Goal: Transaction & Acquisition: Purchase product/service

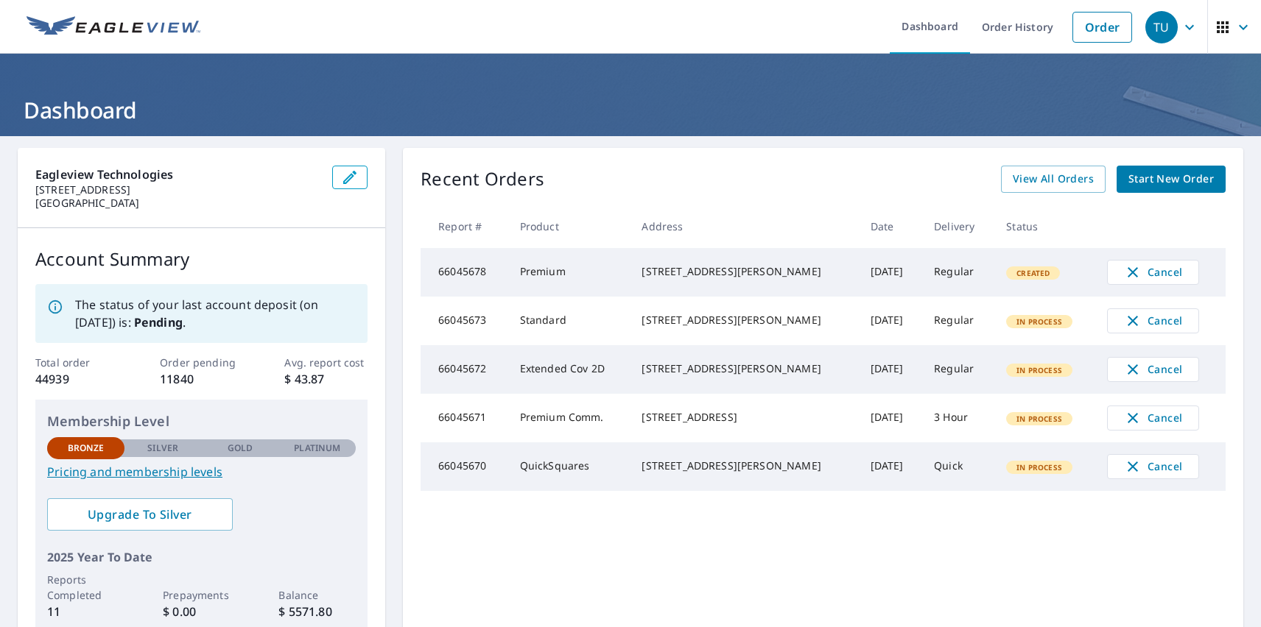
click at [1150, 27] on div "TU" at bounding box center [1161, 27] width 32 height 32
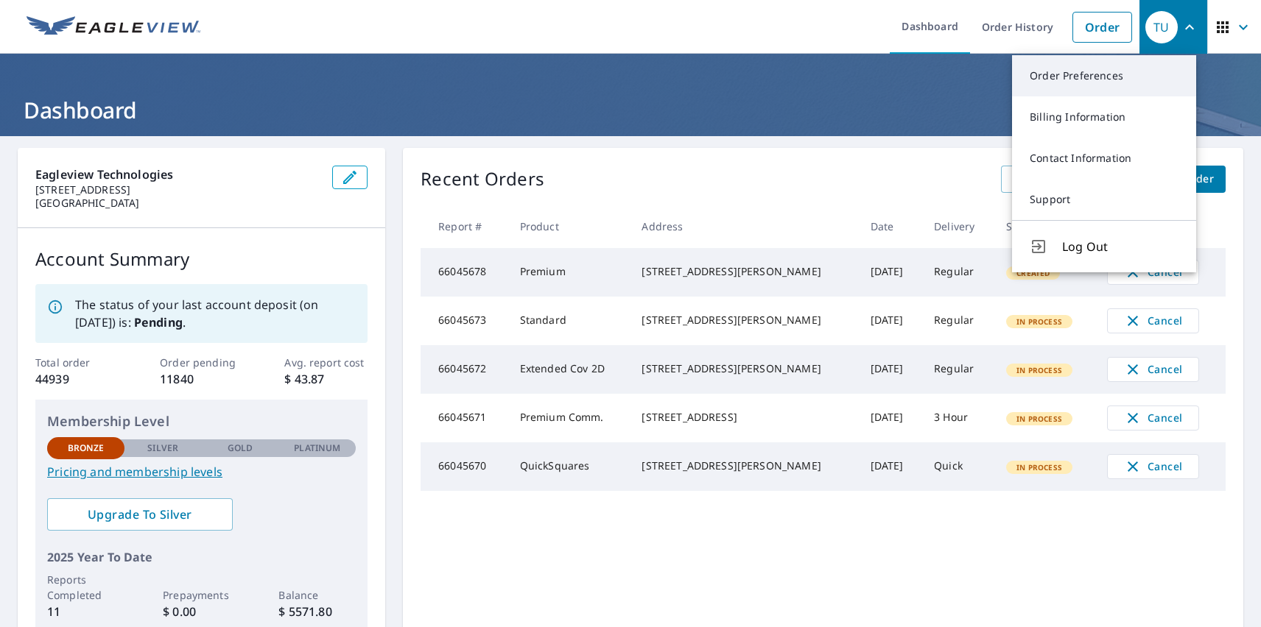
click at [1104, 76] on link "Order Preferences" at bounding box center [1104, 75] width 184 height 41
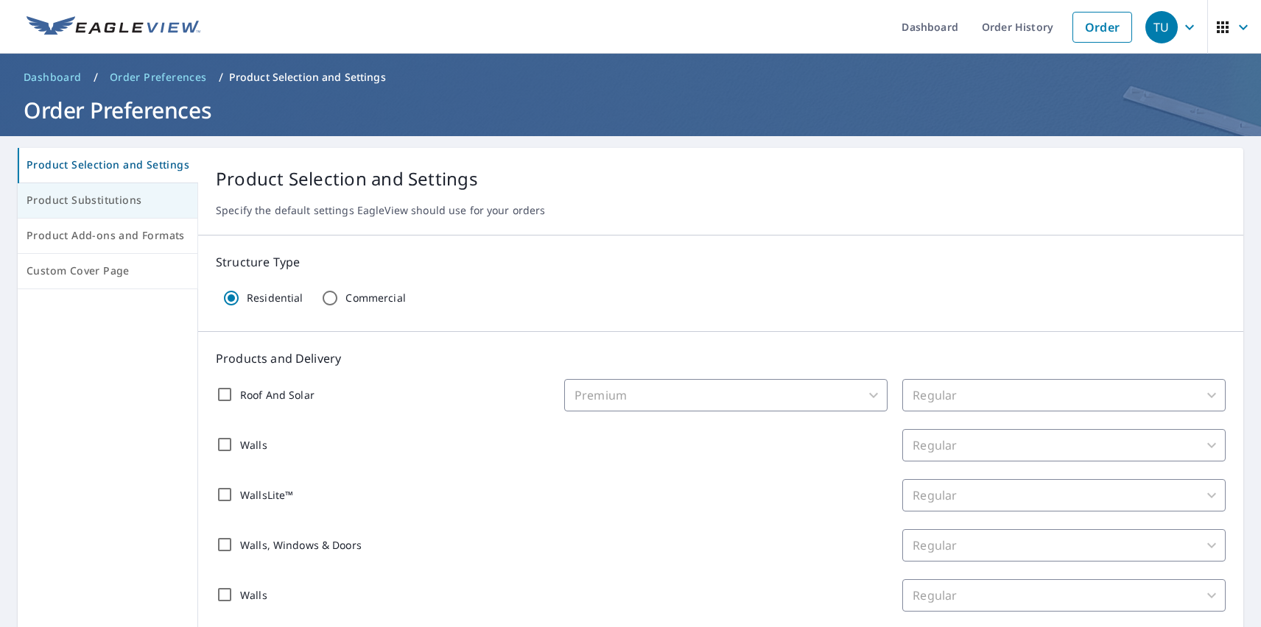
click at [106, 201] on span "Product Substitutions" at bounding box center [108, 200] width 162 height 18
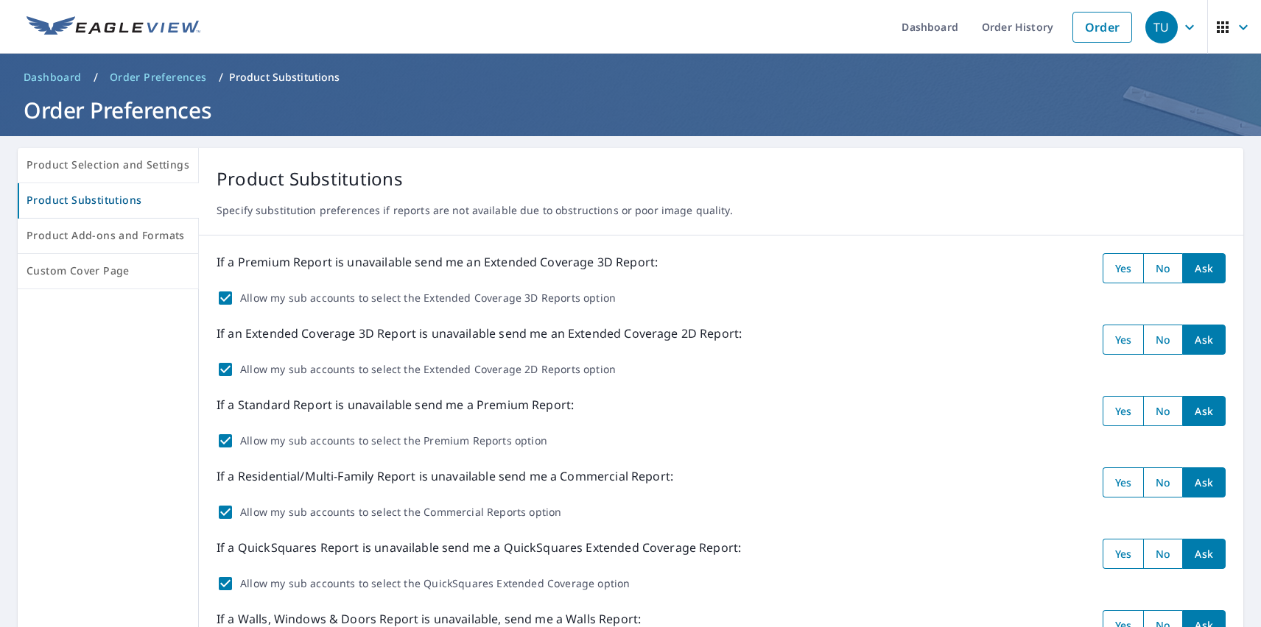
click at [1111, 268] on input "radio" at bounding box center [1122, 268] width 41 height 30
radio input "true"
click at [1111, 339] on input "radio" at bounding box center [1122, 340] width 41 height 30
radio input "true"
click at [1111, 411] on input "radio" at bounding box center [1122, 411] width 41 height 30
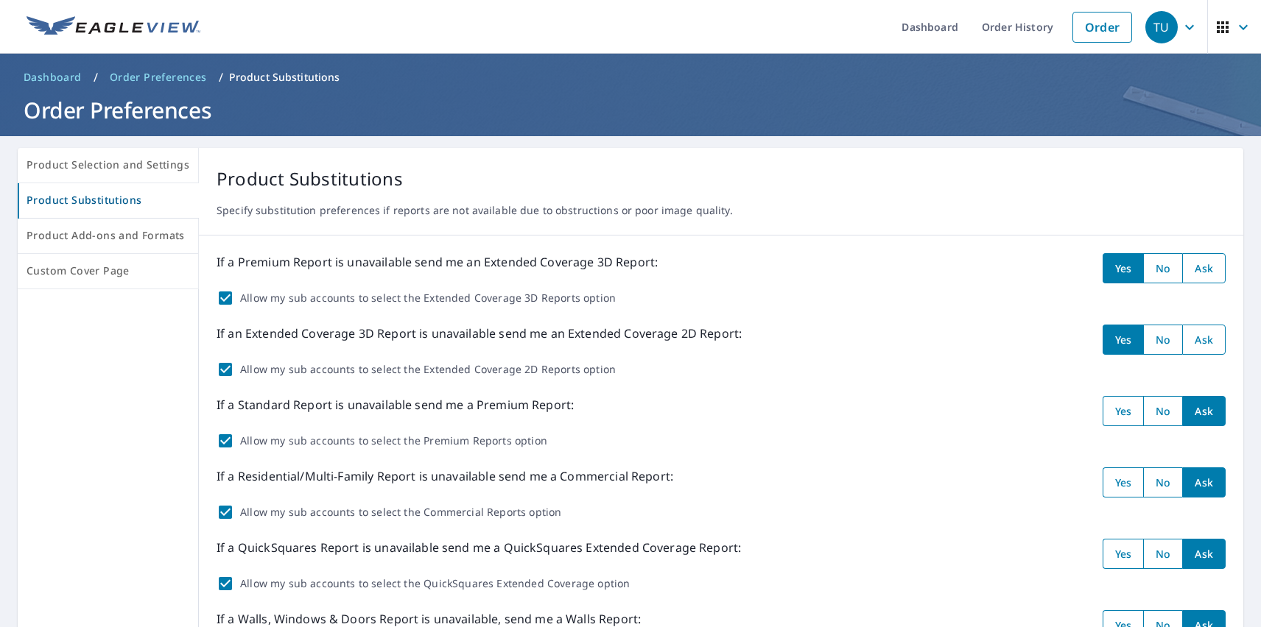
radio input "true"
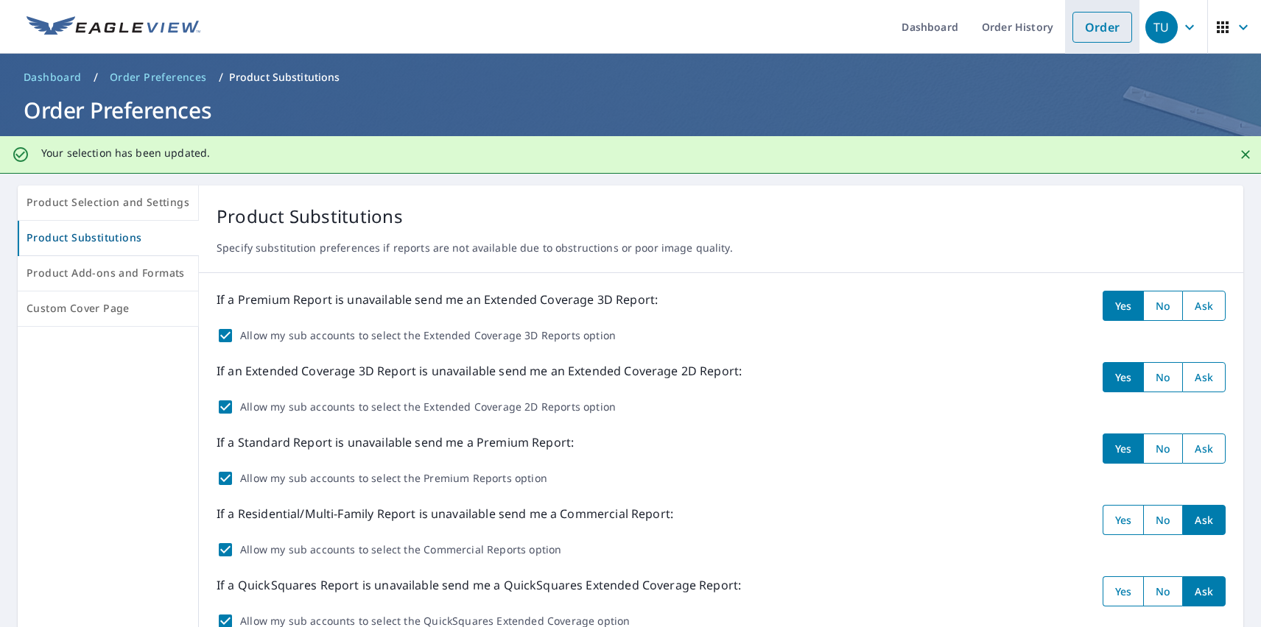
click at [1091, 27] on link "Order" at bounding box center [1102, 27] width 60 height 31
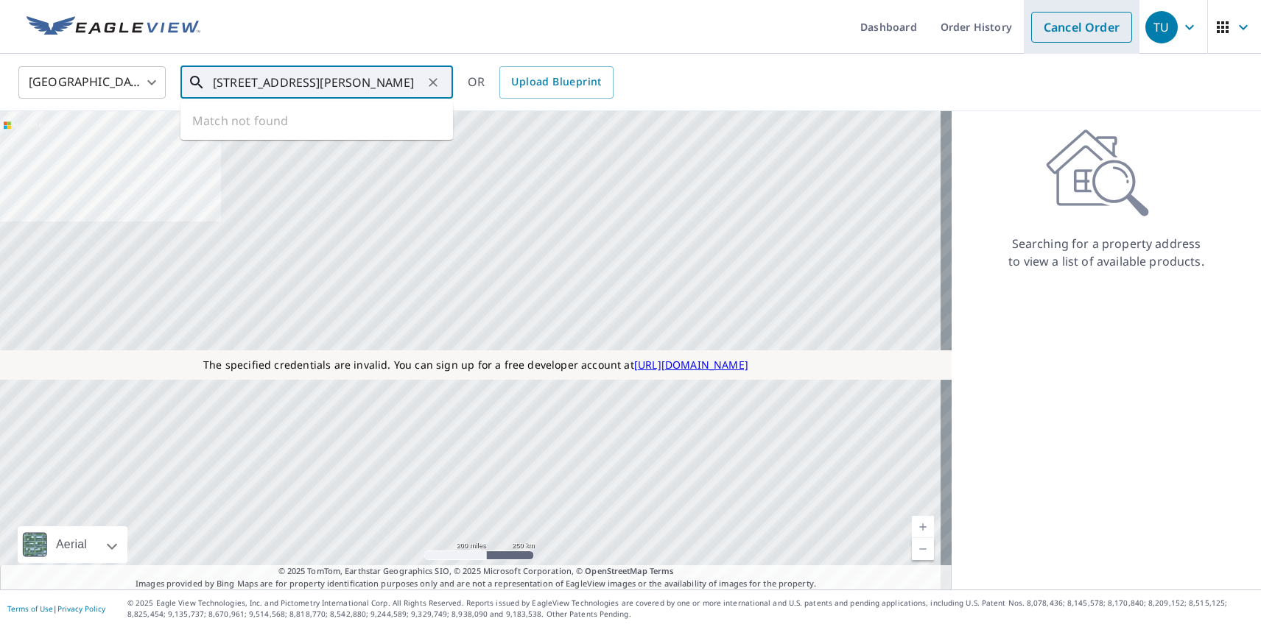
type input "[STREET_ADDRESS][PERSON_NAME]"
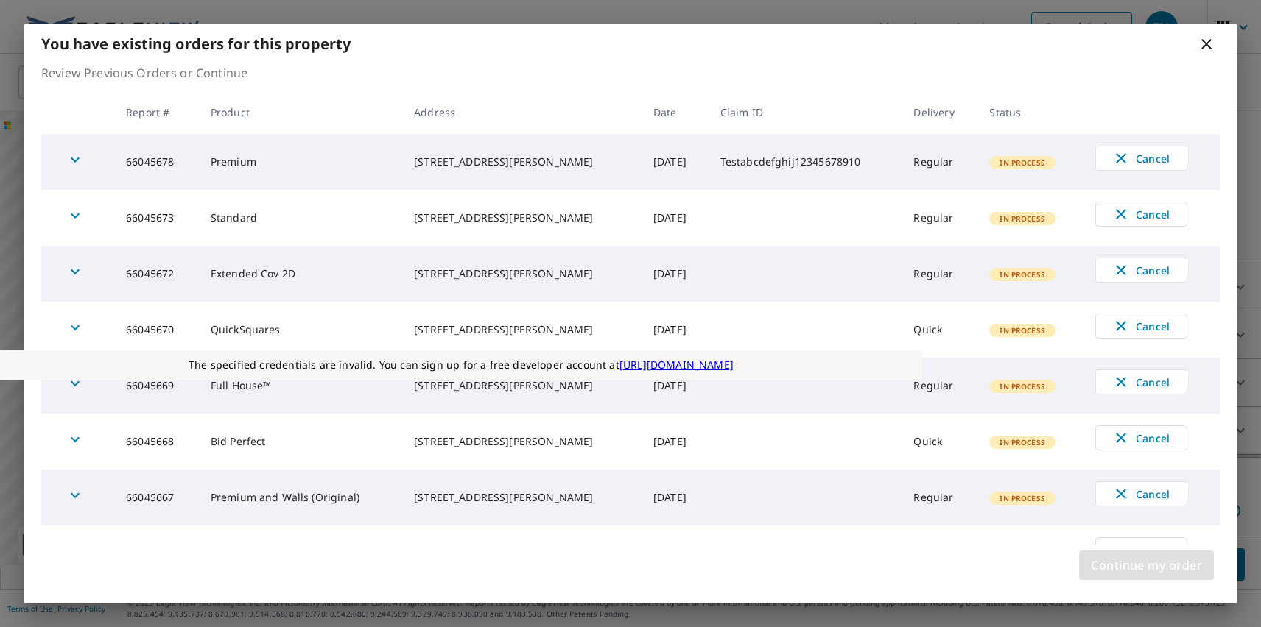
click at [1146, 566] on span "Continue my order" at bounding box center [1146, 565] width 111 height 21
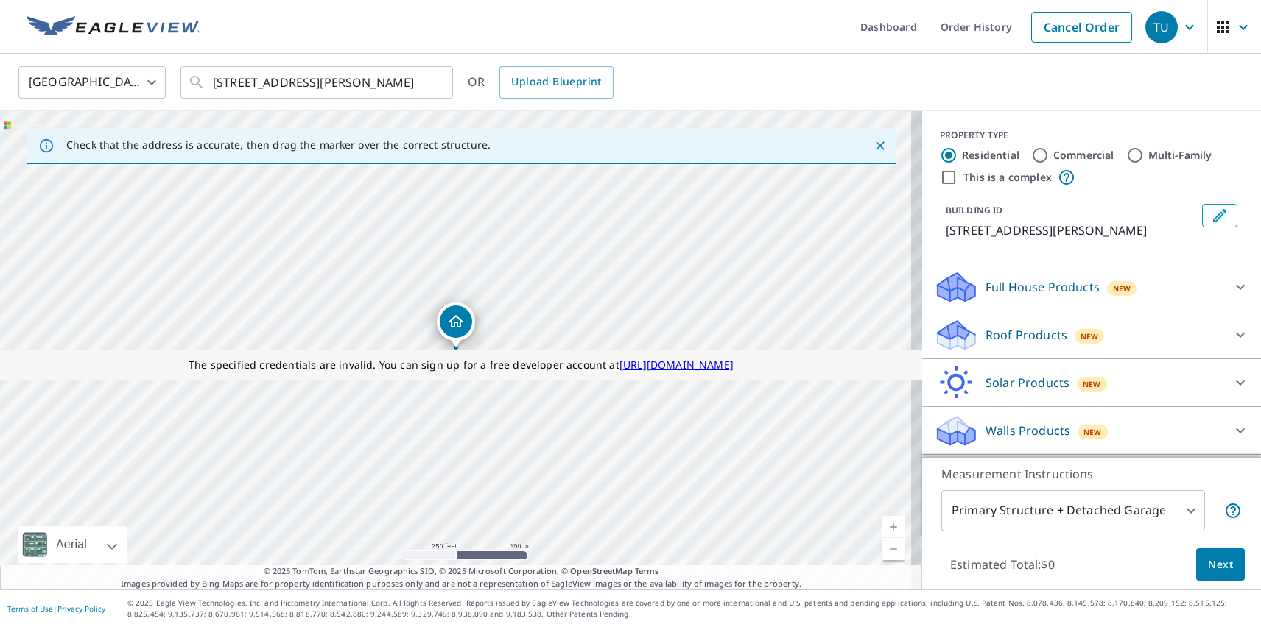
click at [1013, 335] on p "Roof Products" at bounding box center [1026, 335] width 82 height 18
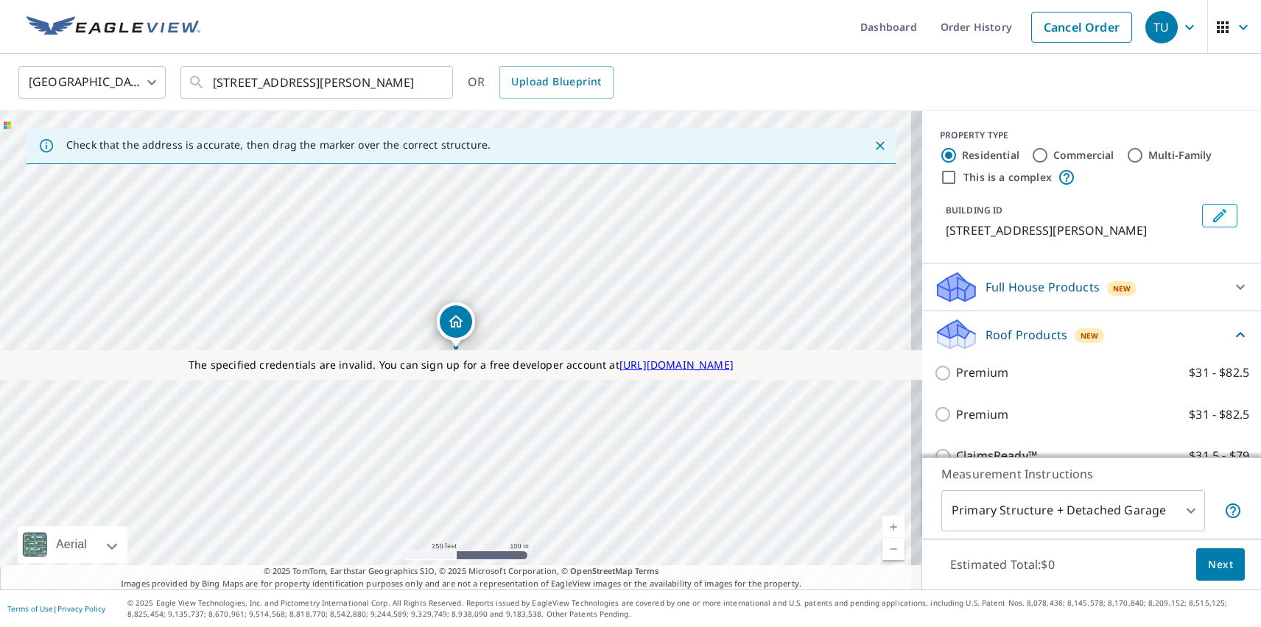
click at [970, 415] on p "Premium" at bounding box center [982, 415] width 52 height 18
click at [956, 415] on input "Premium $31 - $82.5" at bounding box center [945, 415] width 22 height 18
checkbox input "true"
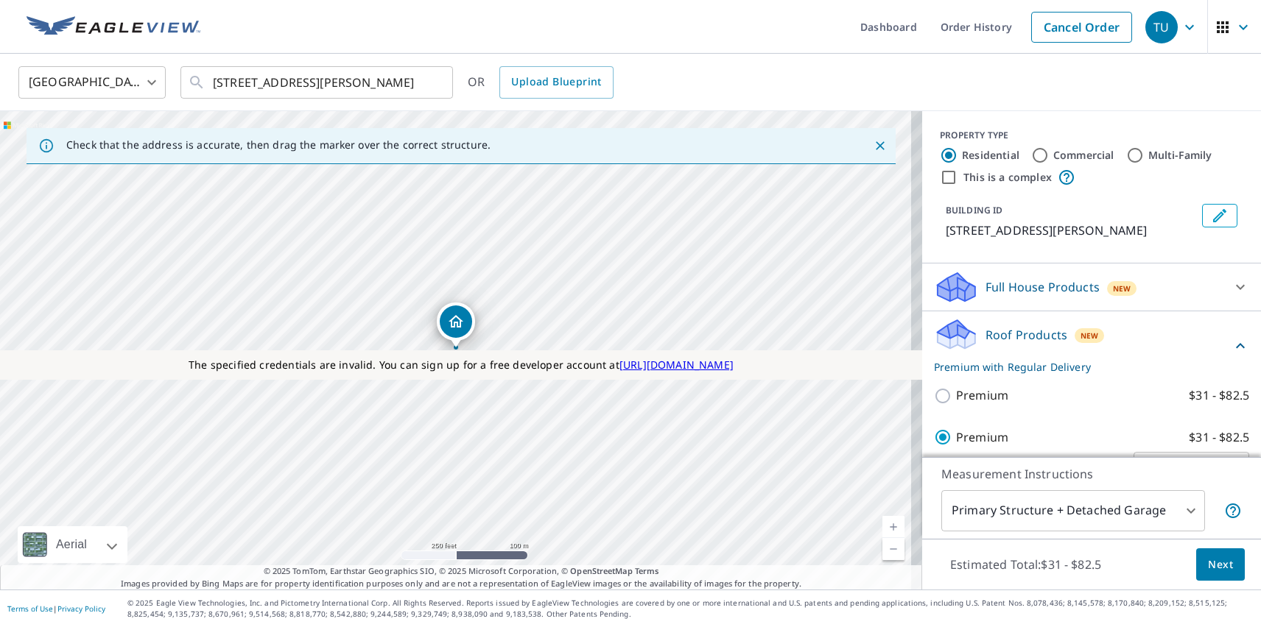
click at [1209, 564] on span "Next" at bounding box center [1220, 565] width 25 height 18
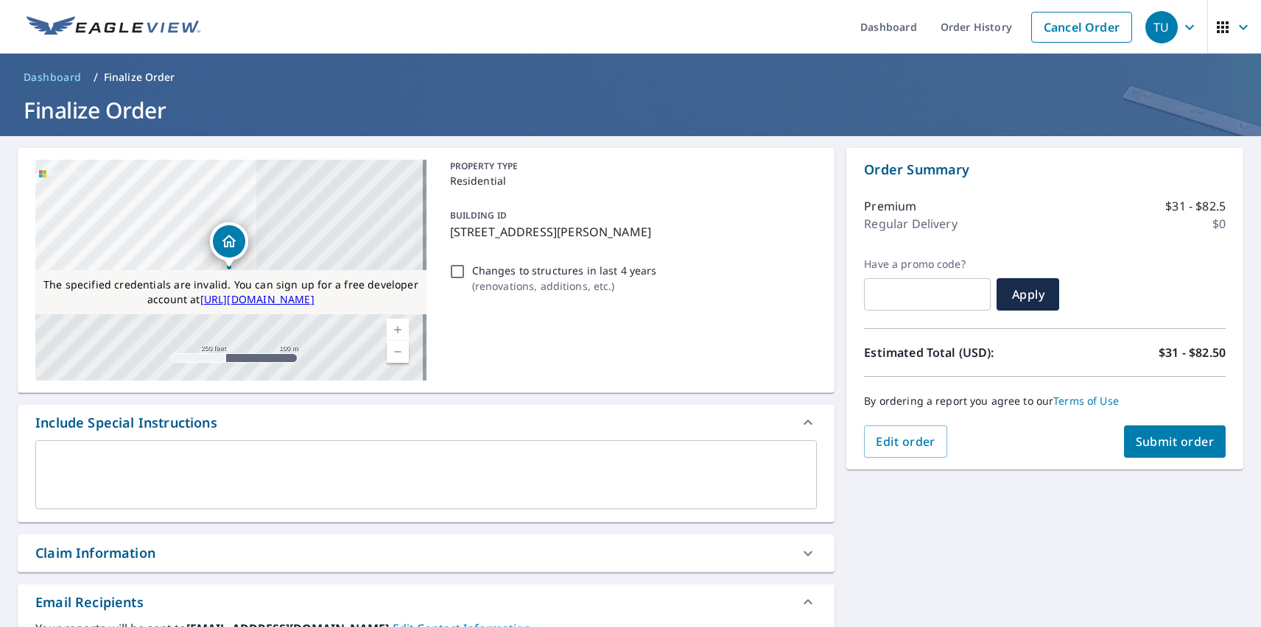
click at [1163, 442] on span "Submit order" at bounding box center [1174, 442] width 79 height 16
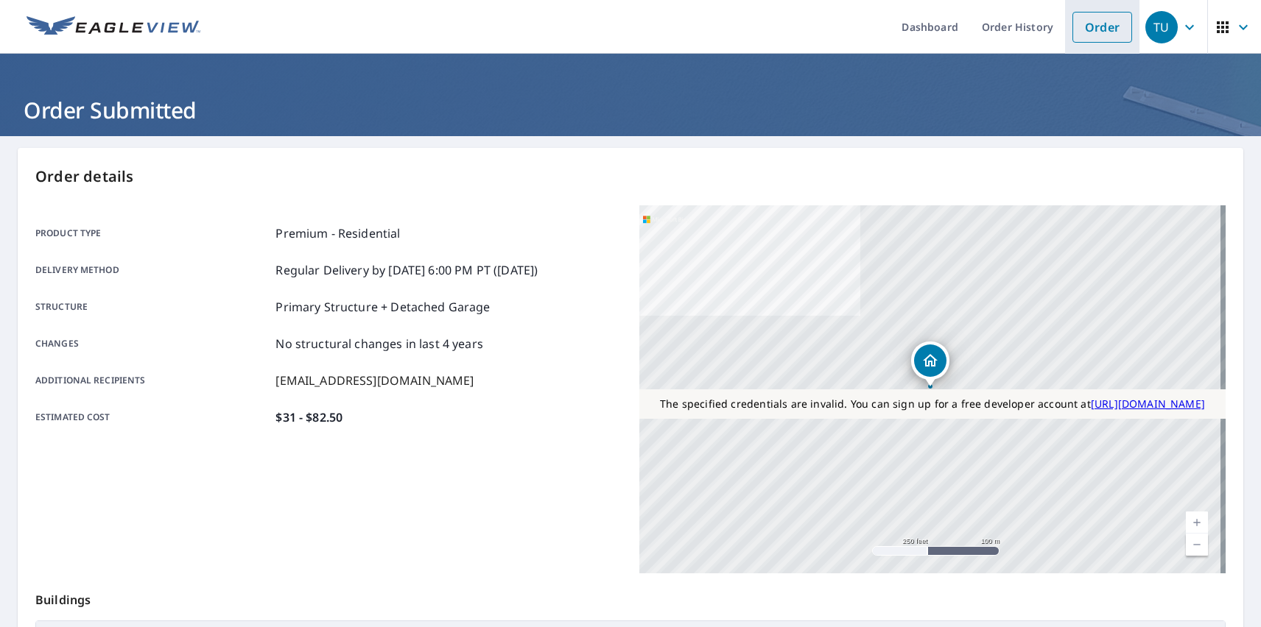
click at [1091, 27] on link "Order" at bounding box center [1102, 27] width 60 height 31
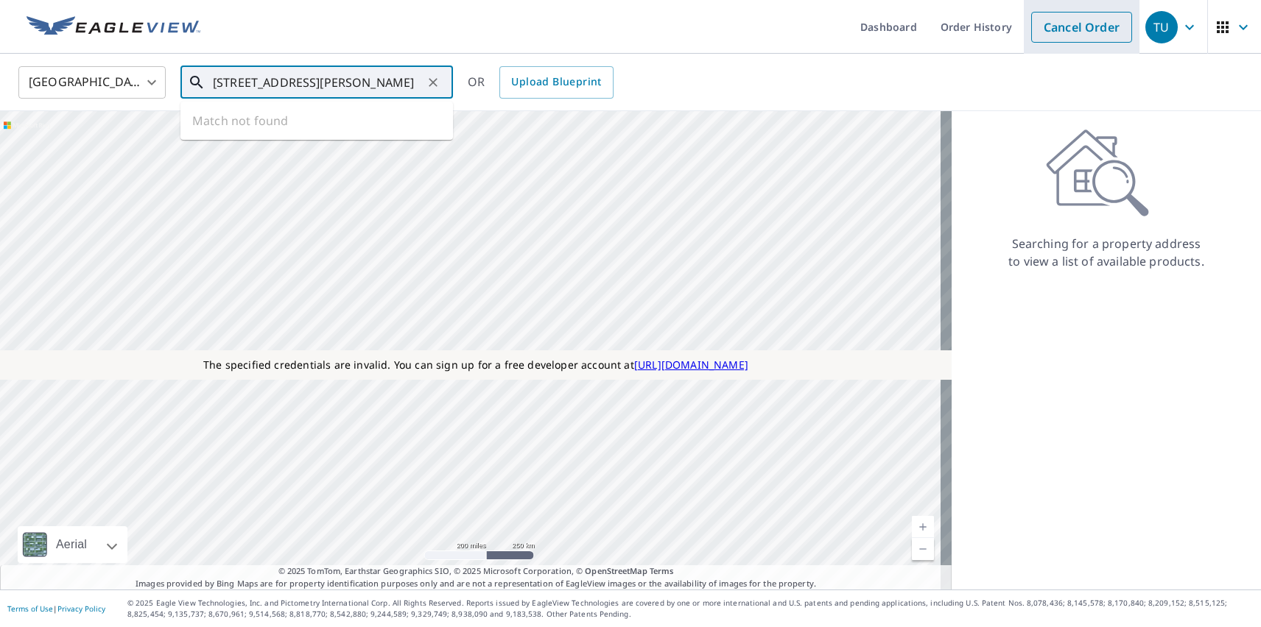
type input "[STREET_ADDRESS][PERSON_NAME]"
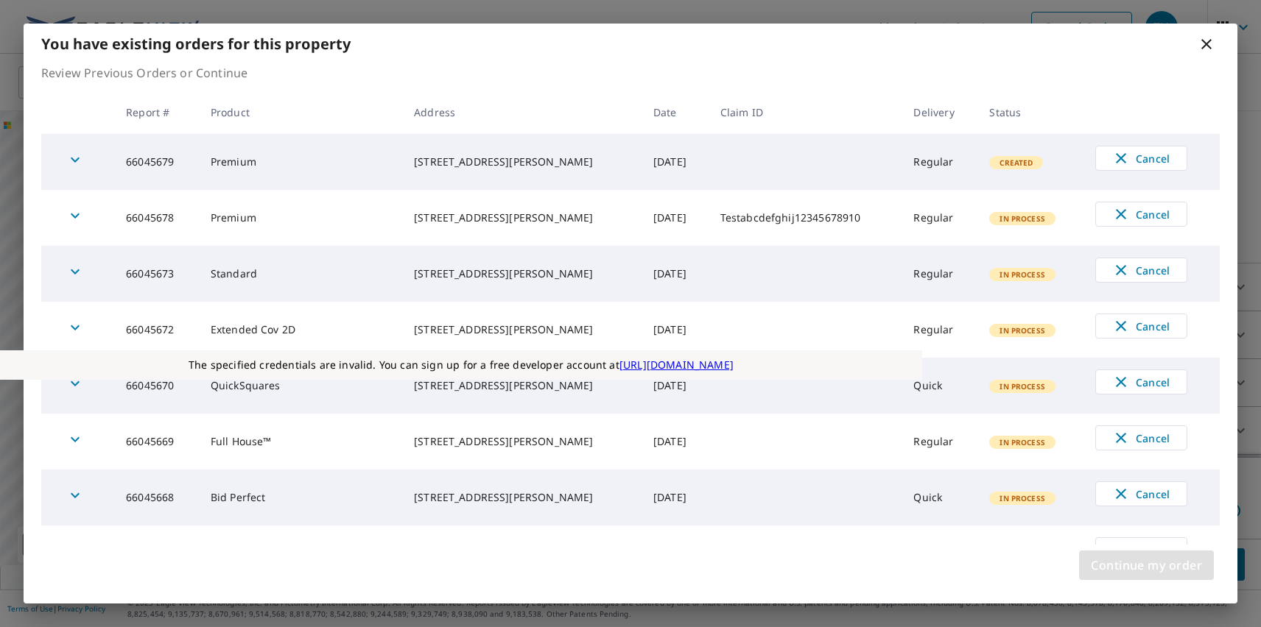
click at [1146, 566] on span "Continue my order" at bounding box center [1146, 565] width 111 height 21
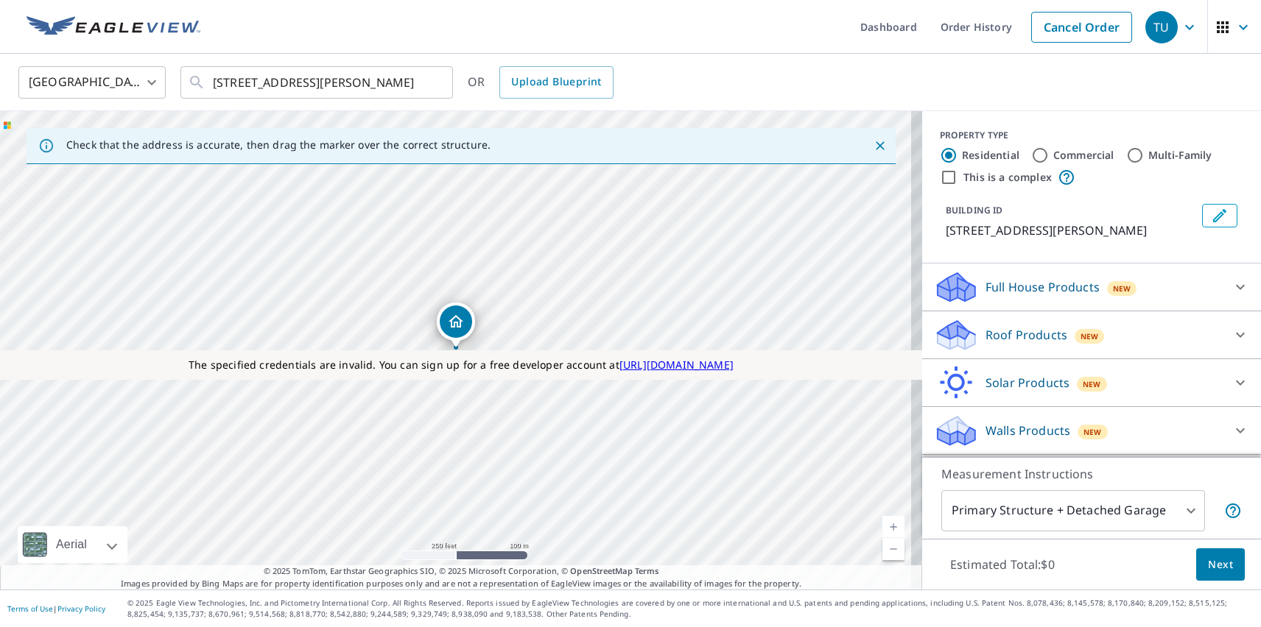
click at [1013, 335] on p "Roof Products" at bounding box center [1026, 335] width 82 height 18
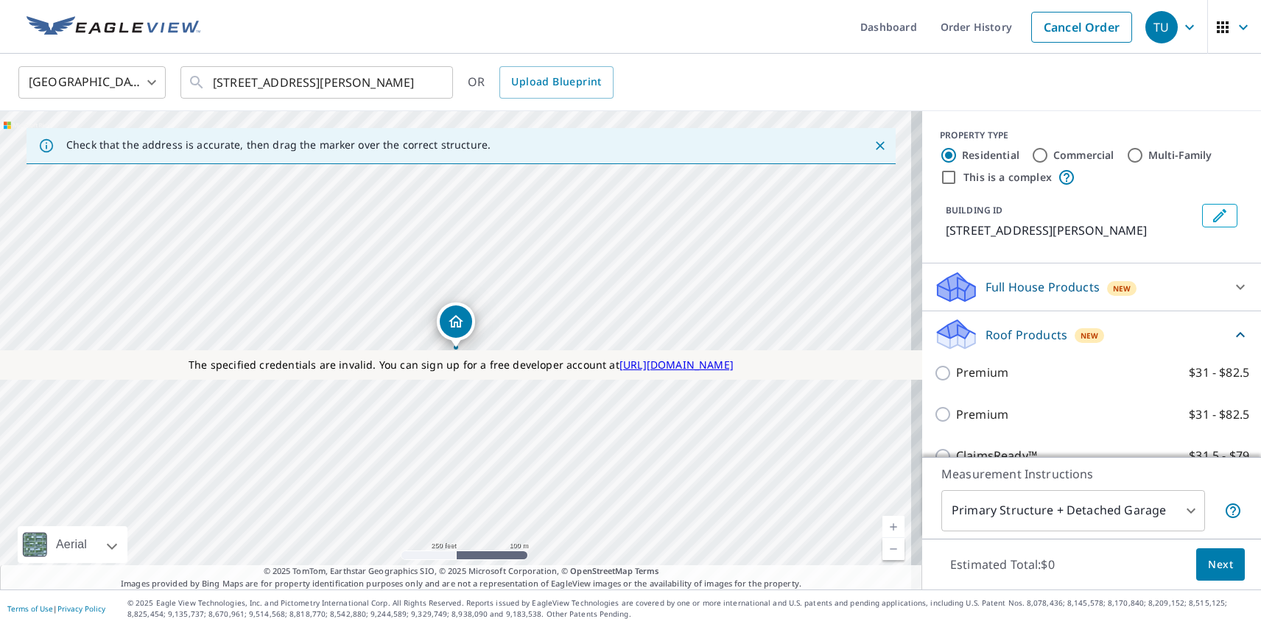
click at [1085, 573] on label "Extended Coverage 2D $31 - $82.5" at bounding box center [1102, 582] width 293 height 18
click at [956, 573] on input "Extended Coverage 2D $31 - $82.5" at bounding box center [945, 582] width 22 height 18
checkbox input "true"
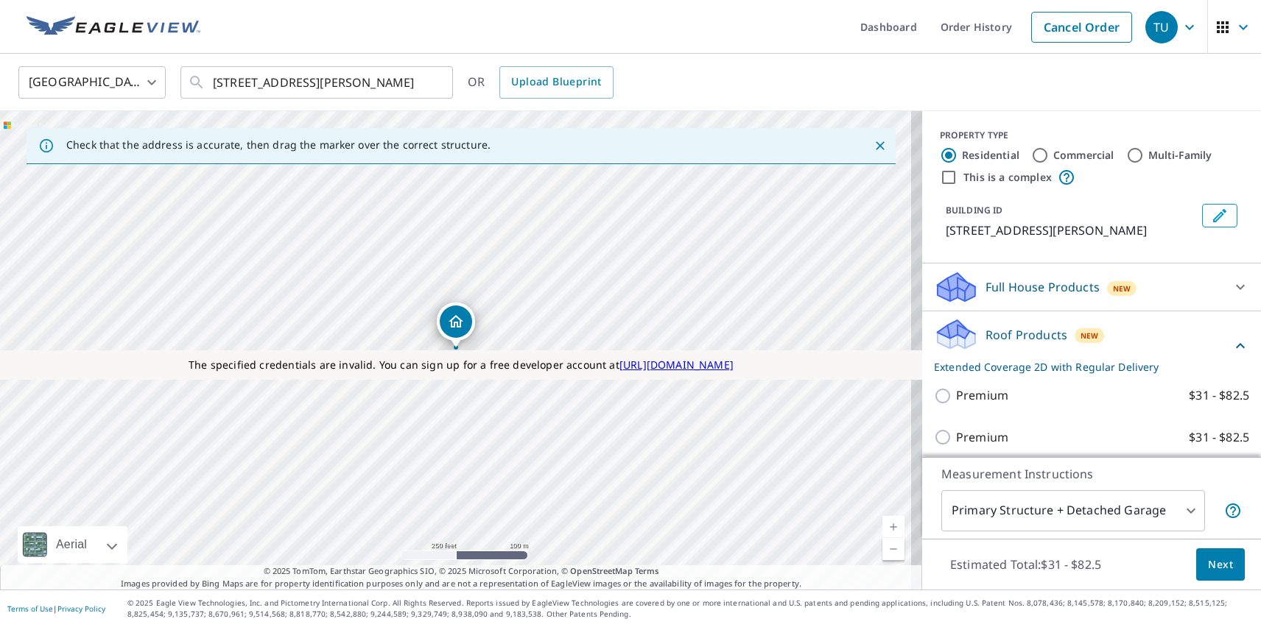
scroll to position [134, 0]
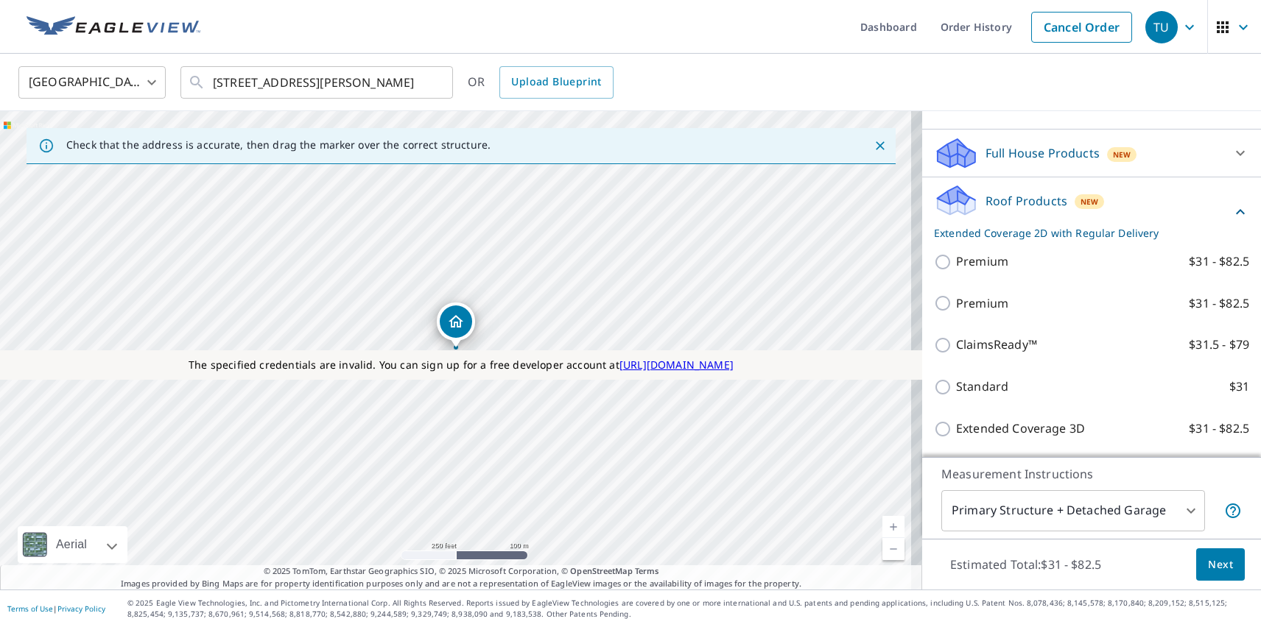
click at [1209, 564] on span "Next" at bounding box center [1220, 565] width 25 height 18
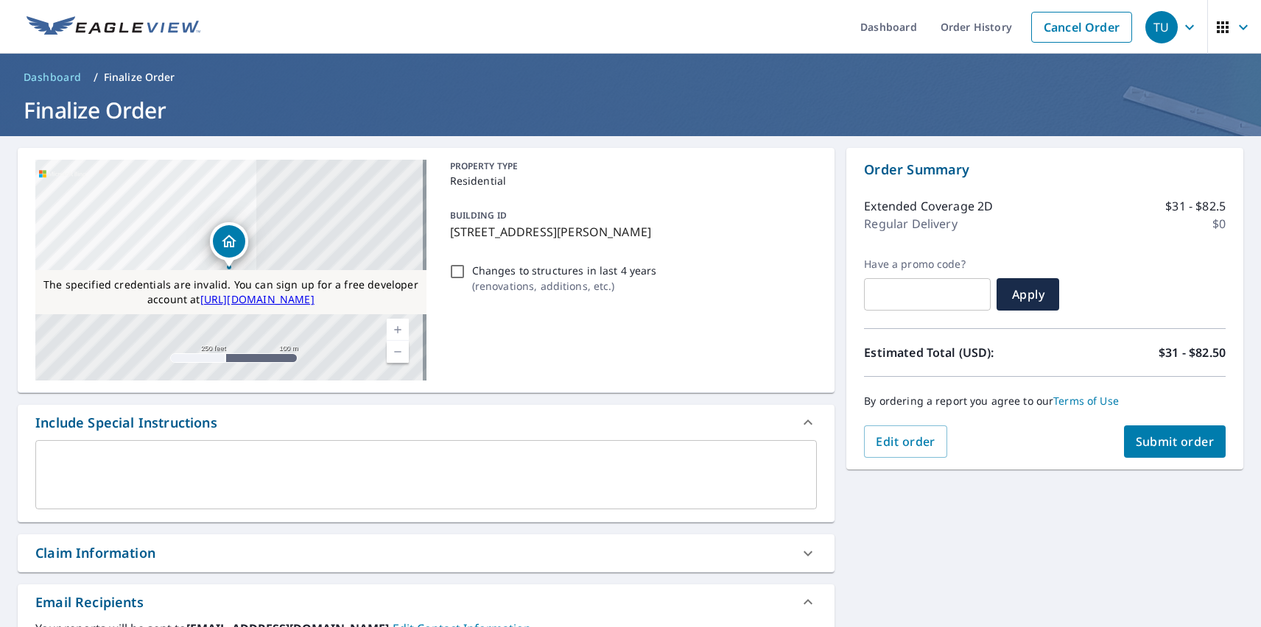
click at [1163, 442] on span "Submit order" at bounding box center [1174, 442] width 79 height 16
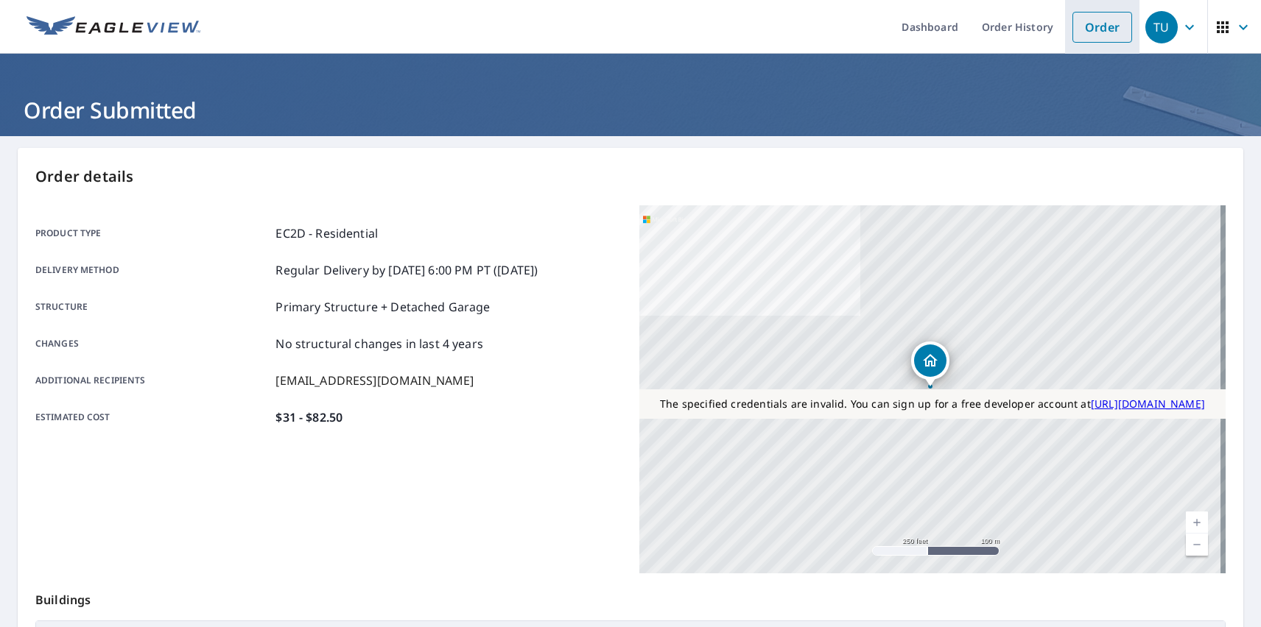
click at [1091, 27] on link "Order" at bounding box center [1102, 27] width 60 height 31
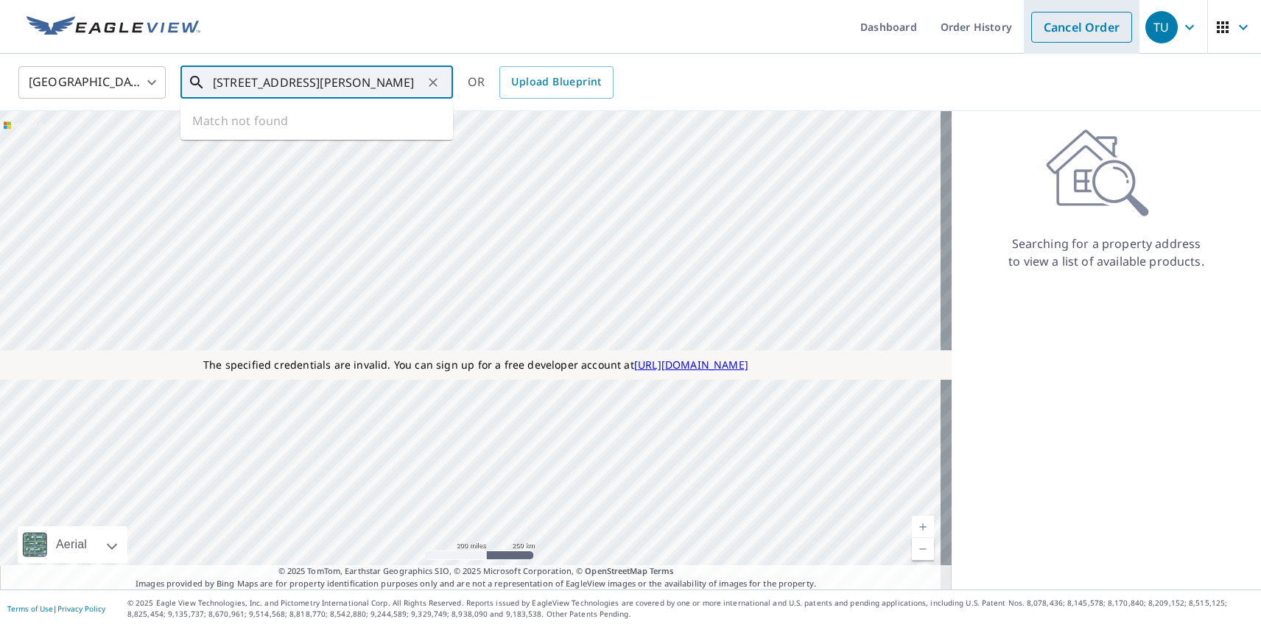
type input "[STREET_ADDRESS][PERSON_NAME]"
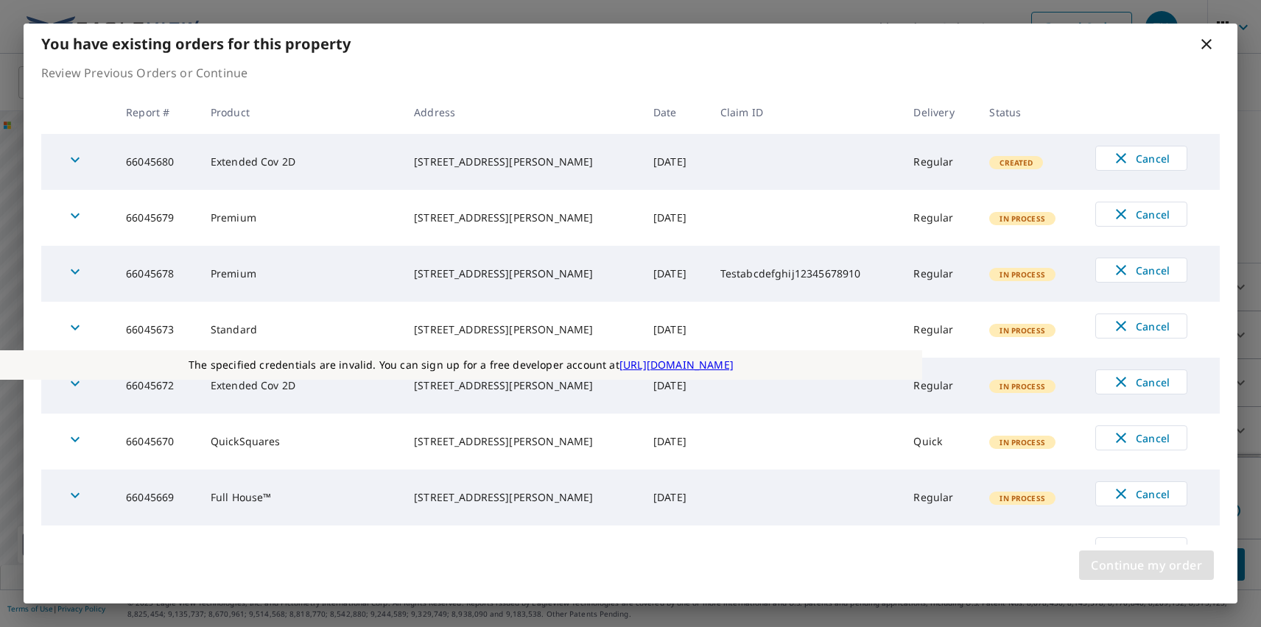
click at [1146, 566] on span "Continue my order" at bounding box center [1146, 565] width 111 height 21
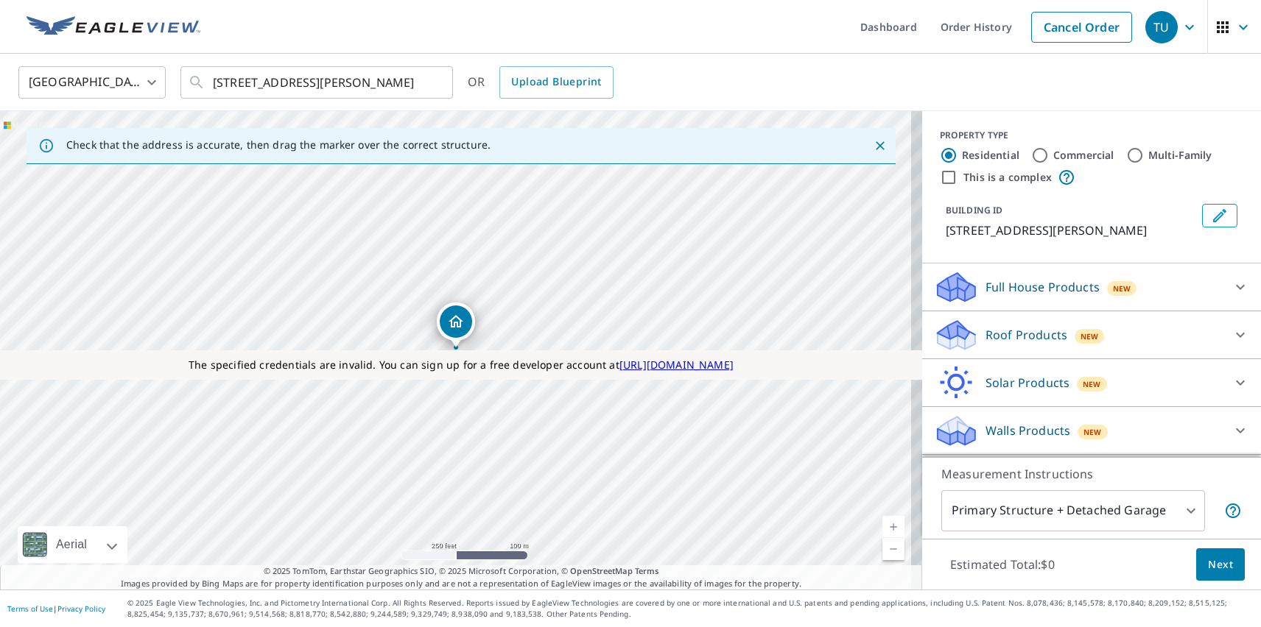
click at [1013, 335] on p "Roof Products" at bounding box center [1026, 335] width 82 height 18
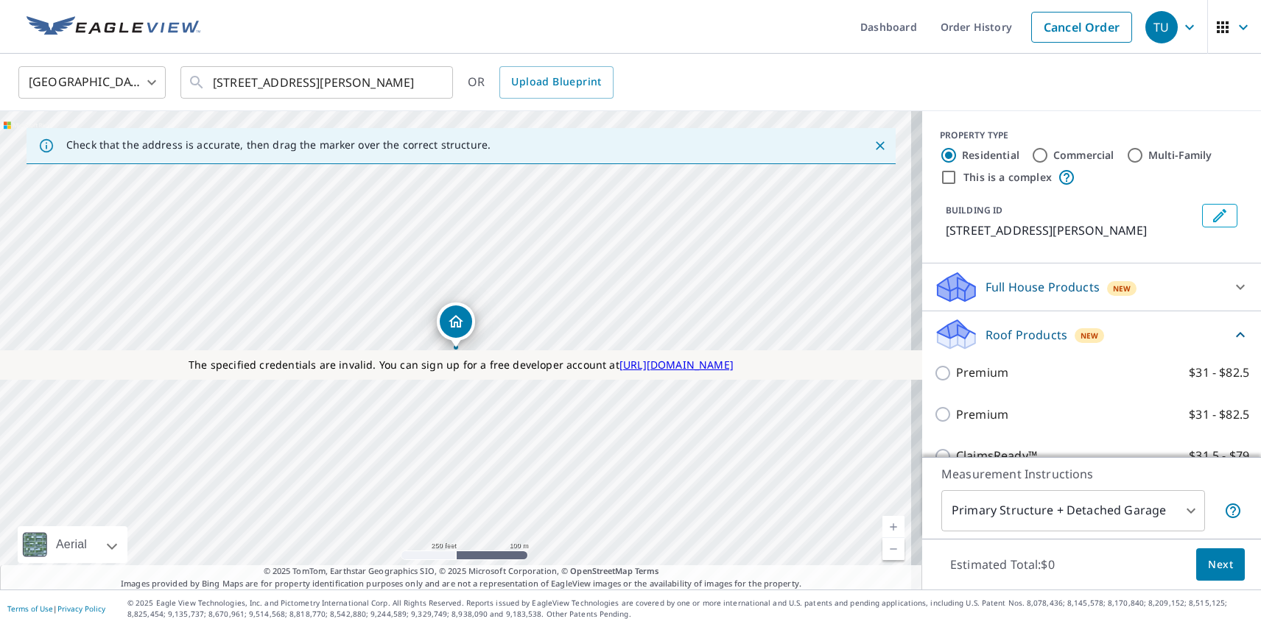
click at [1085, 489] on label "Standard $31" at bounding box center [1102, 498] width 293 height 18
click at [956, 490] on input "Standard $31" at bounding box center [945, 499] width 22 height 18
checkbox input "true"
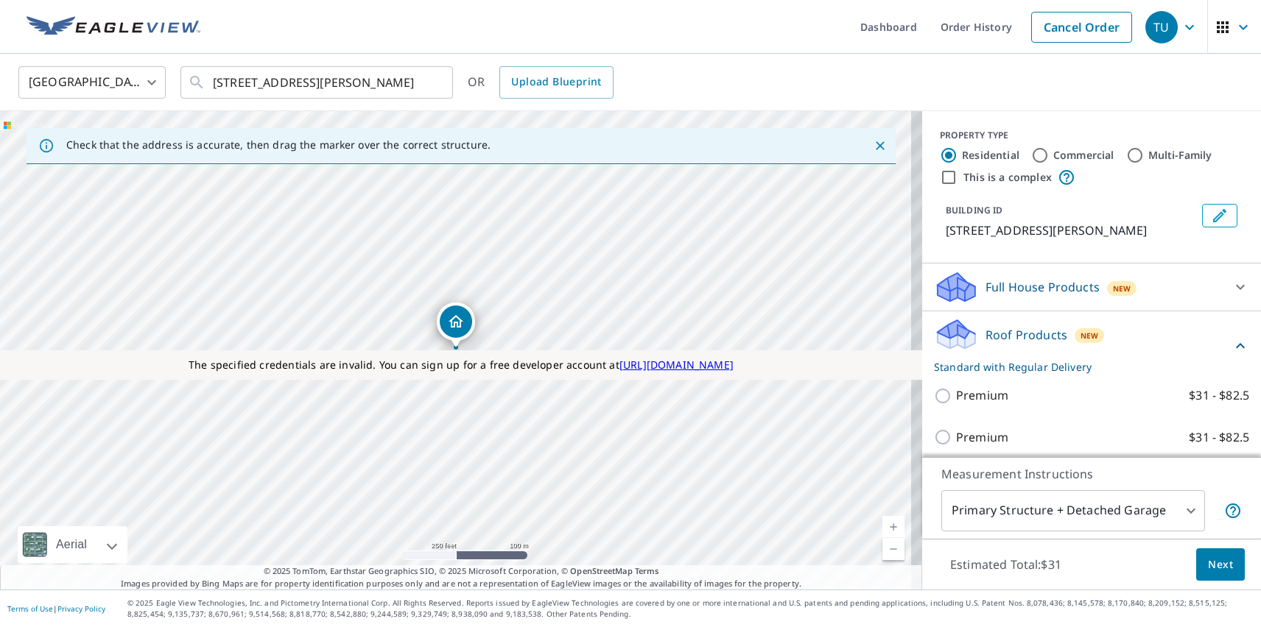
scroll to position [50, 0]
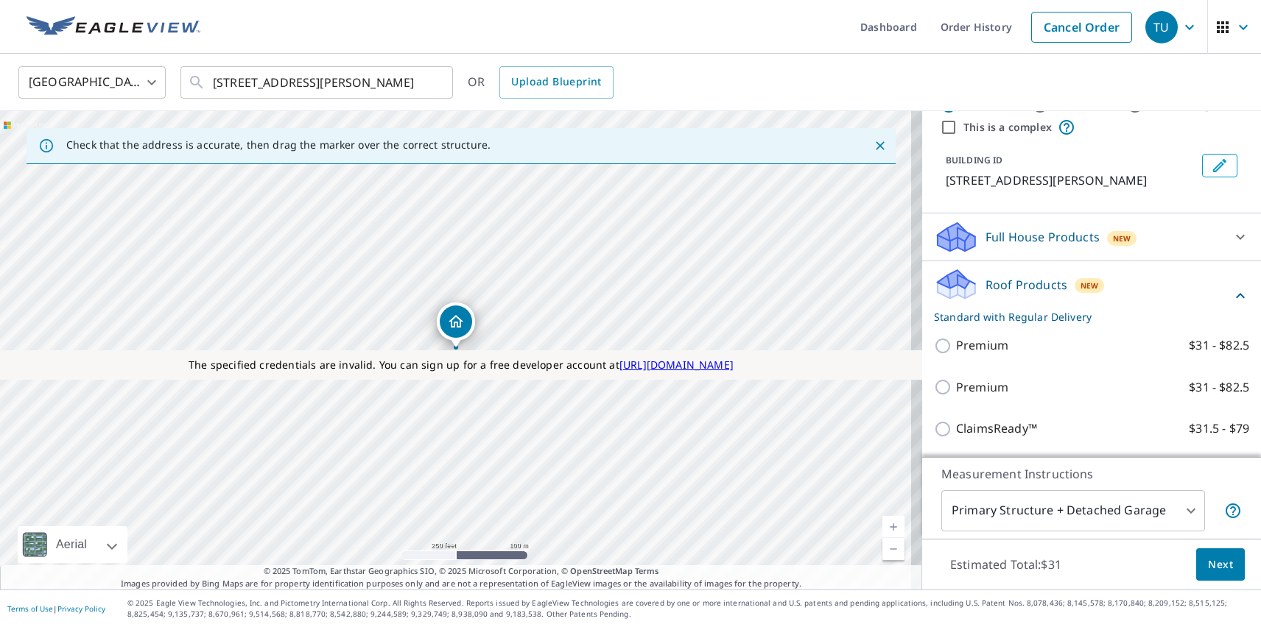
click at [1209, 564] on span "Next" at bounding box center [1220, 565] width 25 height 18
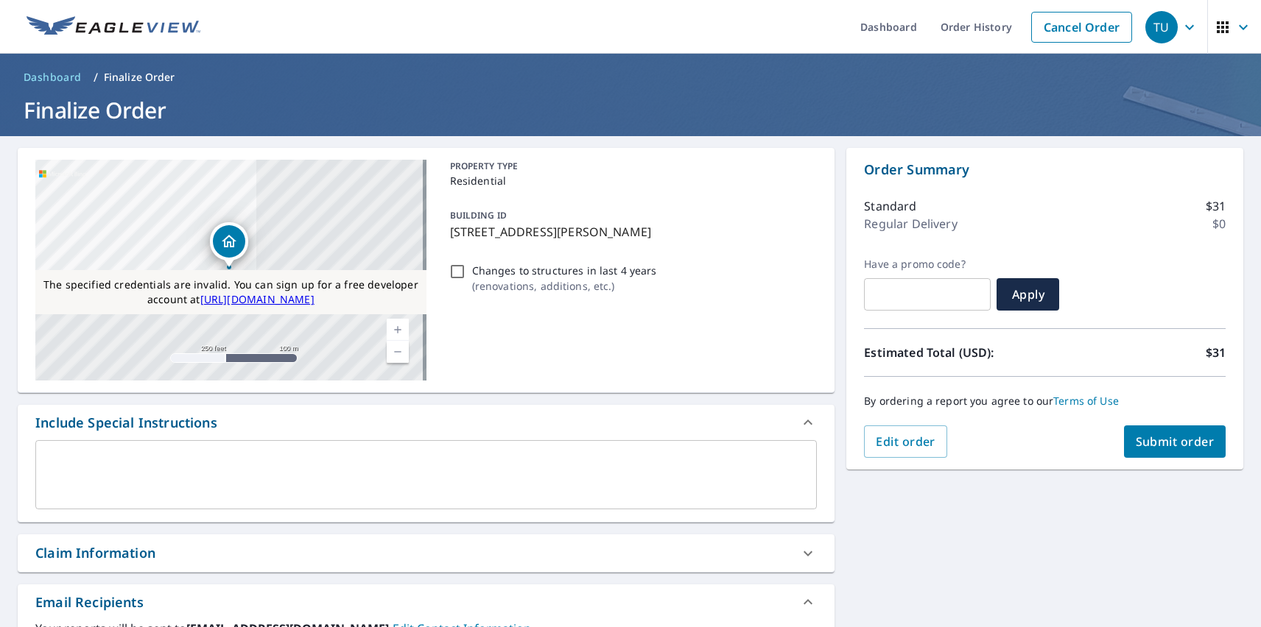
click at [1163, 442] on span "Submit order" at bounding box center [1174, 442] width 79 height 16
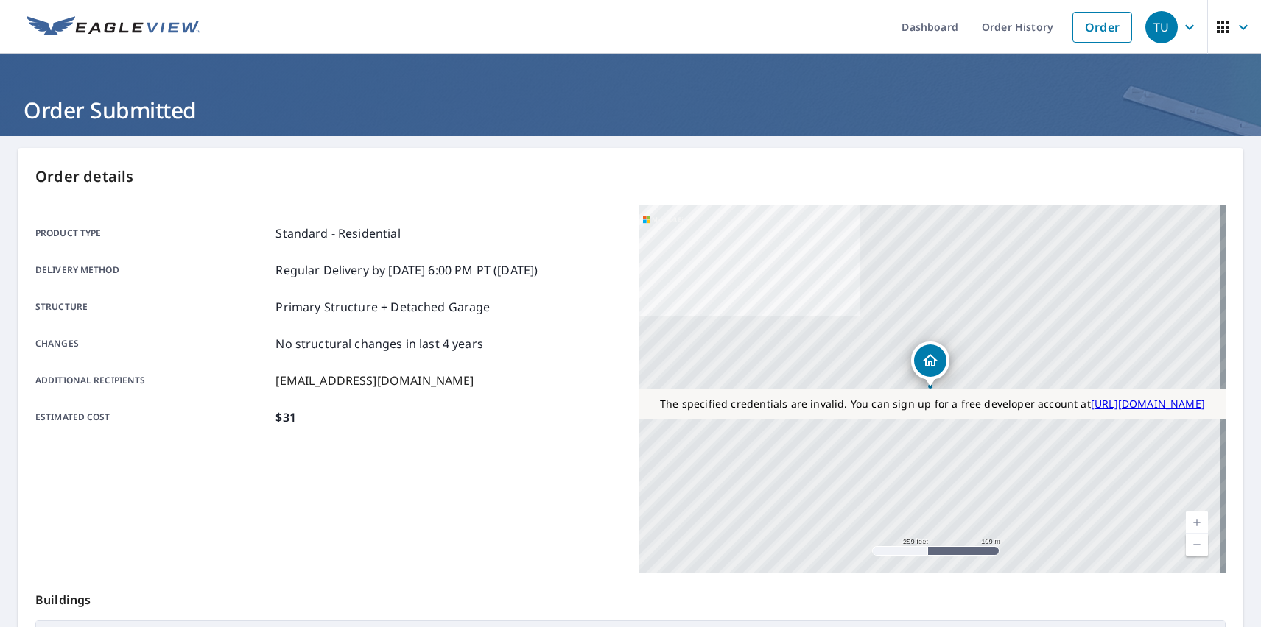
click at [1150, 27] on div "TU" at bounding box center [1161, 27] width 32 height 32
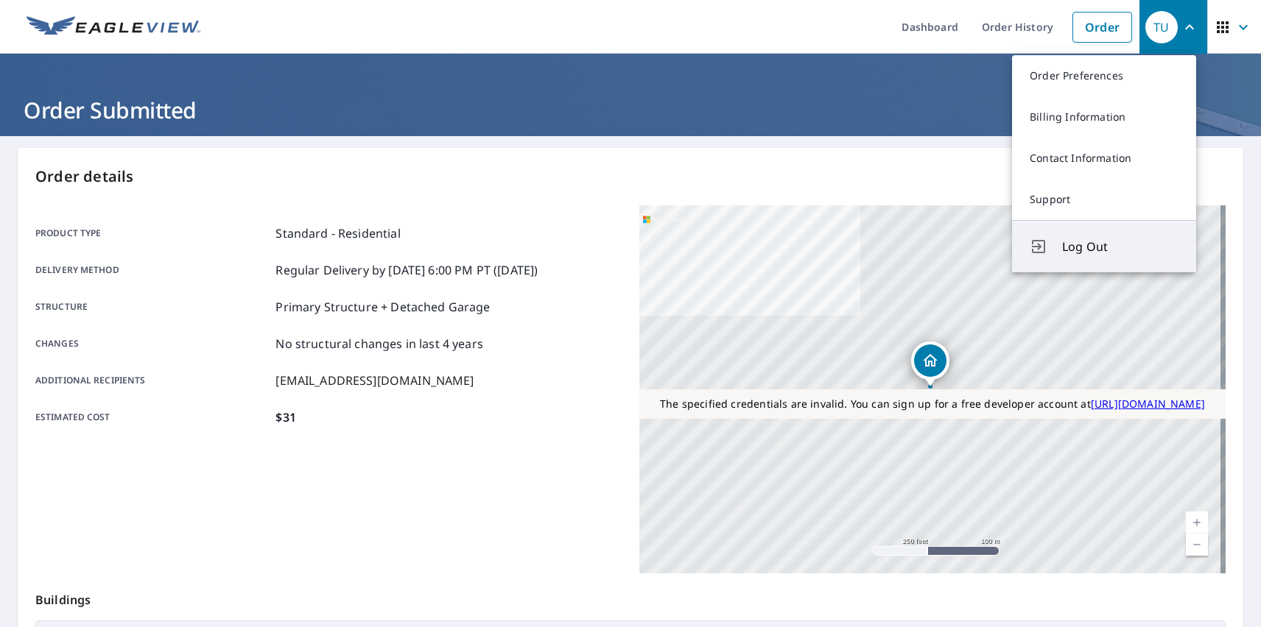
click at [1120, 247] on span "Log Out" at bounding box center [1120, 247] width 116 height 18
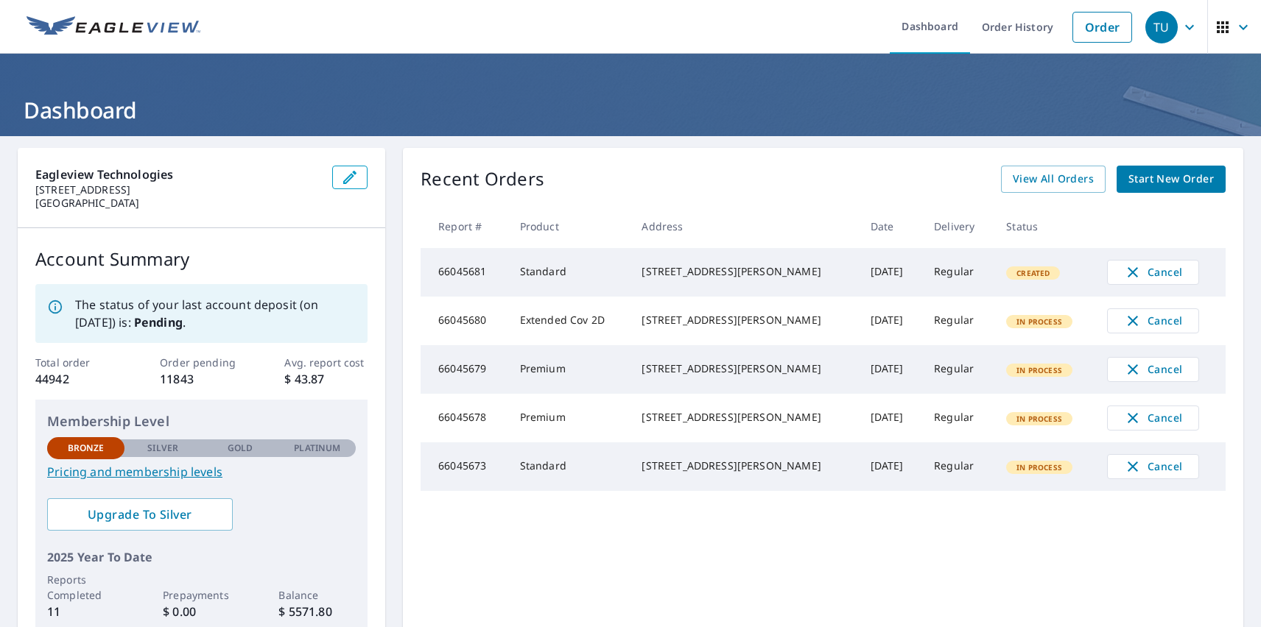
click at [1150, 27] on div "TU" at bounding box center [1161, 27] width 32 height 32
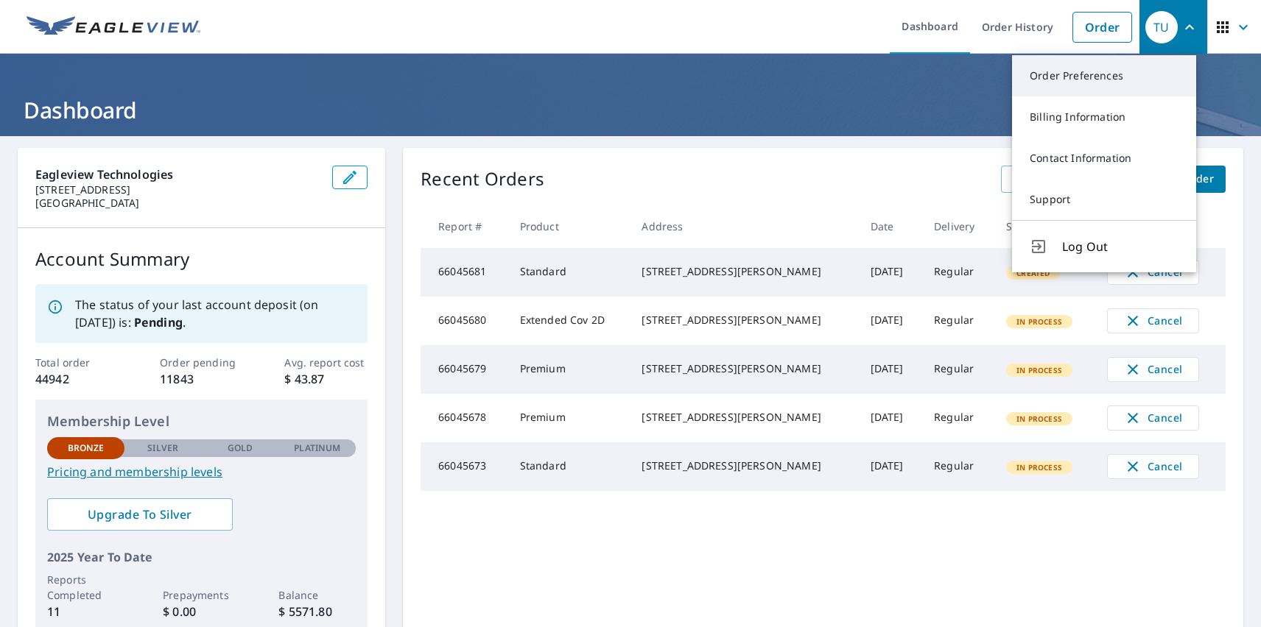
click at [1104, 76] on link "Order Preferences" at bounding box center [1104, 75] width 184 height 41
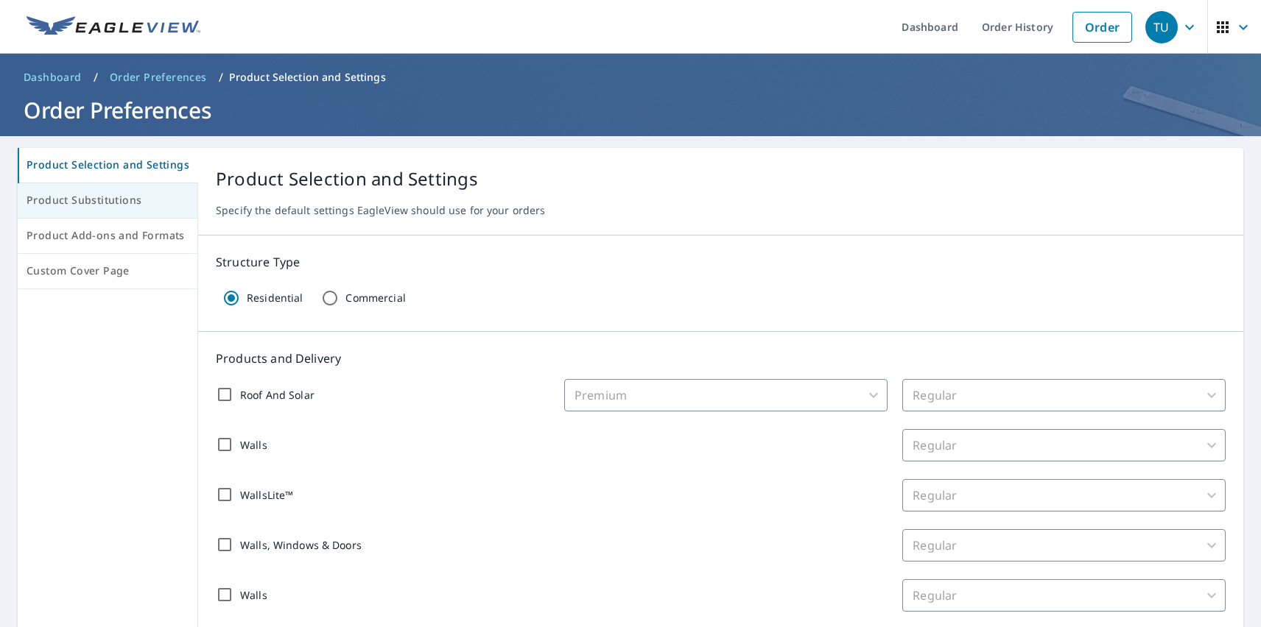
click at [106, 201] on span "Product Substitutions" at bounding box center [108, 200] width 162 height 18
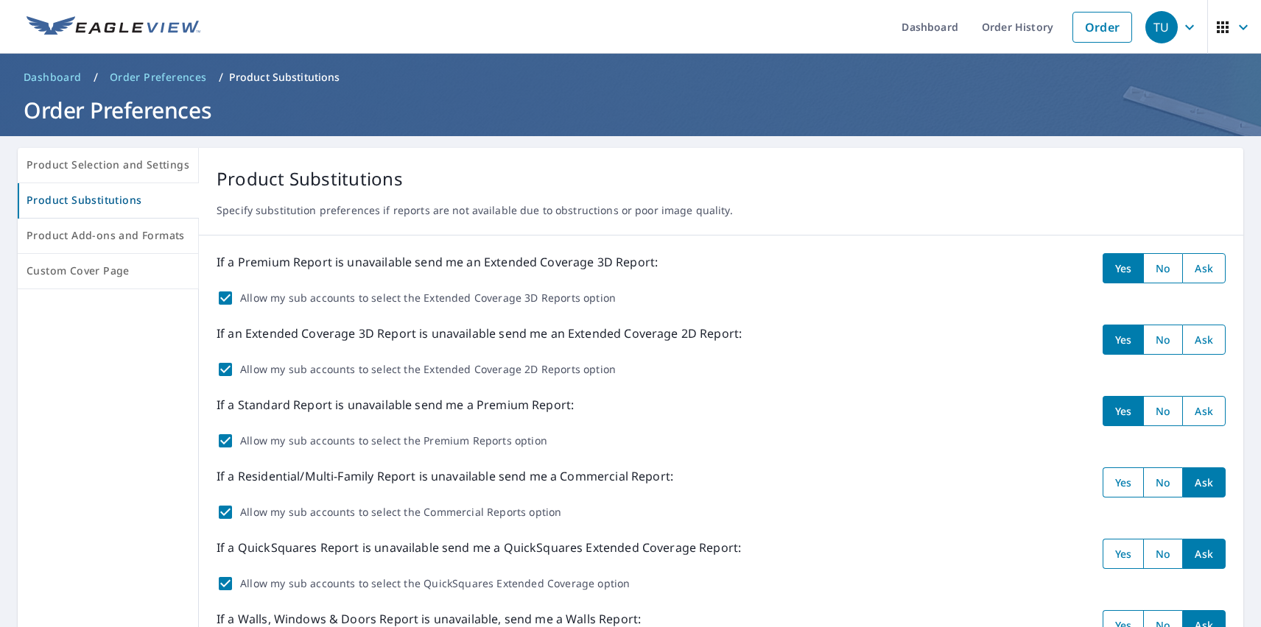
click at [1152, 268] on input "radio" at bounding box center [1162, 268] width 39 height 30
radio input "true"
click at [1152, 339] on input "radio" at bounding box center [1162, 340] width 39 height 30
radio input "true"
click at [1152, 411] on input "radio" at bounding box center [1162, 411] width 39 height 30
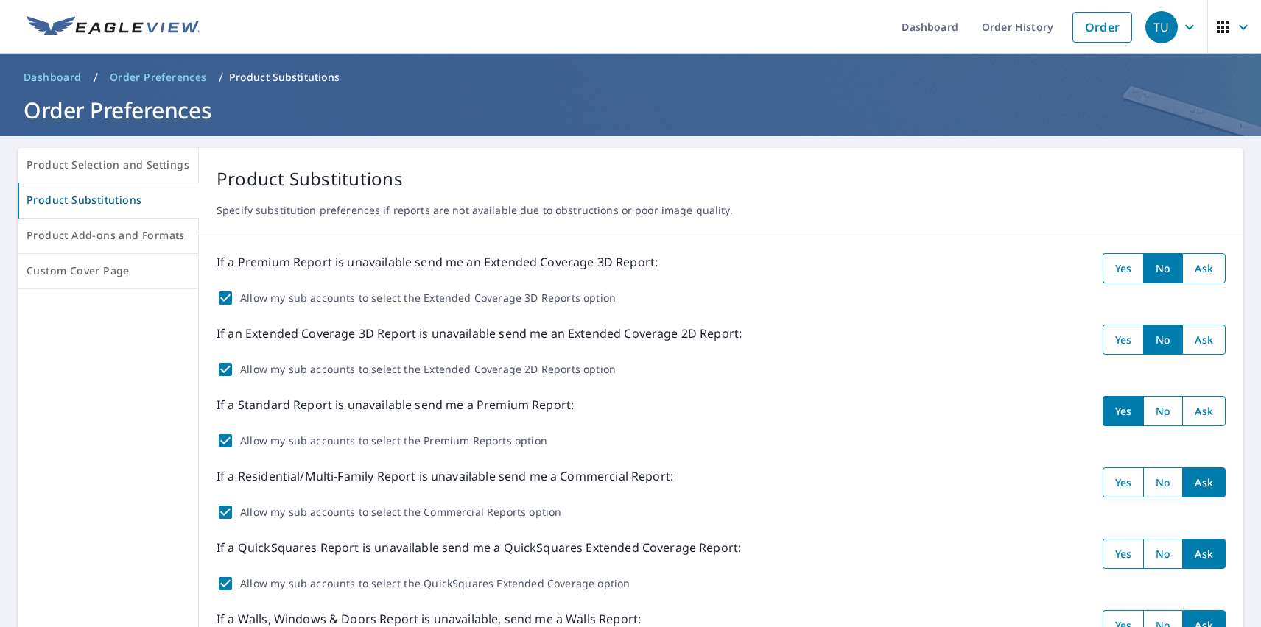
radio input "true"
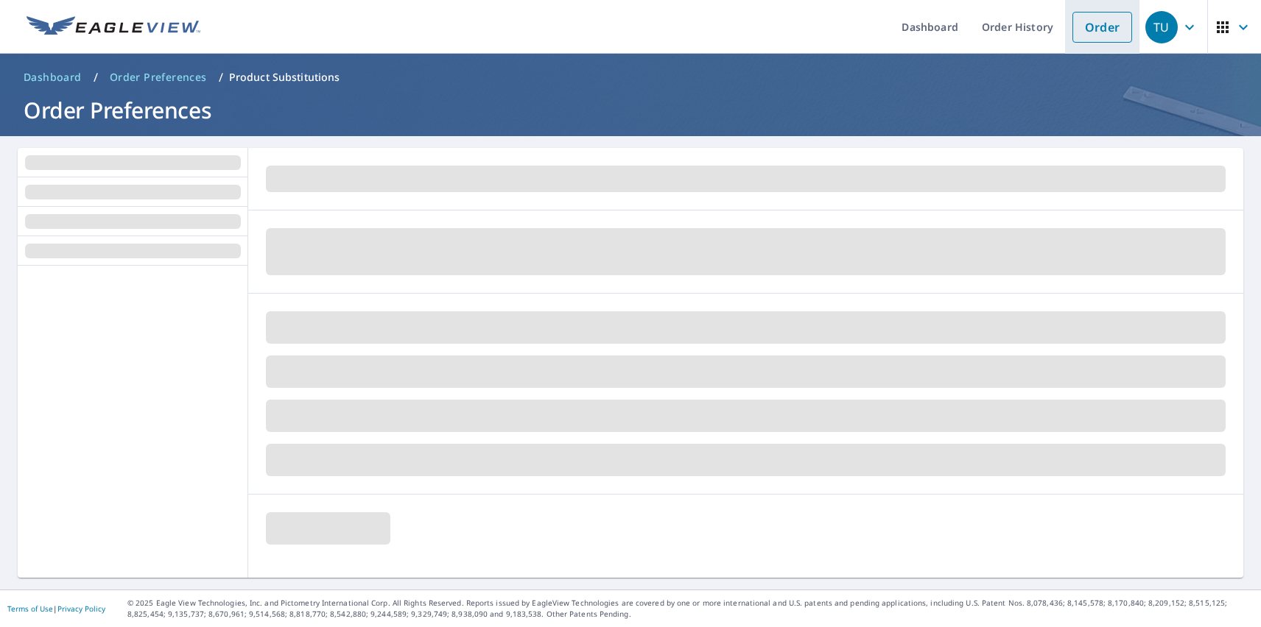
click at [1091, 27] on link "Order" at bounding box center [1102, 27] width 60 height 31
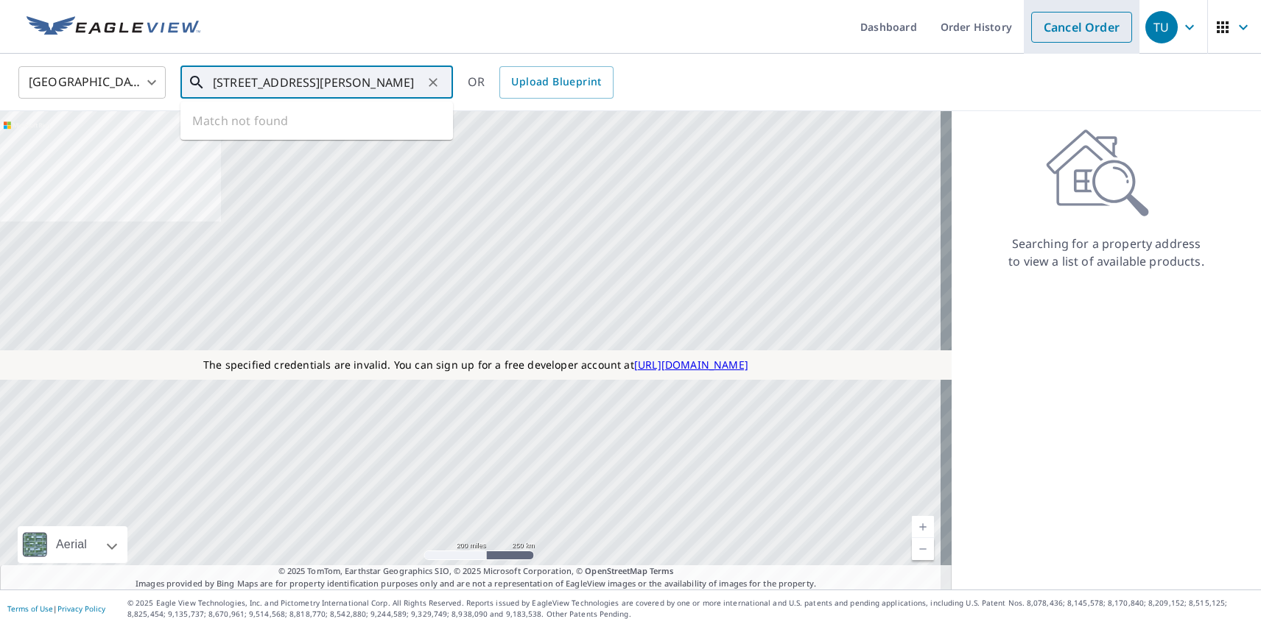
type input "[STREET_ADDRESS][PERSON_NAME]"
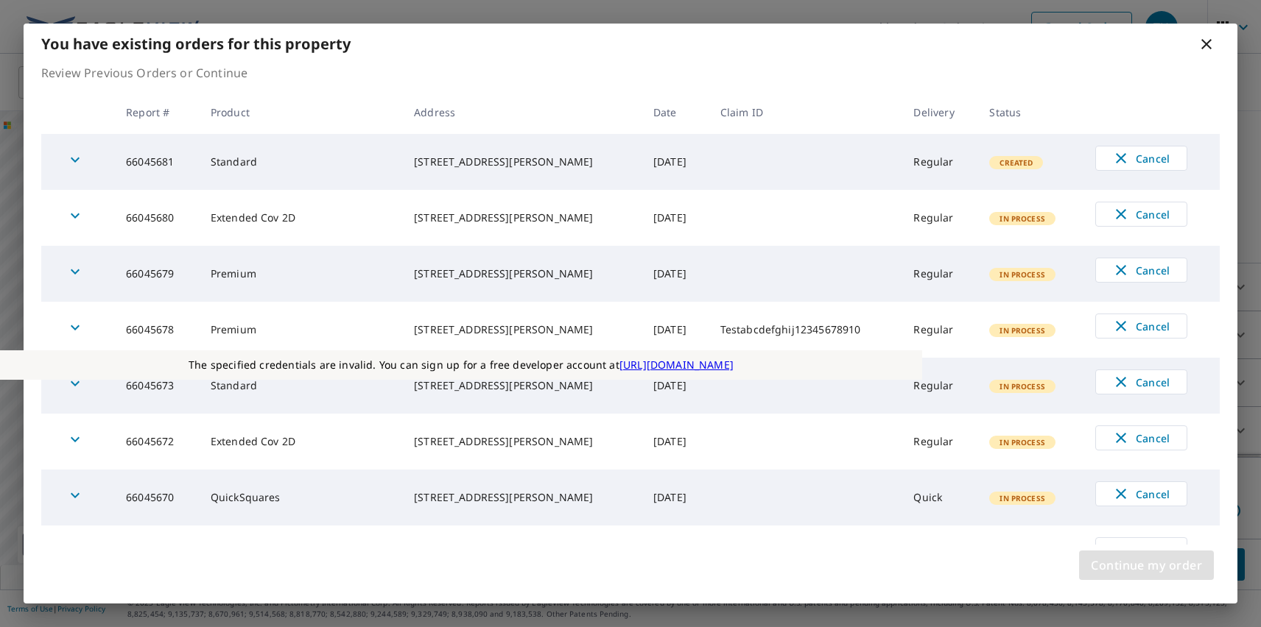
click at [1146, 566] on span "Continue my order" at bounding box center [1146, 565] width 111 height 21
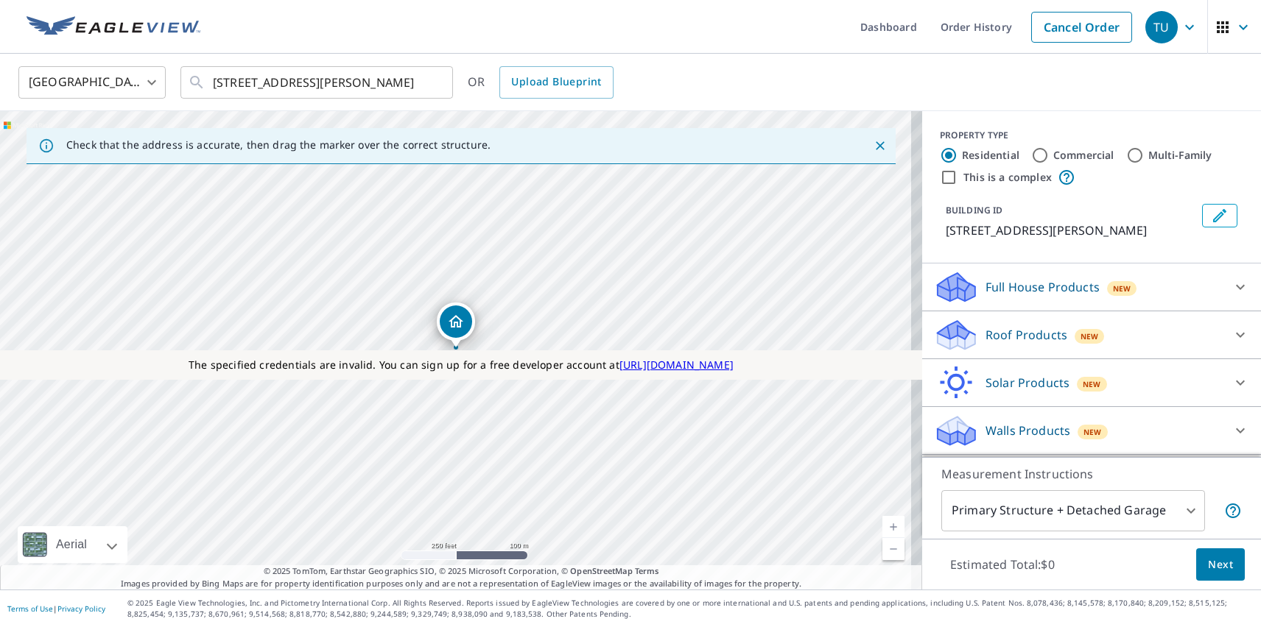
click at [1013, 335] on p "Roof Products" at bounding box center [1026, 335] width 82 height 18
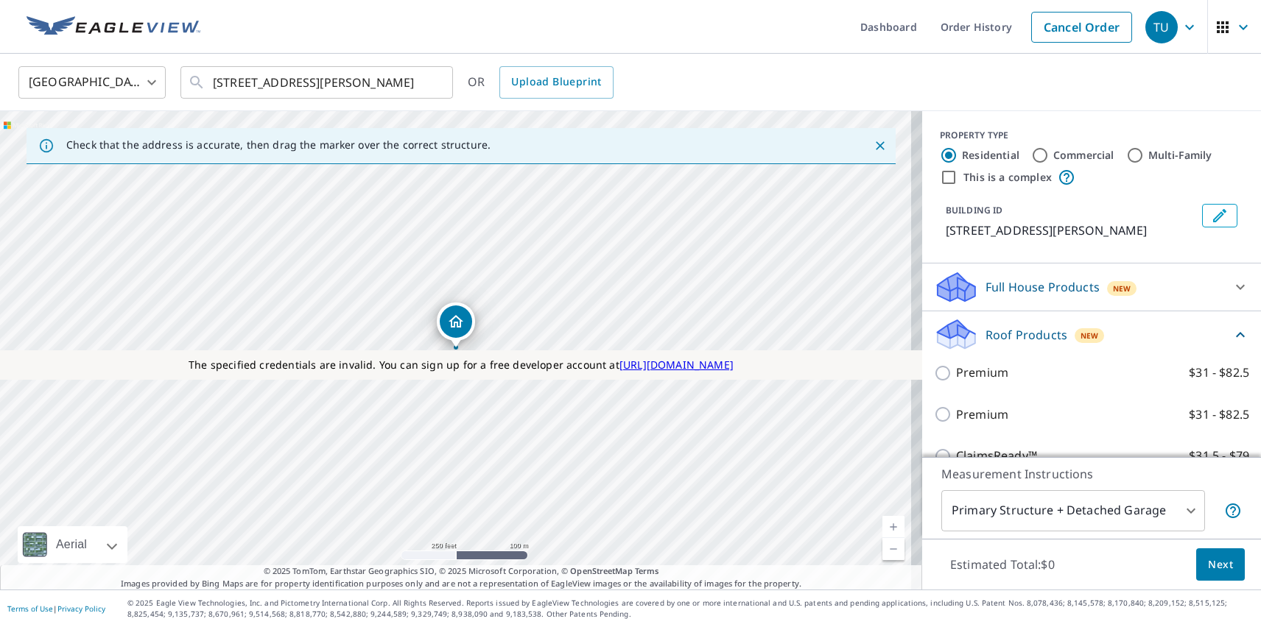
click at [970, 415] on p "Premium" at bounding box center [982, 415] width 52 height 18
click at [956, 415] on input "Premium $31 - $82.5" at bounding box center [945, 415] width 22 height 18
checkbox input "true"
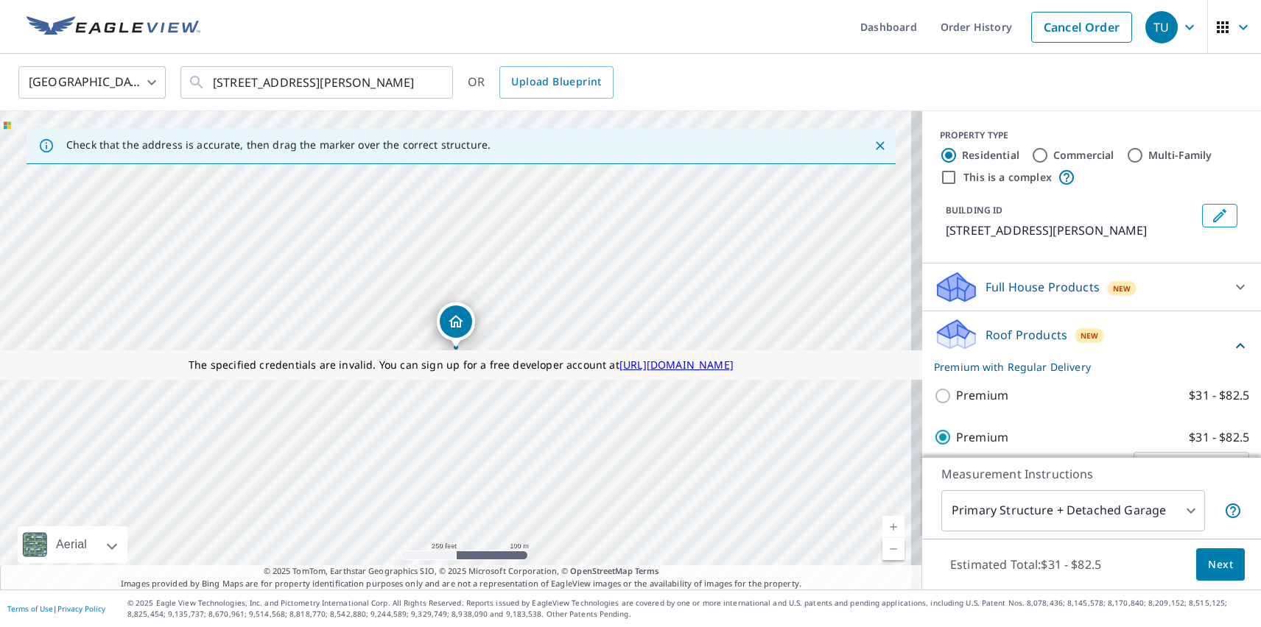
click at [1209, 564] on span "Next" at bounding box center [1220, 565] width 25 height 18
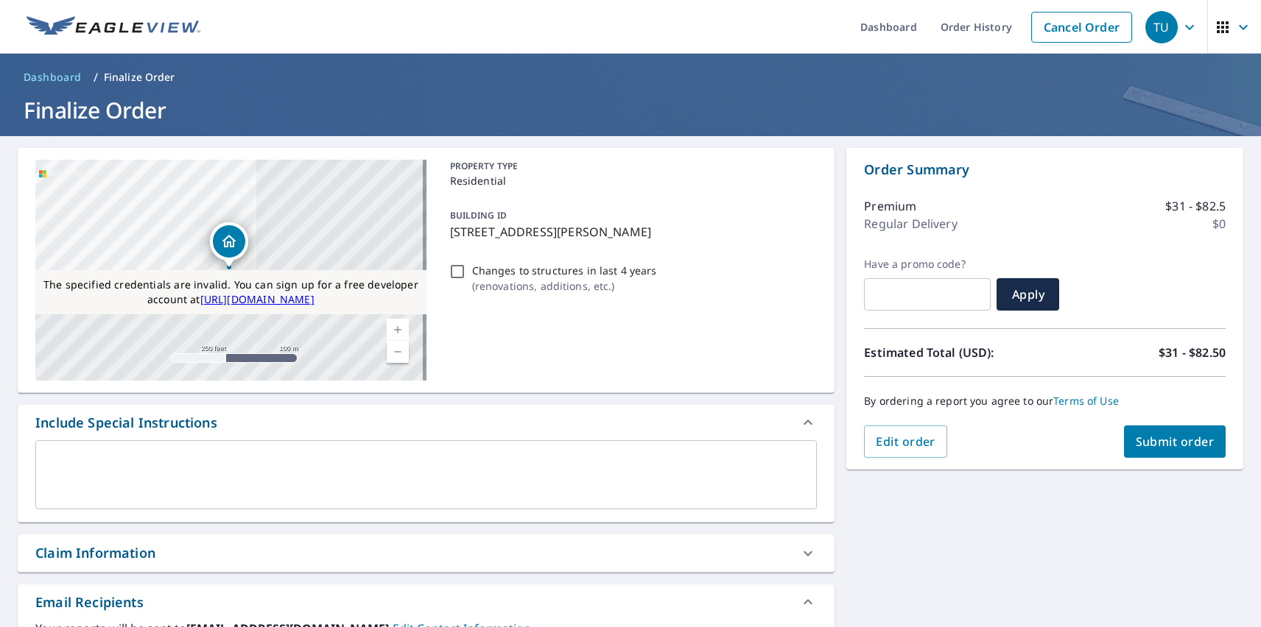
click at [1163, 442] on span "Submit order" at bounding box center [1174, 442] width 79 height 16
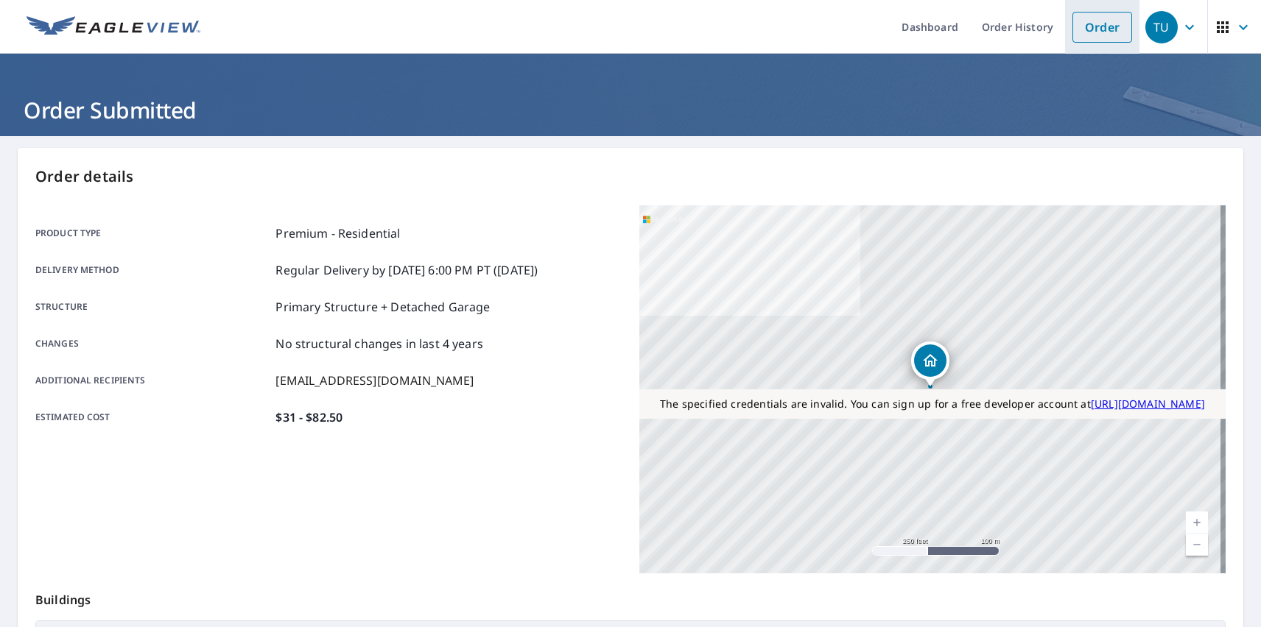
click at [1091, 27] on link "Order" at bounding box center [1102, 27] width 60 height 31
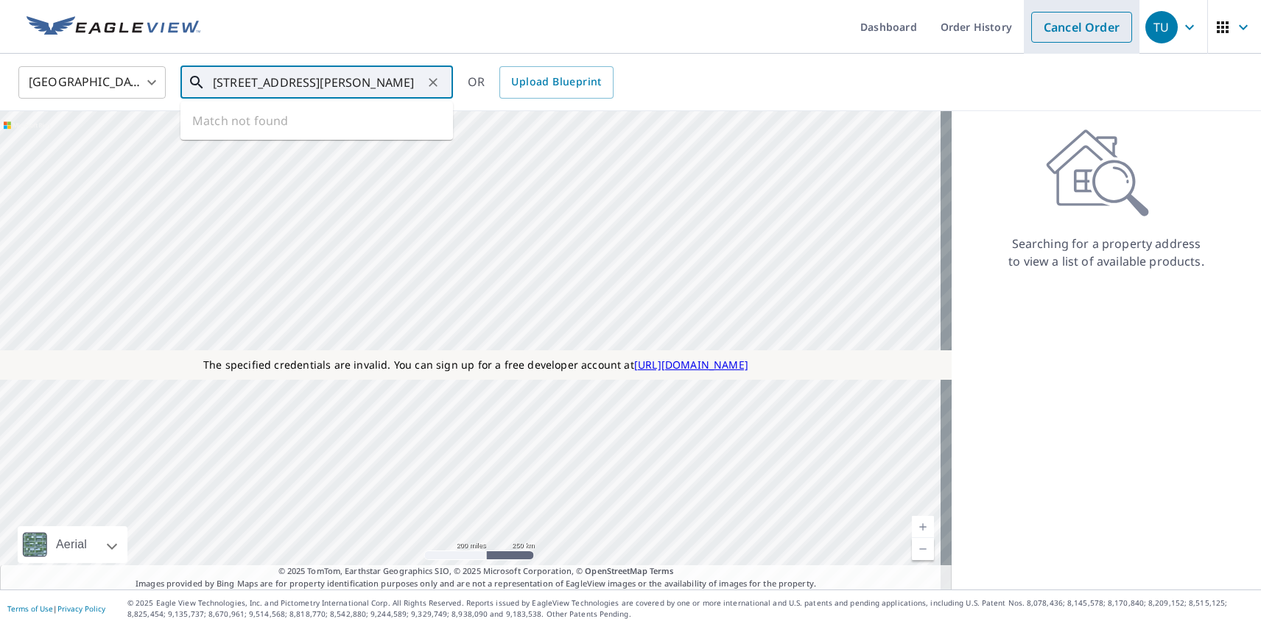
type input "[STREET_ADDRESS][PERSON_NAME]"
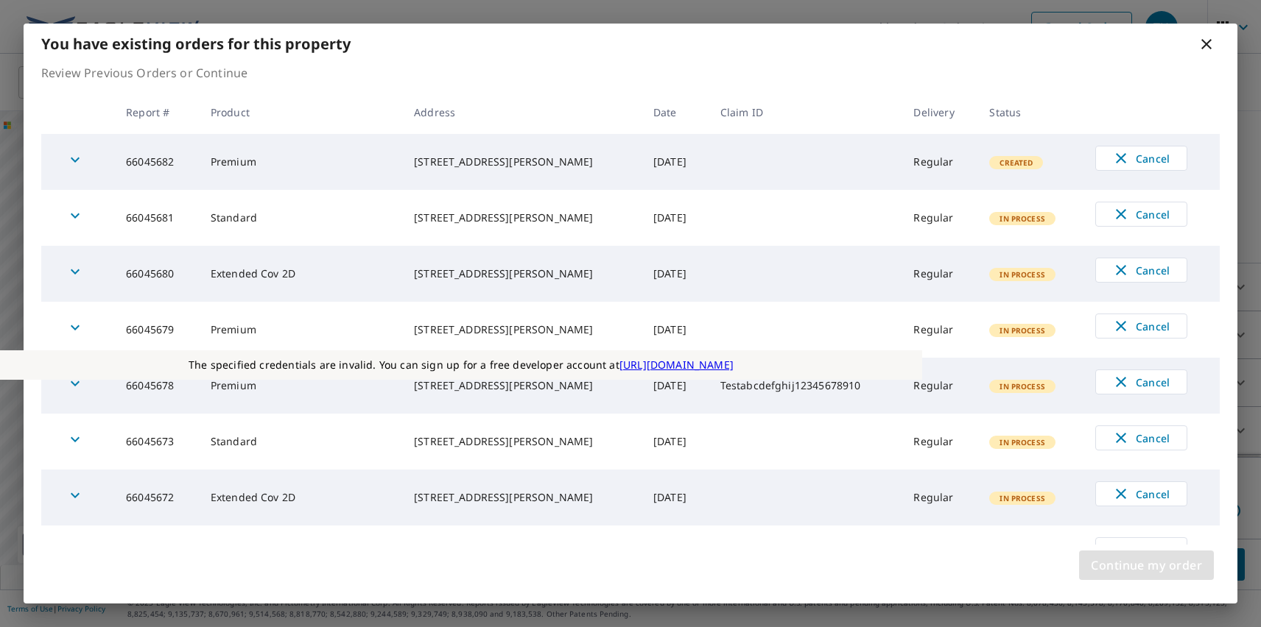
click at [1146, 566] on span "Continue my order" at bounding box center [1146, 565] width 111 height 21
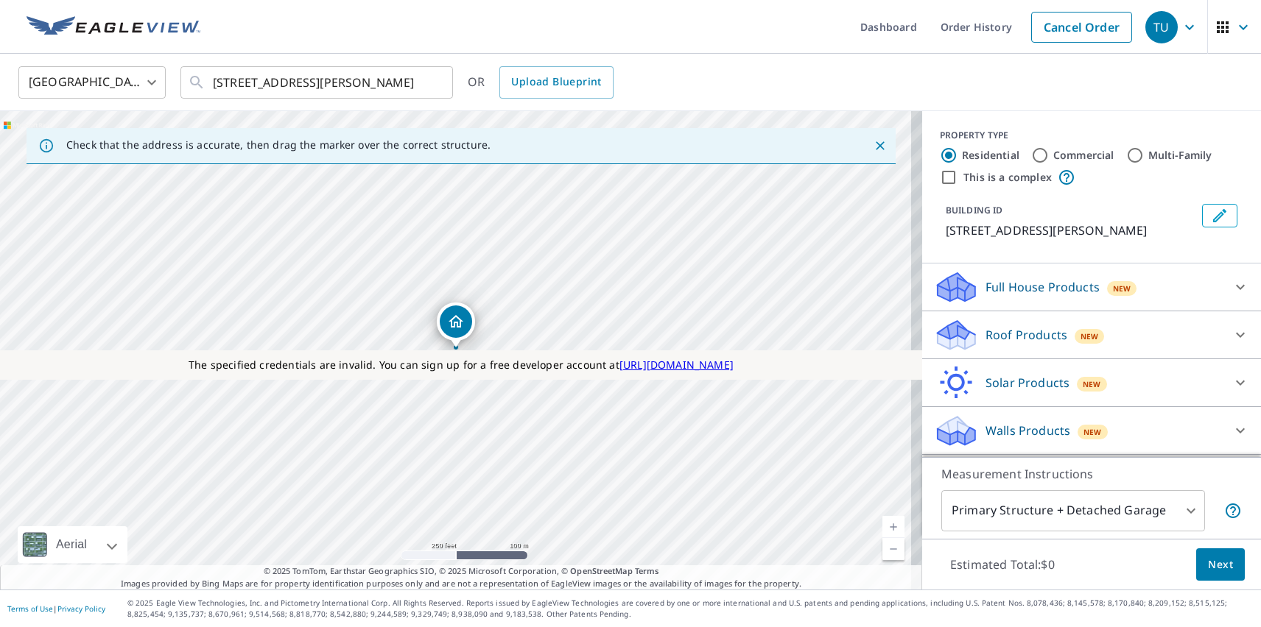
click at [1013, 335] on p "Roof Products" at bounding box center [1026, 335] width 82 height 18
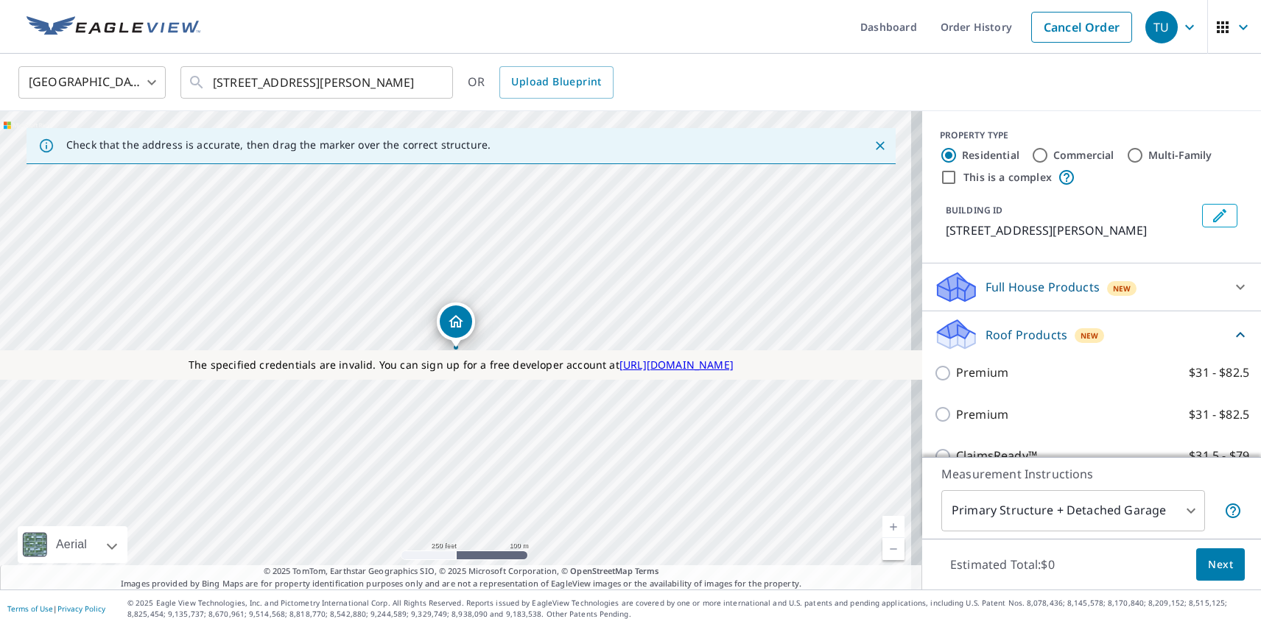
click at [1085, 573] on label "Extended Coverage 2D $31 - $82.5" at bounding box center [1102, 582] width 293 height 18
click at [956, 573] on input "Extended Coverage 2D $31 - $82.5" at bounding box center [945, 582] width 22 height 18
checkbox input "true"
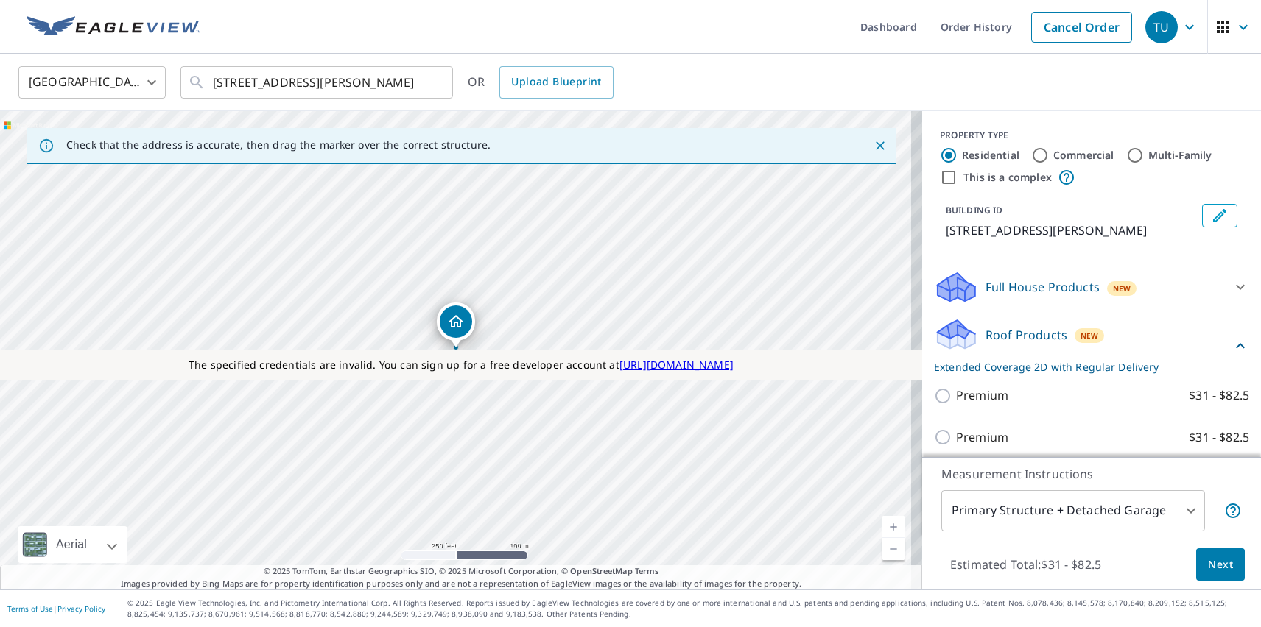
scroll to position [134, 0]
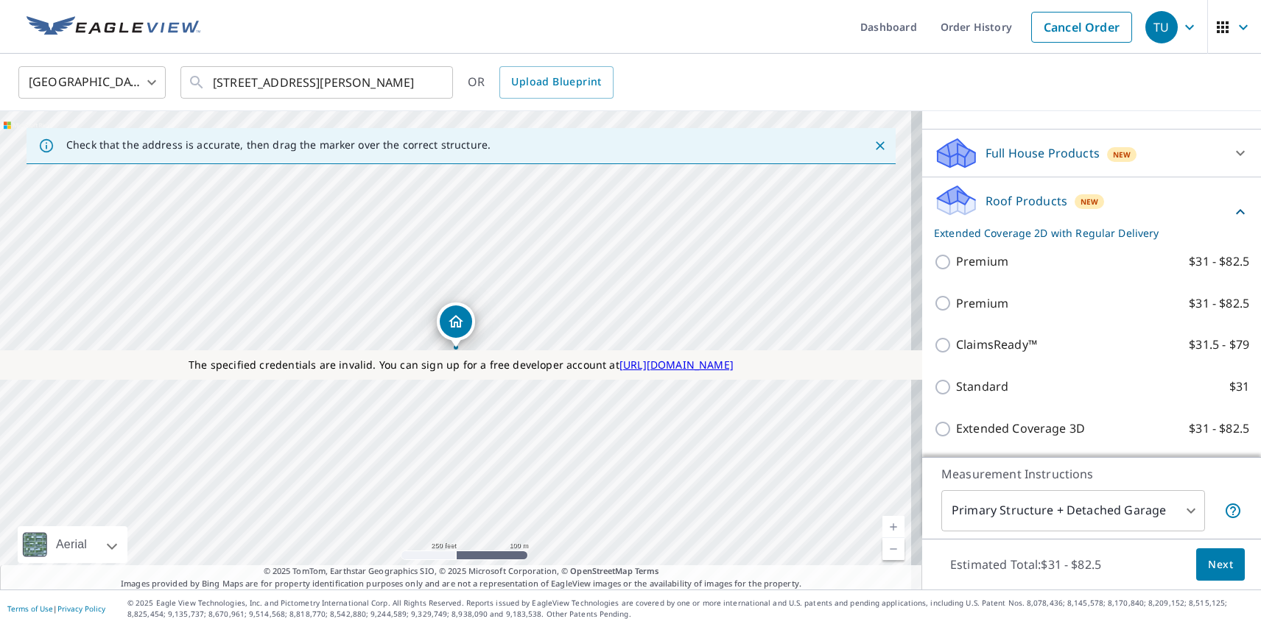
click at [1209, 564] on span "Next" at bounding box center [1220, 565] width 25 height 18
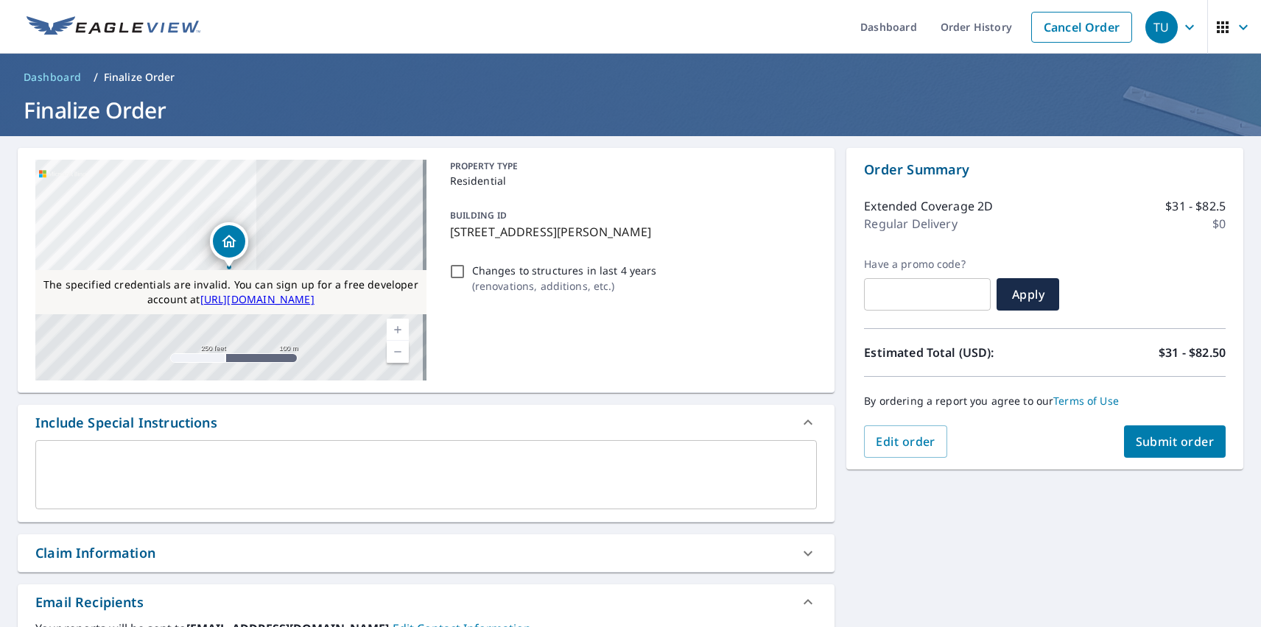
click at [1163, 442] on span "Submit order" at bounding box center [1174, 442] width 79 height 16
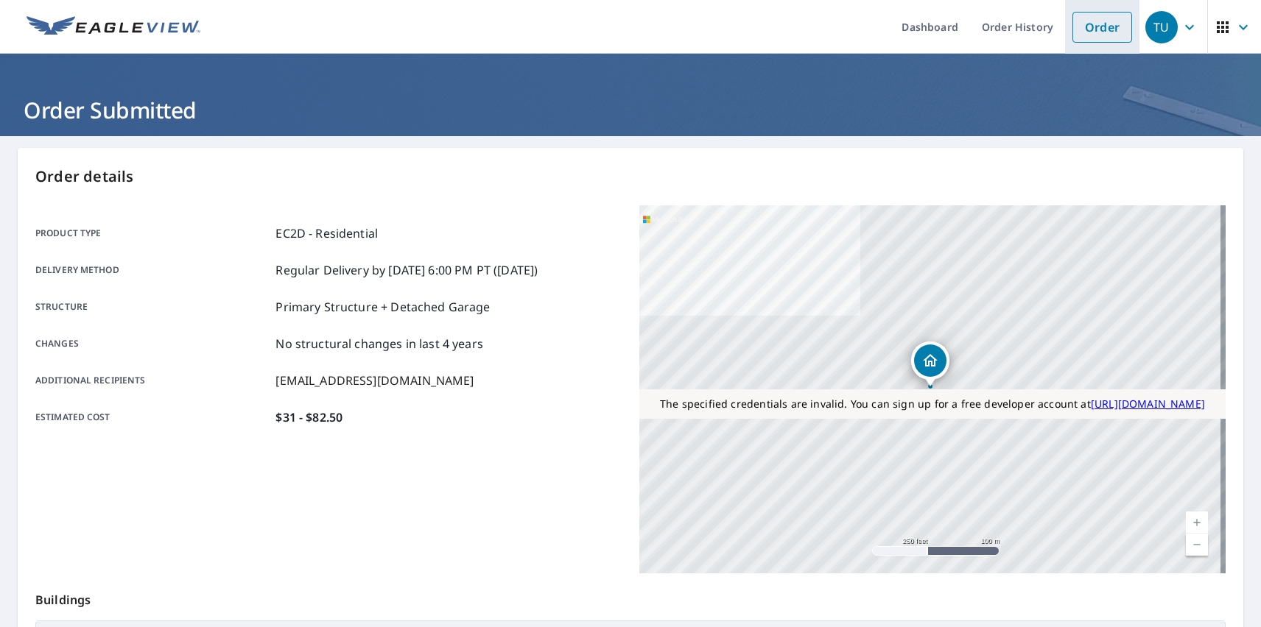
click at [1091, 27] on link "Order" at bounding box center [1102, 27] width 60 height 31
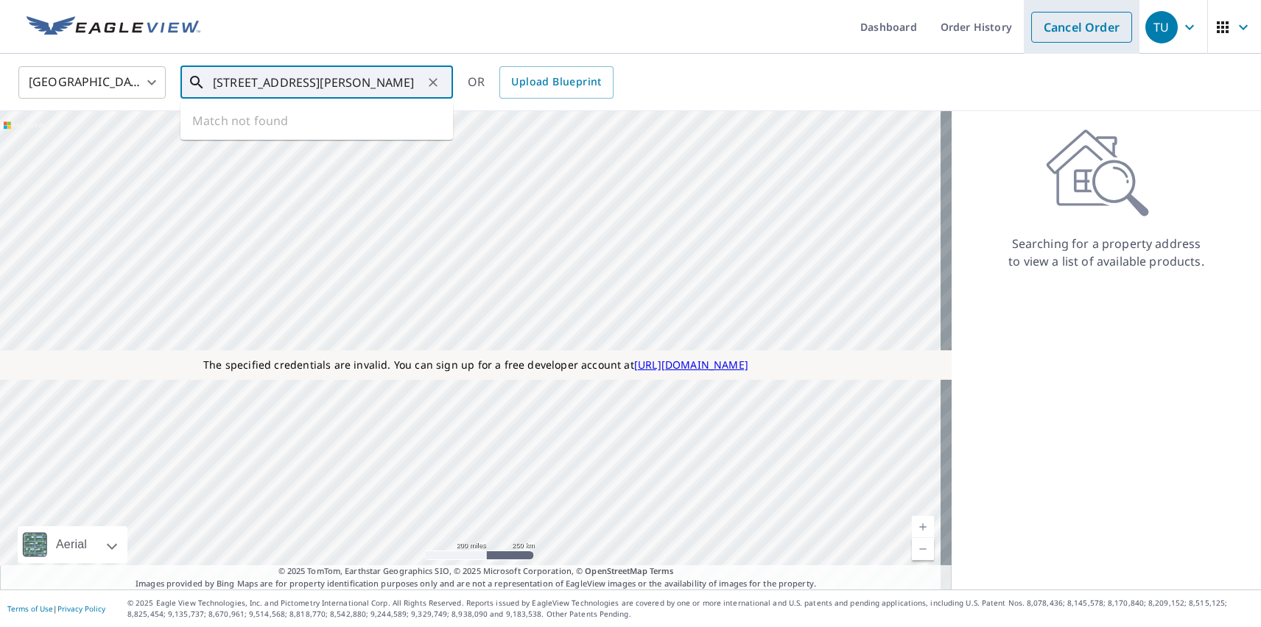
type input "[STREET_ADDRESS][PERSON_NAME]"
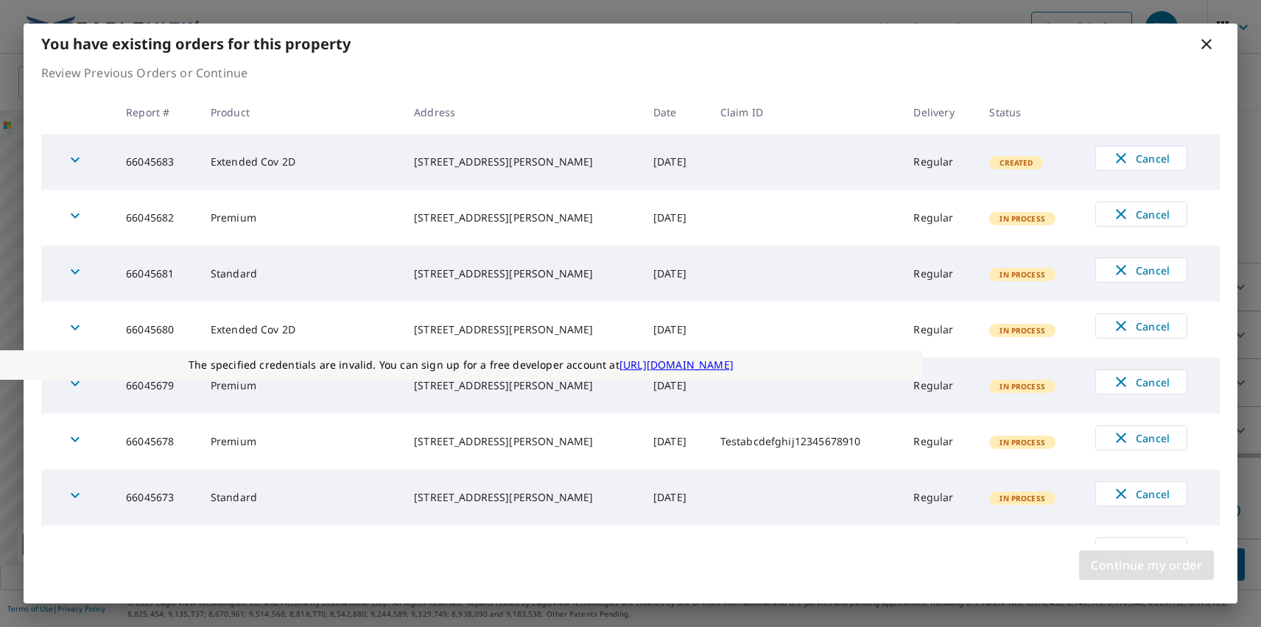
click at [1146, 566] on span "Continue my order" at bounding box center [1146, 565] width 111 height 21
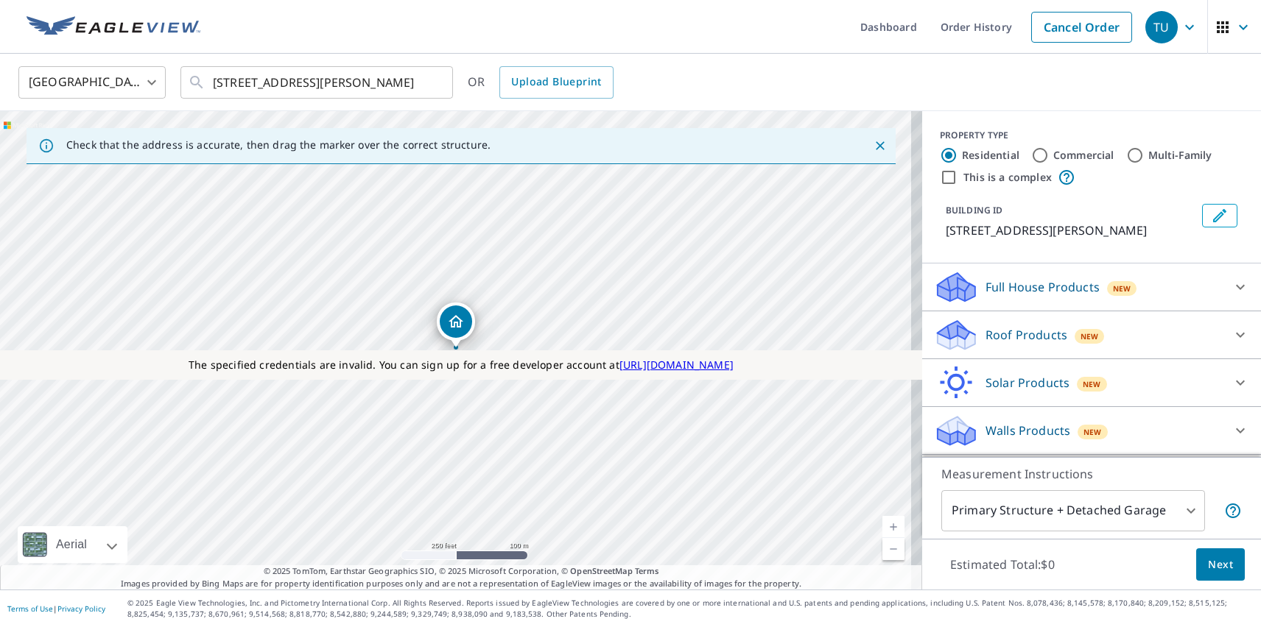
click at [1013, 335] on p "Roof Products" at bounding box center [1026, 335] width 82 height 18
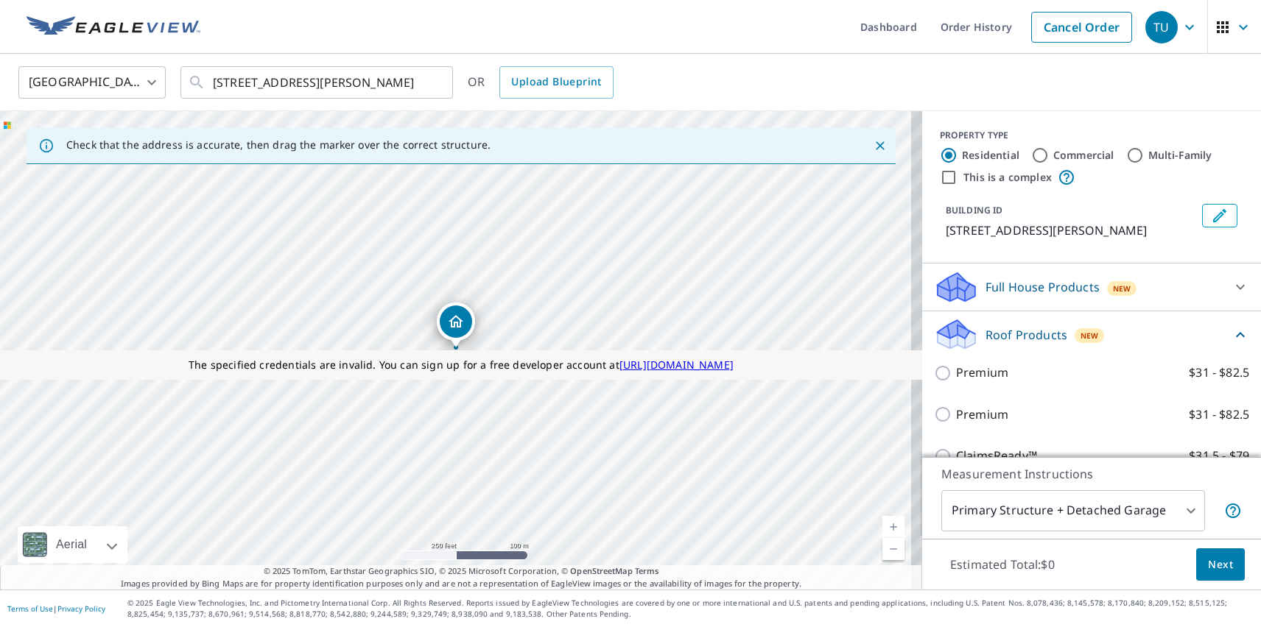
click at [1085, 489] on label "Standard $31" at bounding box center [1102, 498] width 293 height 18
click at [956, 490] on input "Standard $31" at bounding box center [945, 499] width 22 height 18
checkbox input "true"
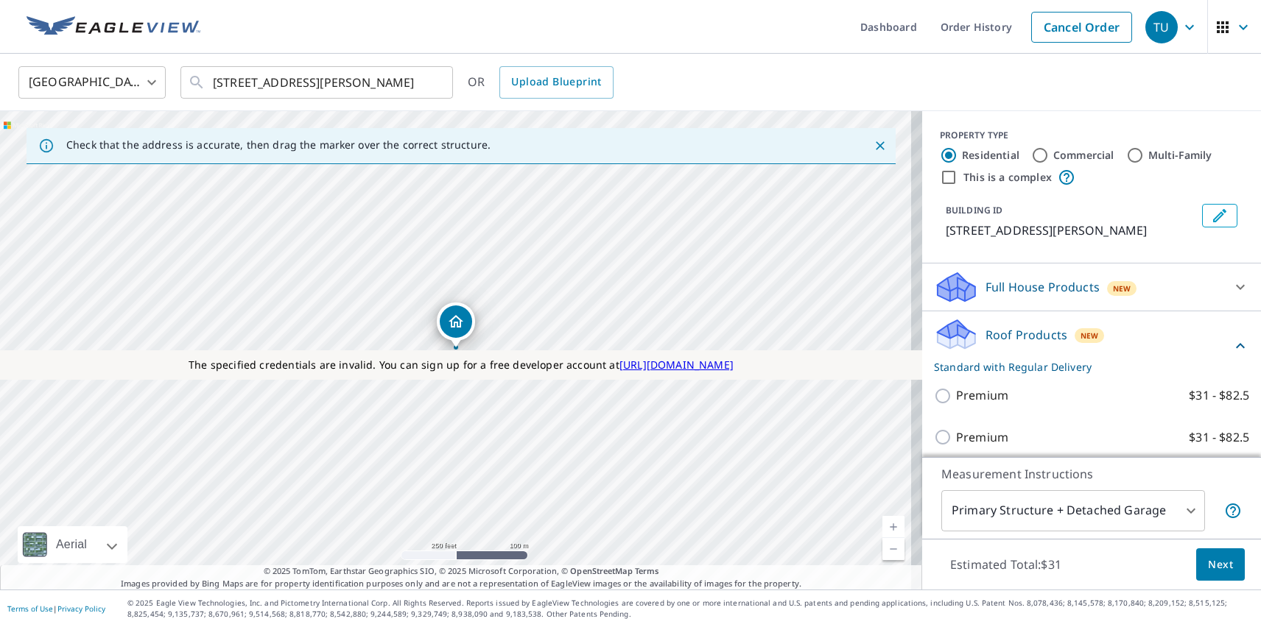
scroll to position [50, 0]
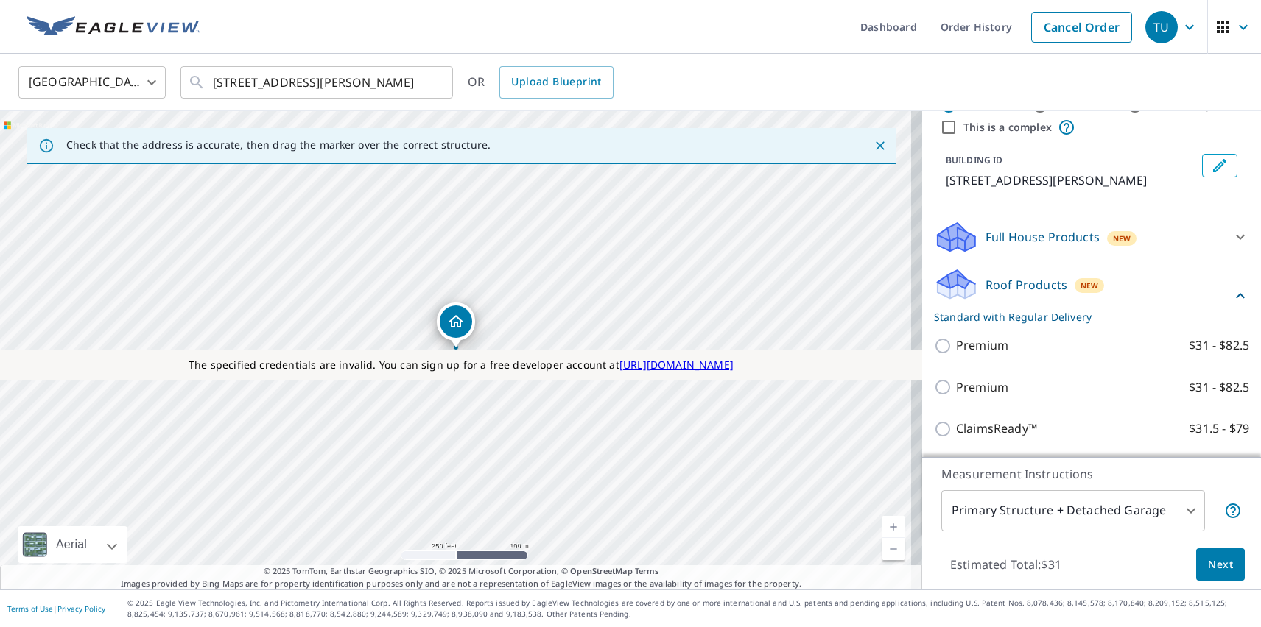
click at [1209, 564] on span "Next" at bounding box center [1220, 565] width 25 height 18
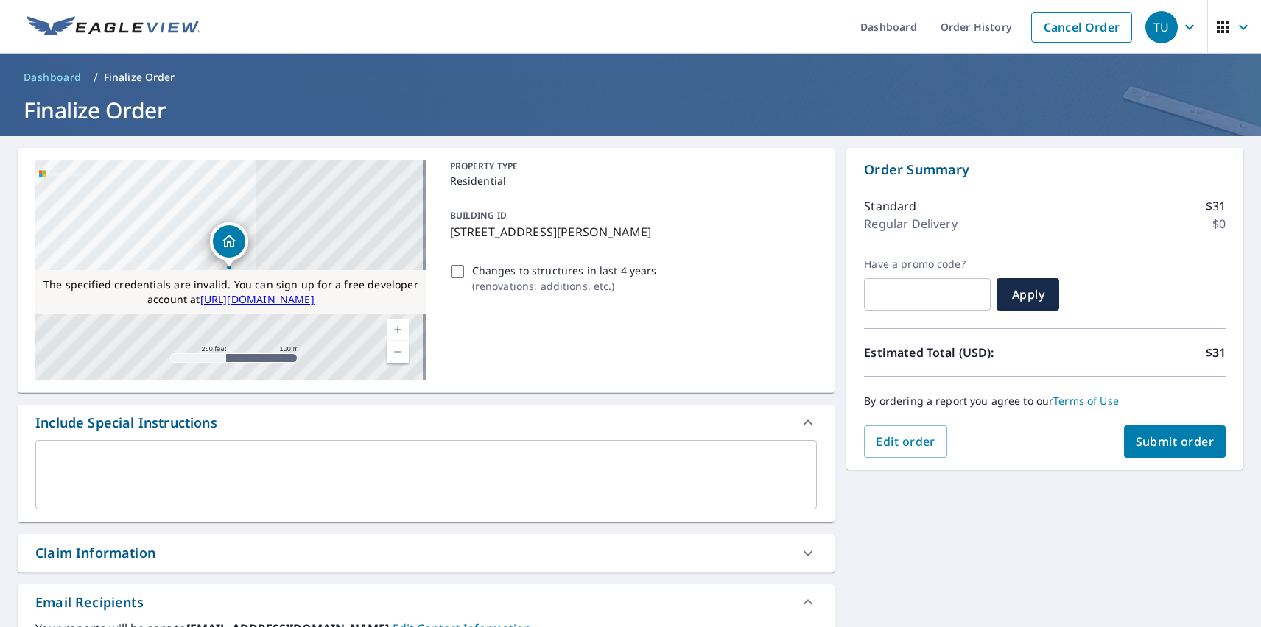
click at [1163, 442] on span "Submit order" at bounding box center [1174, 442] width 79 height 16
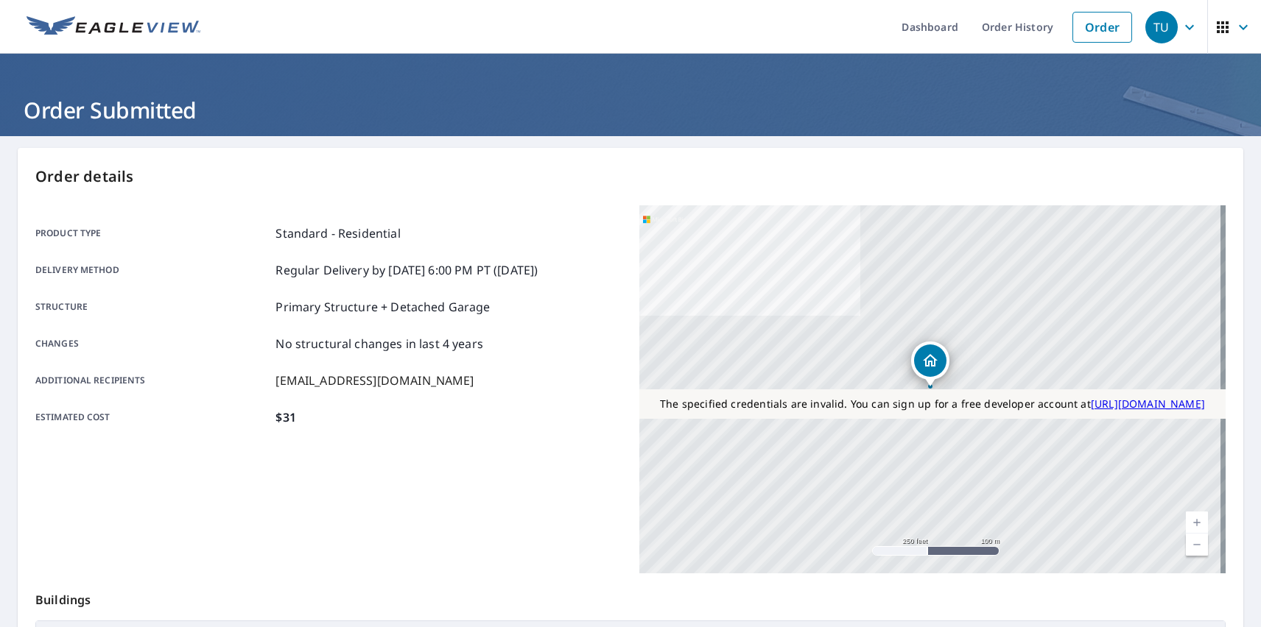
click at [1150, 27] on div "TU" at bounding box center [1161, 27] width 32 height 32
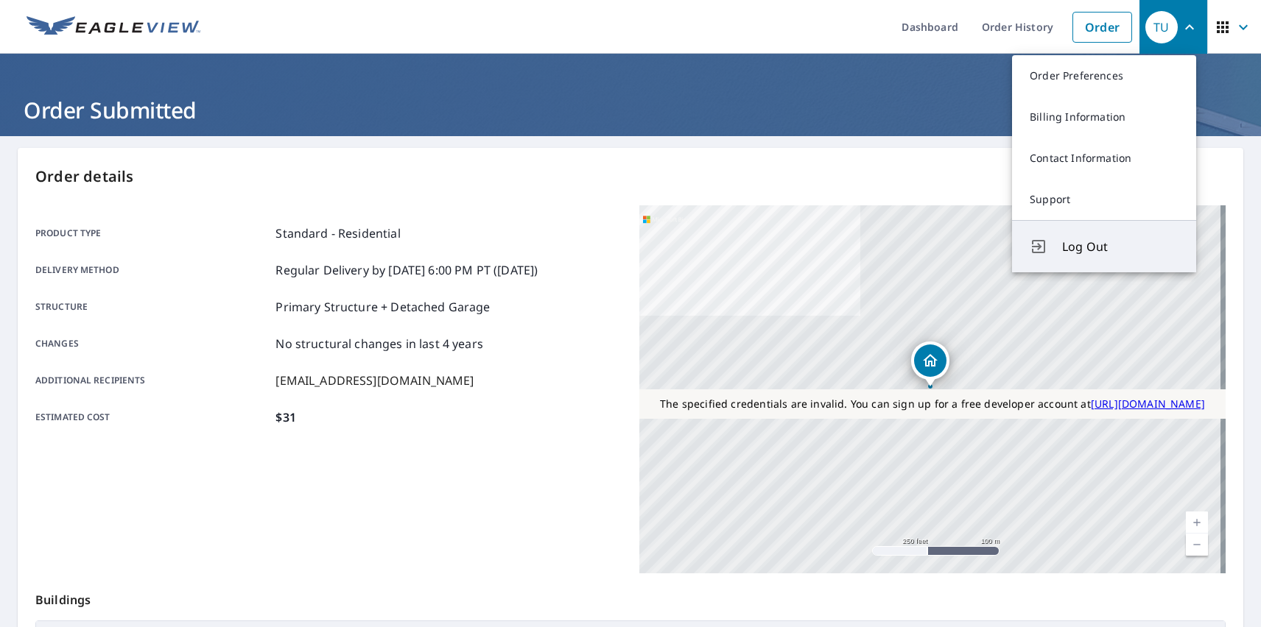
click at [1120, 247] on span "Log Out" at bounding box center [1120, 247] width 116 height 18
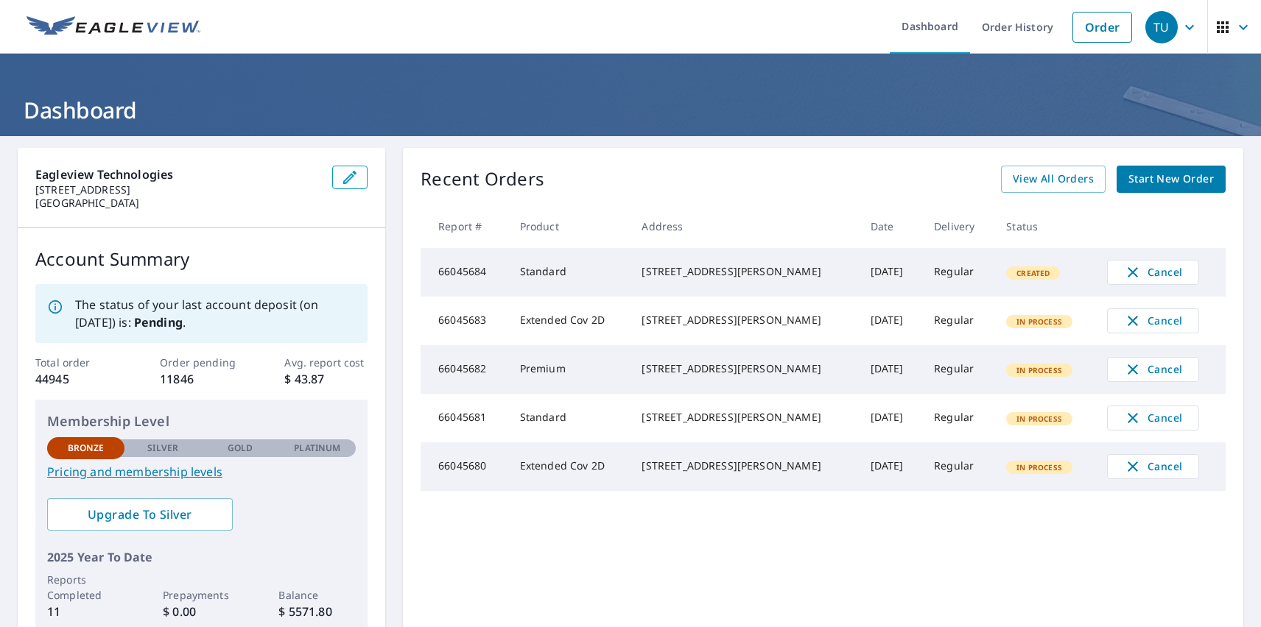
click at [1150, 27] on div "TU" at bounding box center [1161, 27] width 32 height 32
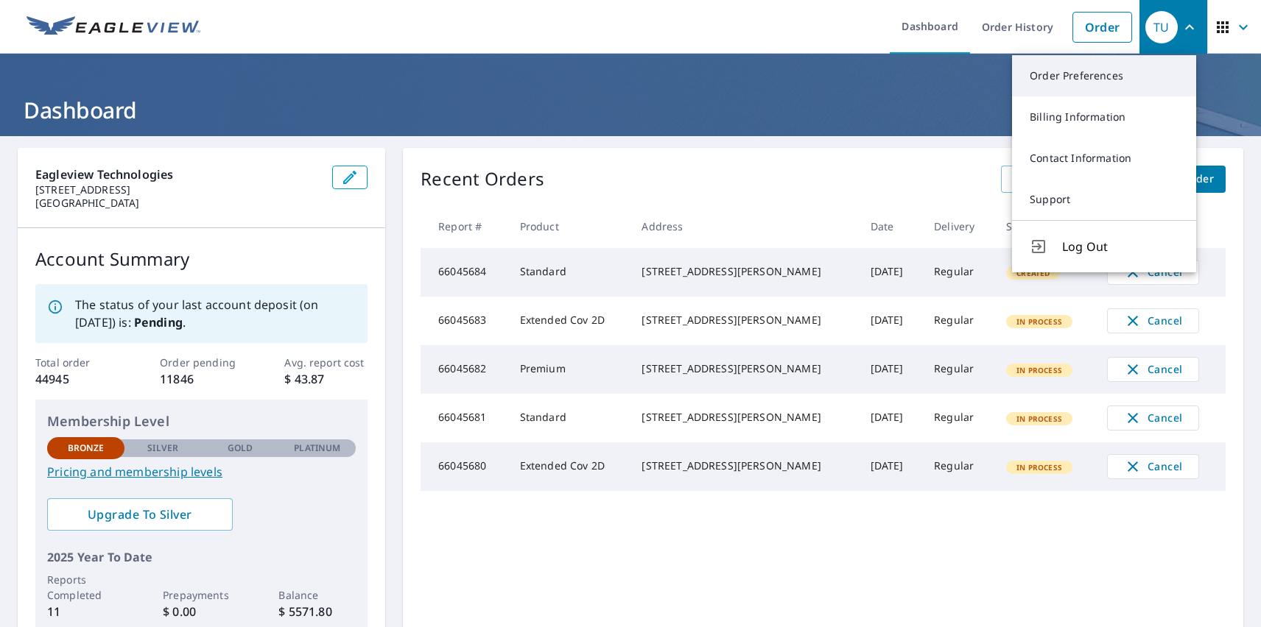
click at [1104, 76] on link "Order Preferences" at bounding box center [1104, 75] width 184 height 41
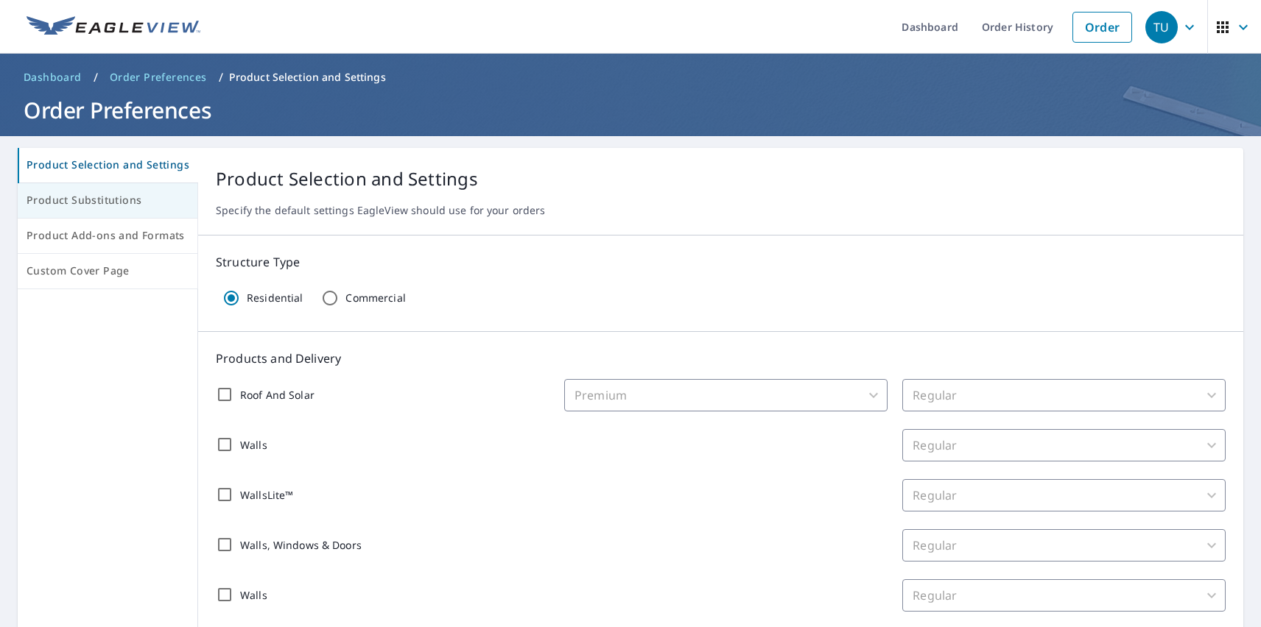
click at [106, 201] on span "Product Substitutions" at bounding box center [108, 200] width 162 height 18
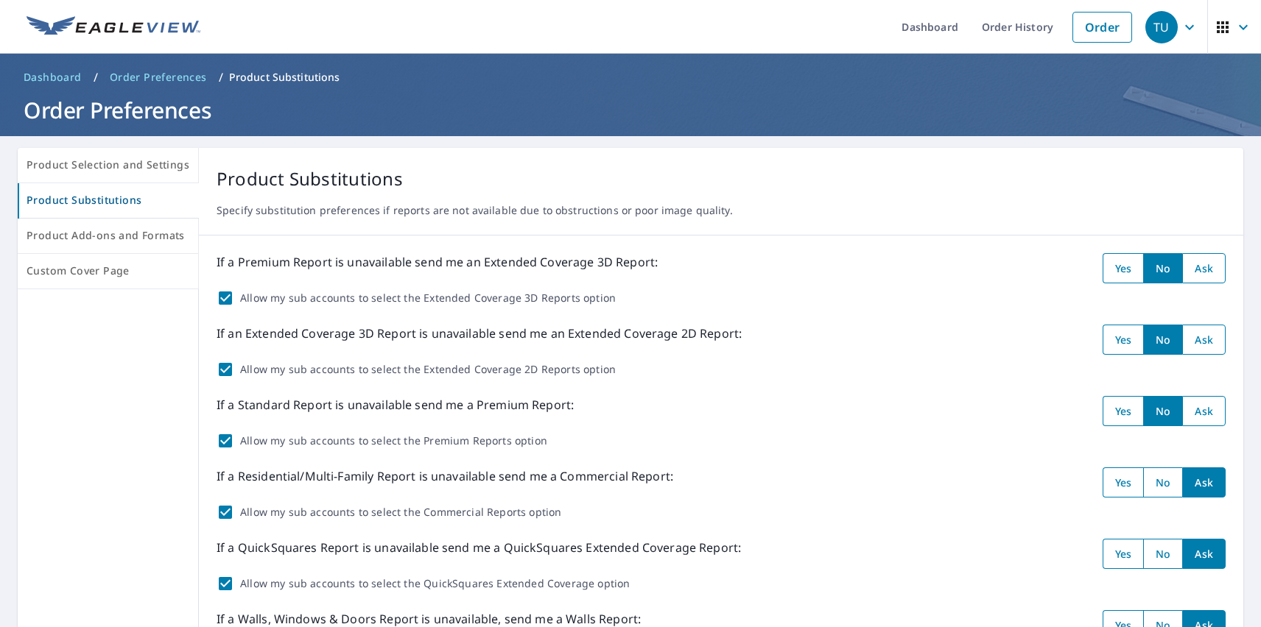
click at [1192, 268] on input "radio" at bounding box center [1203, 268] width 43 height 30
radio input "true"
click at [1192, 339] on input "radio" at bounding box center [1203, 340] width 43 height 30
radio input "true"
click at [1192, 411] on input "radio" at bounding box center [1203, 411] width 43 height 30
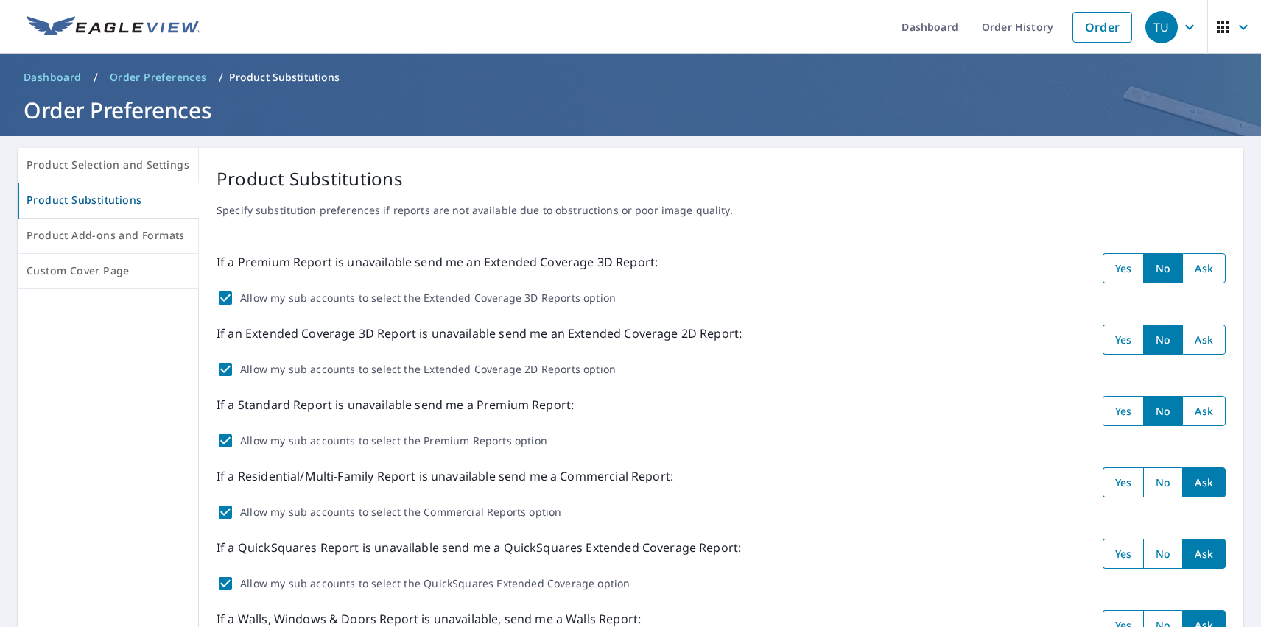
radio input "true"
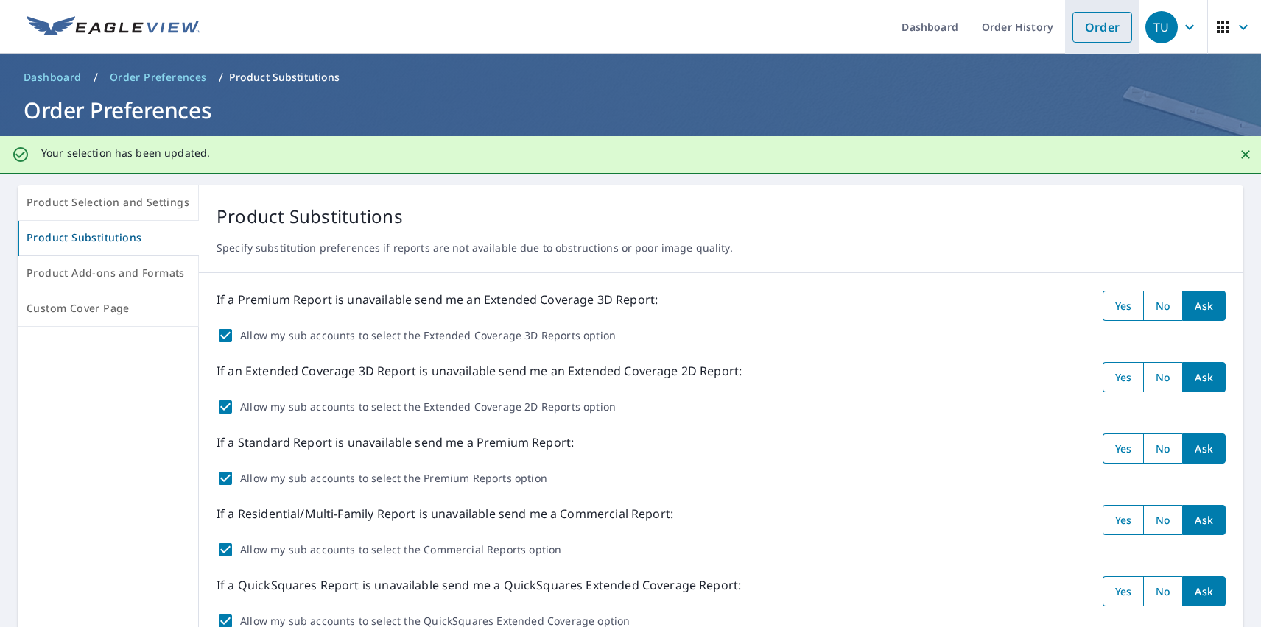
click at [1091, 27] on link "Order" at bounding box center [1102, 27] width 60 height 31
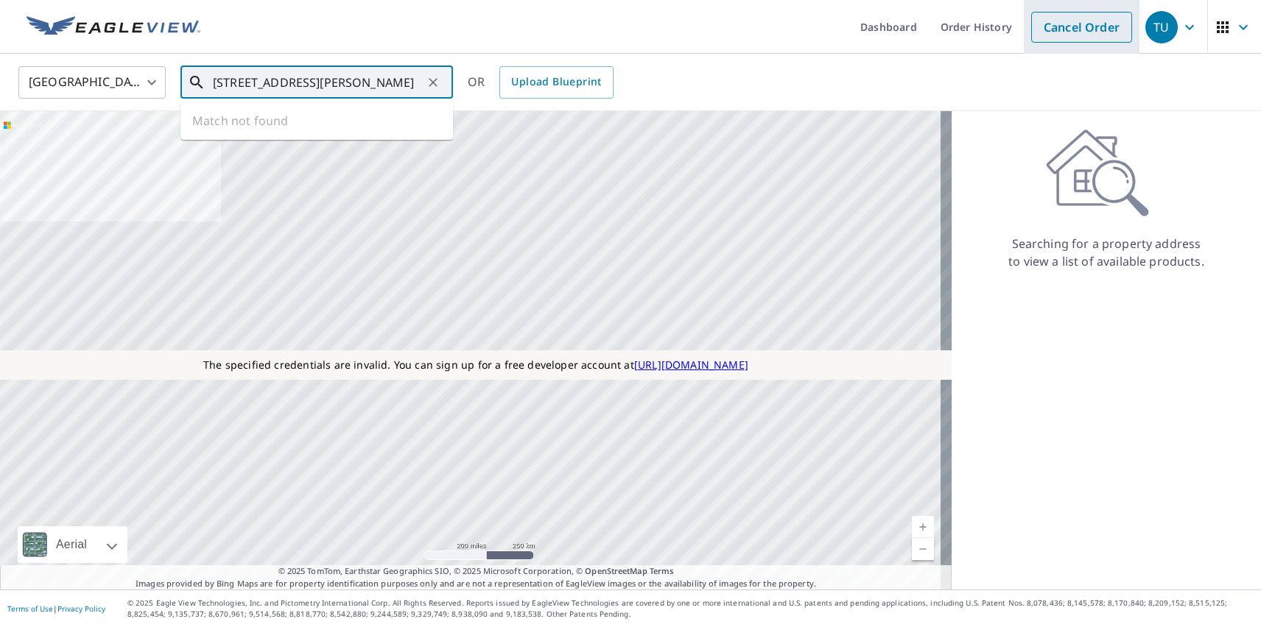
type input "[STREET_ADDRESS][PERSON_NAME]"
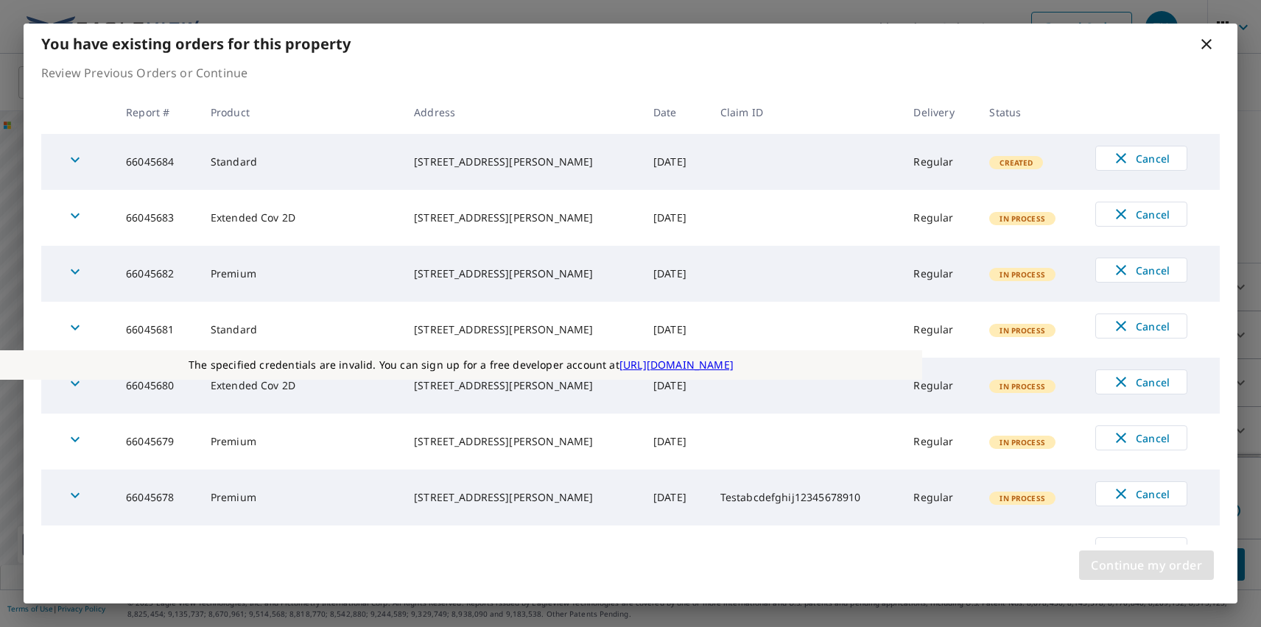
click at [1146, 566] on span "Continue my order" at bounding box center [1146, 565] width 111 height 21
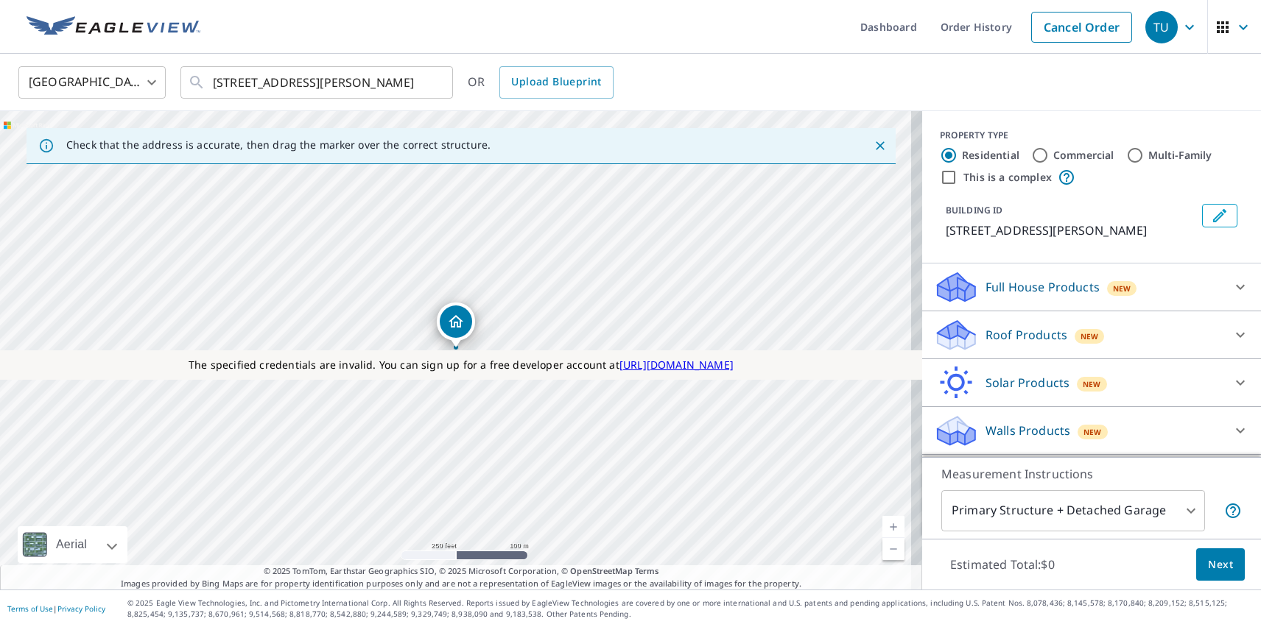
click at [1013, 335] on p "Roof Products" at bounding box center [1026, 335] width 82 height 18
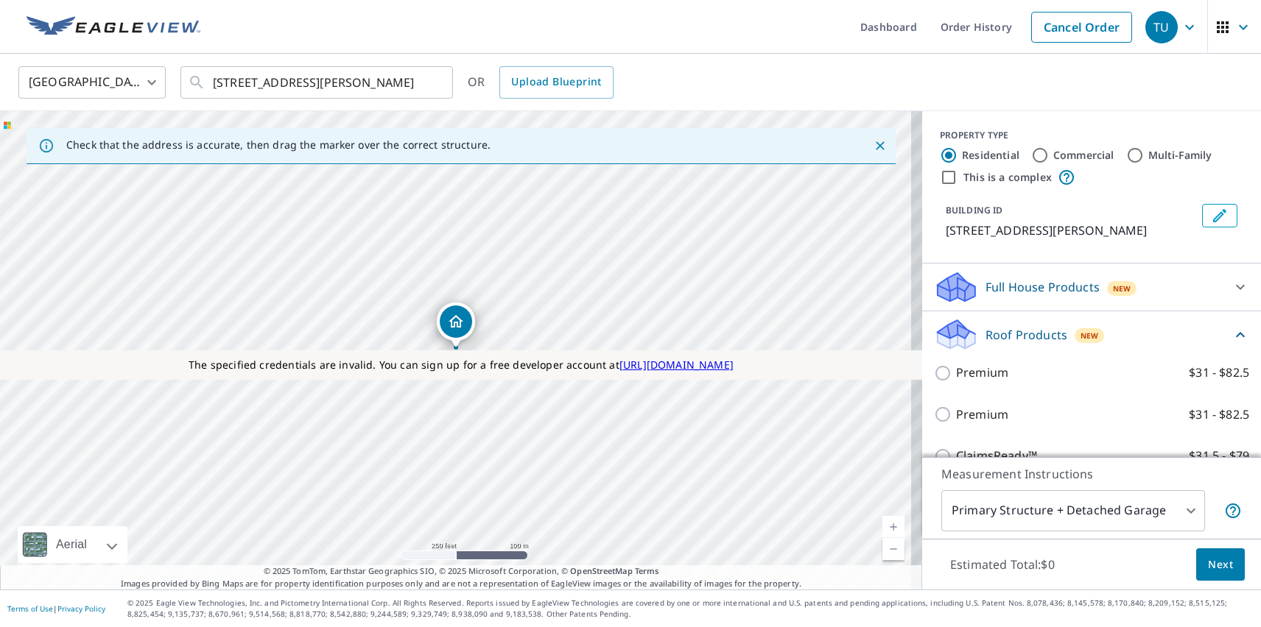
click at [970, 415] on p "Premium" at bounding box center [982, 415] width 52 height 18
click at [956, 415] on input "Premium $31 - $82.5" at bounding box center [945, 415] width 22 height 18
checkbox input "true"
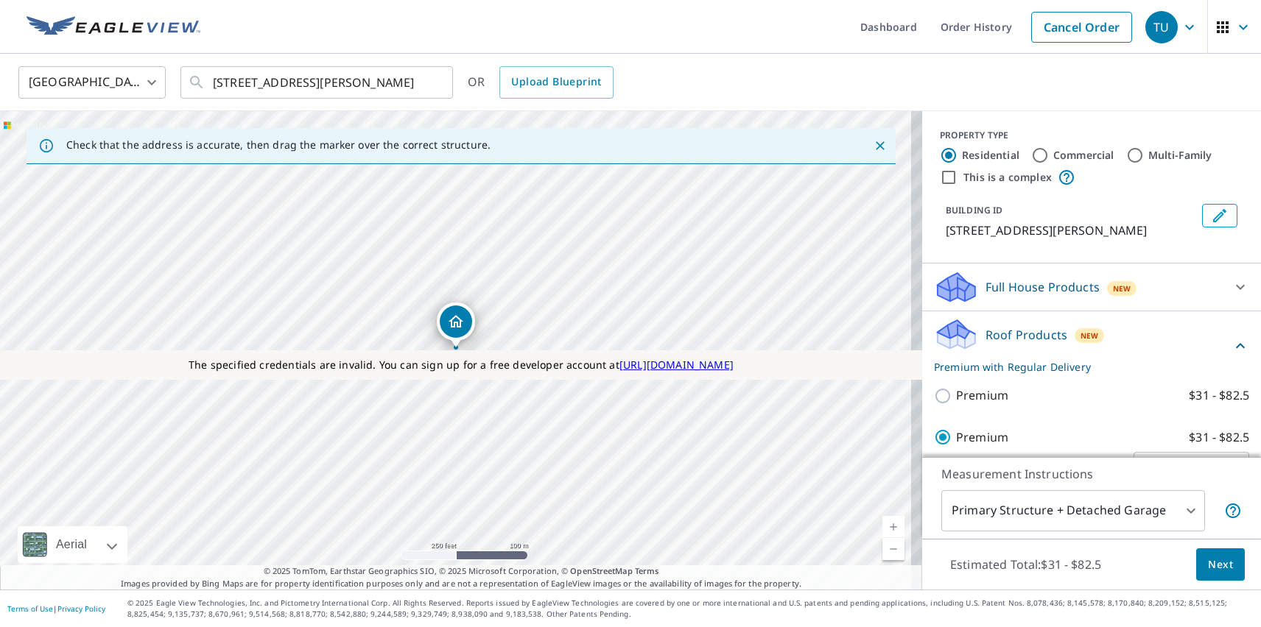
click at [1209, 564] on span "Next" at bounding box center [1220, 565] width 25 height 18
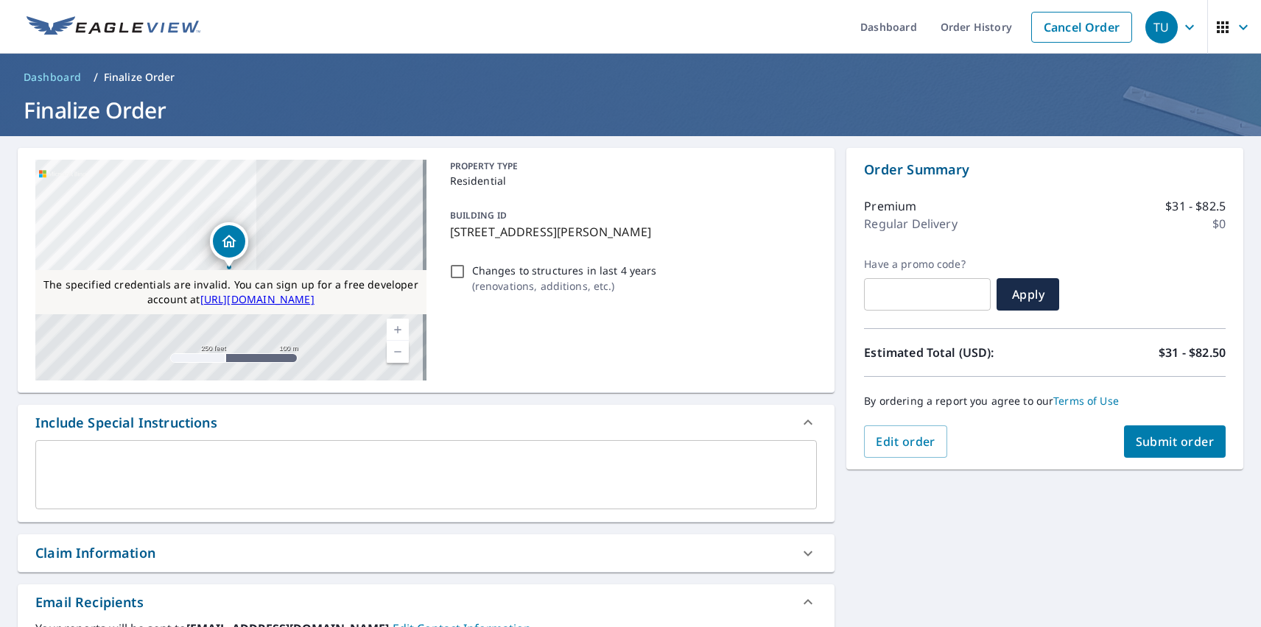
click at [1163, 442] on span "Submit order" at bounding box center [1174, 442] width 79 height 16
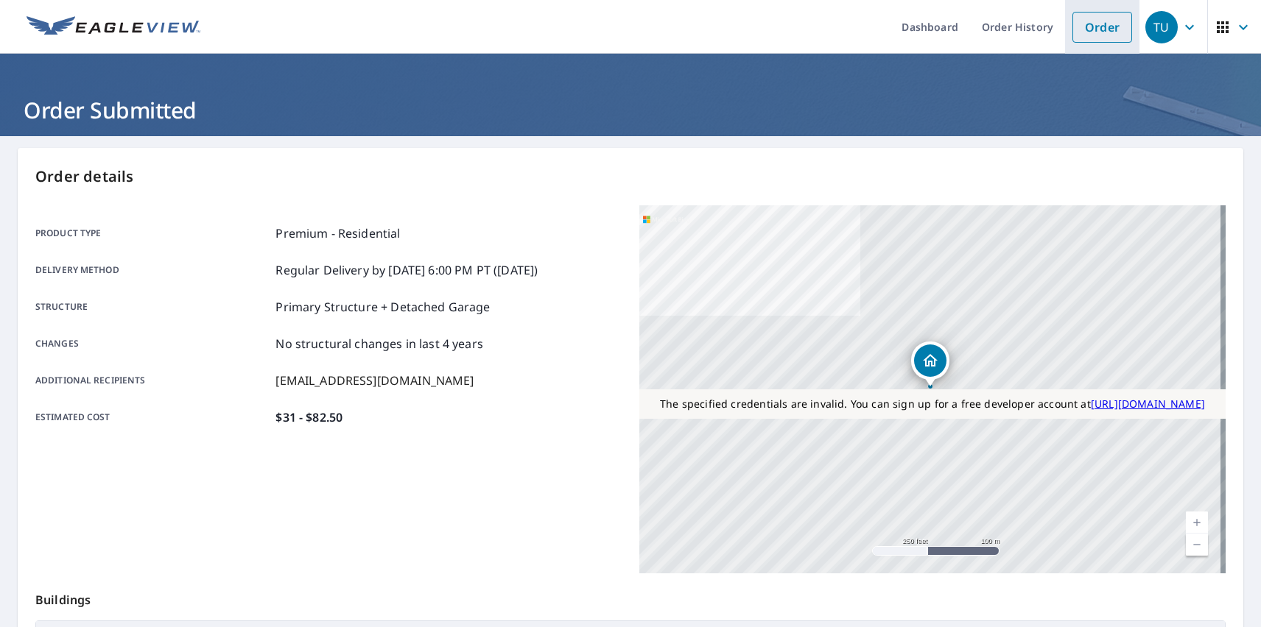
click at [1091, 27] on link "Order" at bounding box center [1102, 27] width 60 height 31
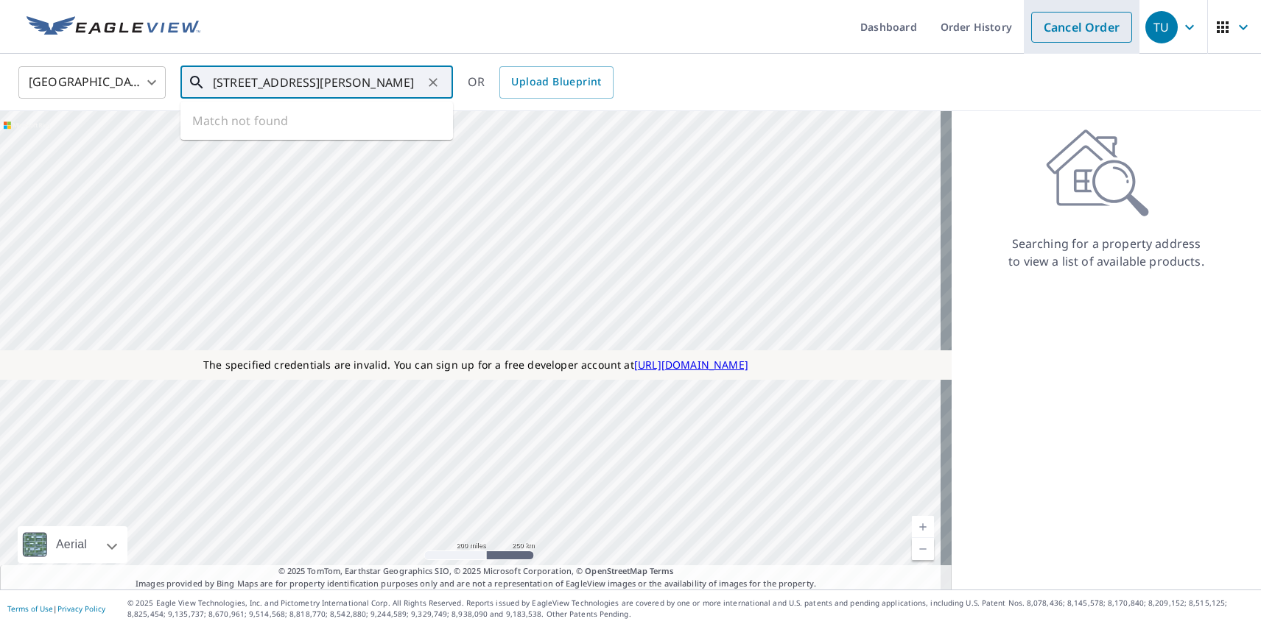
type input "[STREET_ADDRESS][PERSON_NAME]"
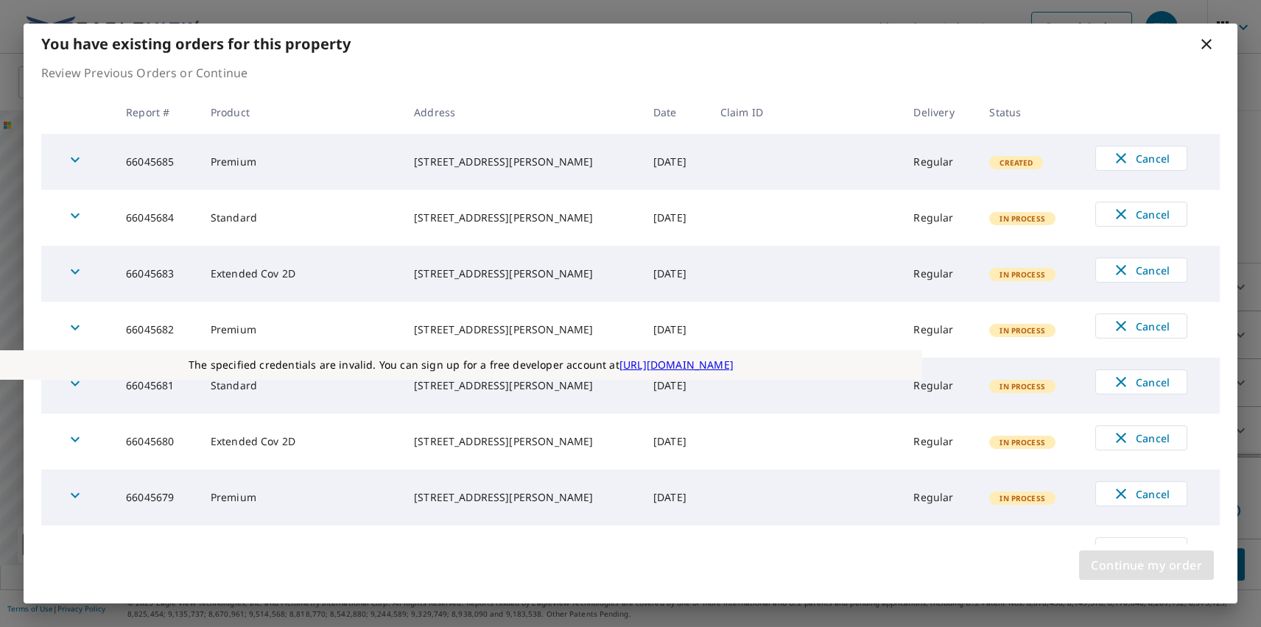
click at [1146, 566] on span "Continue my order" at bounding box center [1146, 565] width 111 height 21
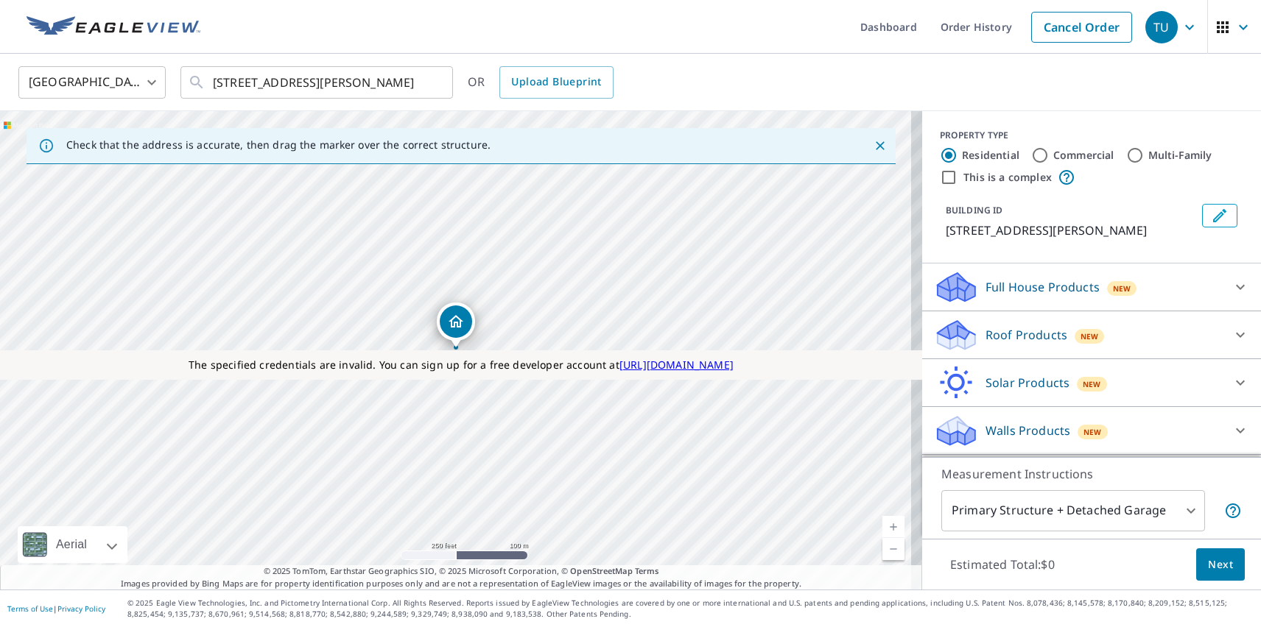
click at [1013, 335] on p "Roof Products" at bounding box center [1026, 335] width 82 height 18
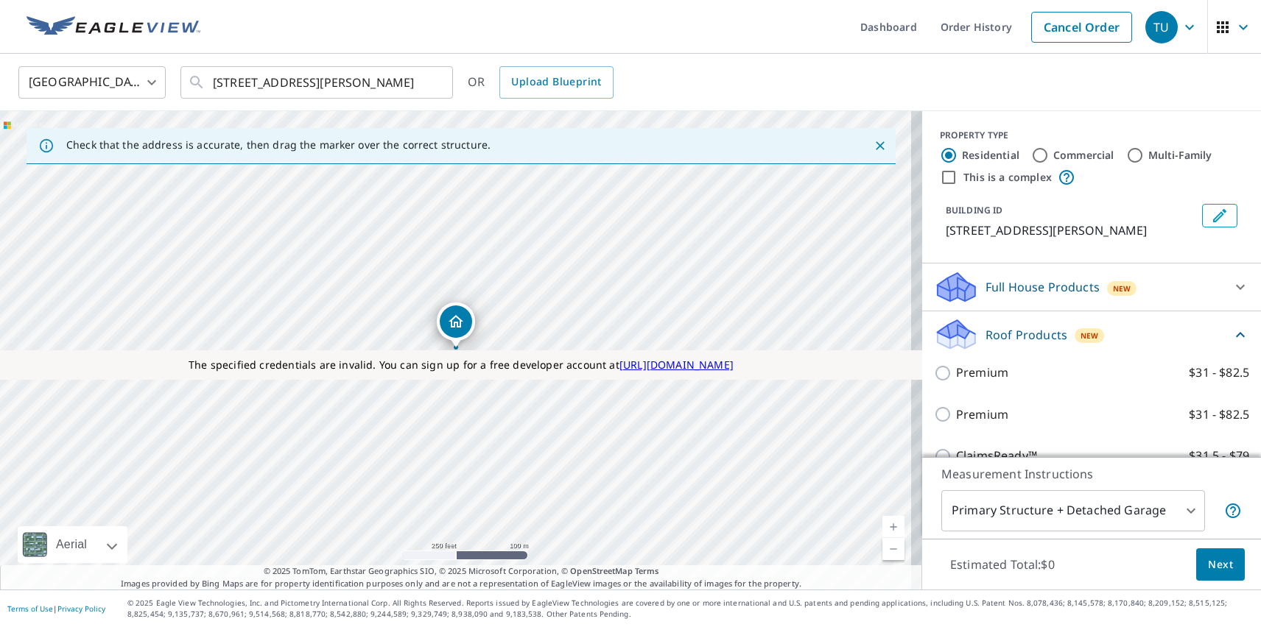
click at [1085, 573] on label "Extended Coverage 2D $31 - $82.5" at bounding box center [1102, 582] width 293 height 18
click at [956, 573] on input "Extended Coverage 2D $31 - $82.5" at bounding box center [945, 582] width 22 height 18
checkbox input "true"
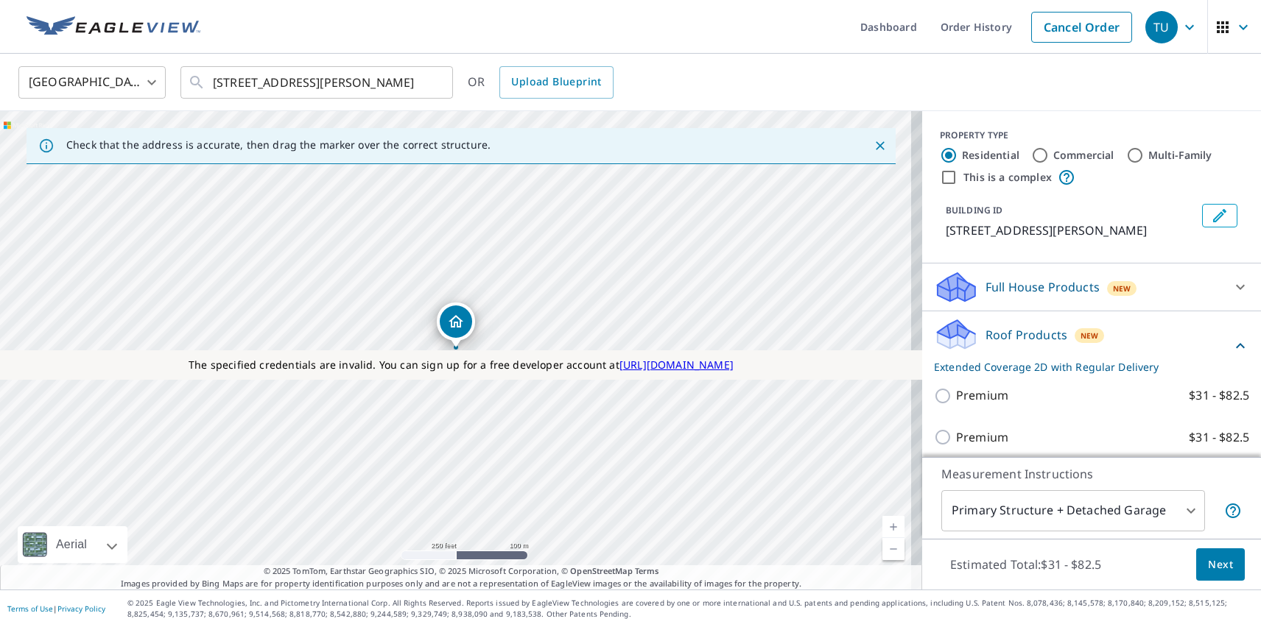
scroll to position [134, 0]
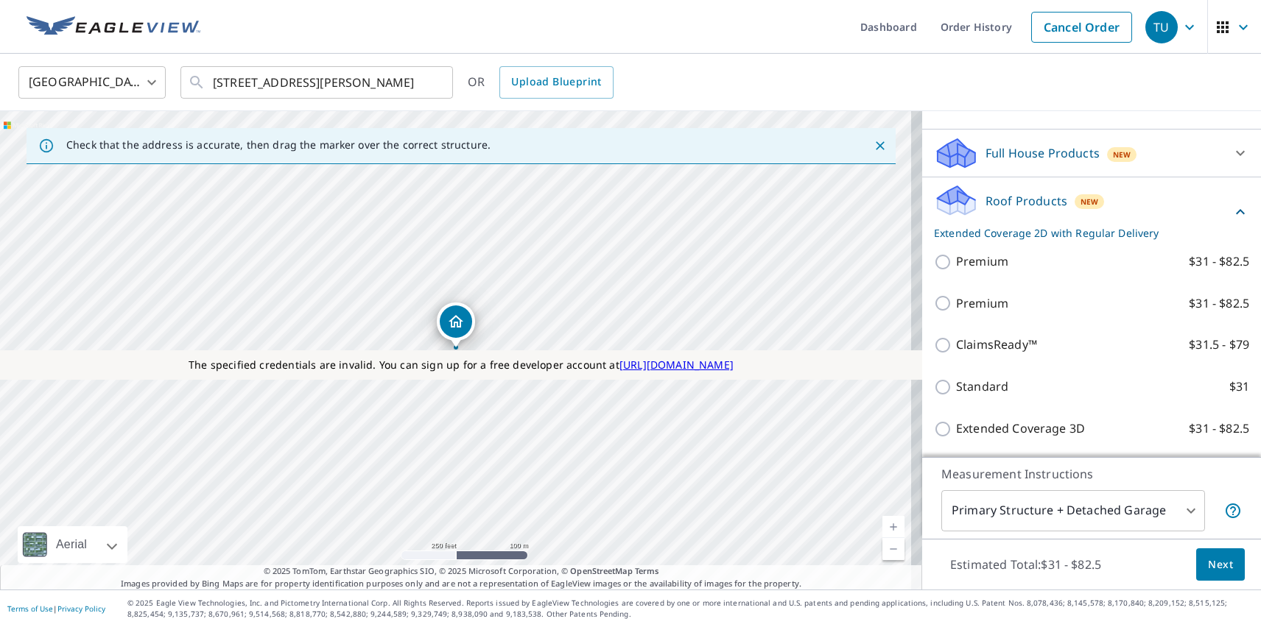
click at [1209, 564] on span "Next" at bounding box center [1220, 565] width 25 height 18
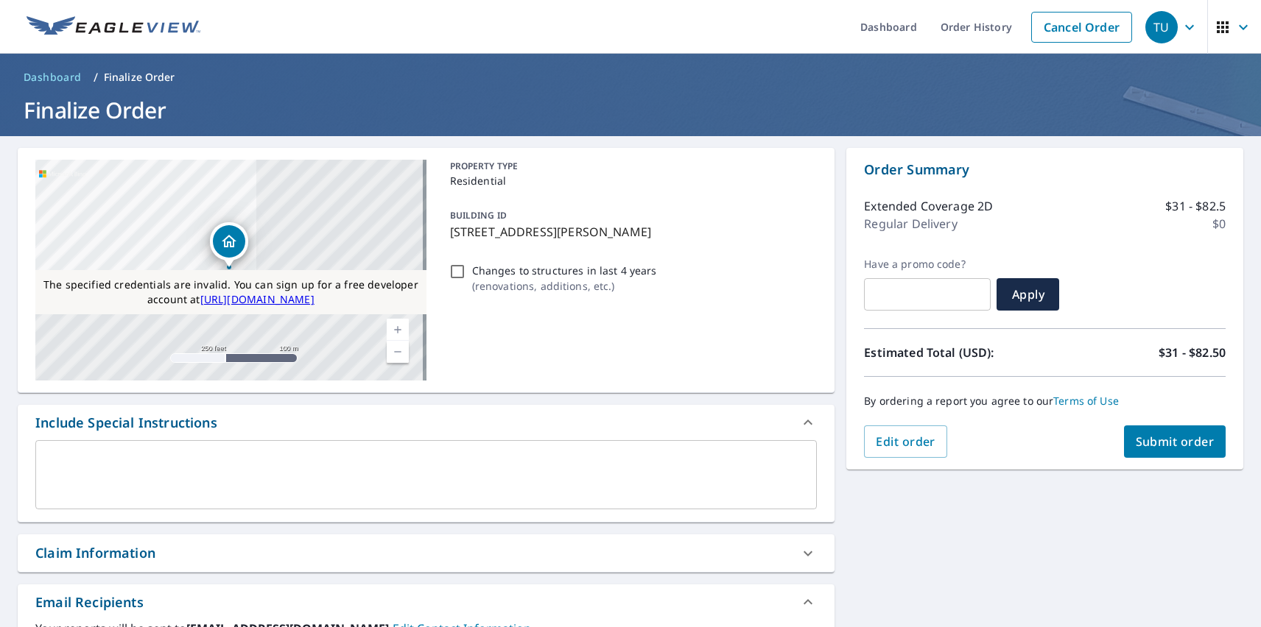
click at [1163, 442] on span "Submit order" at bounding box center [1174, 442] width 79 height 16
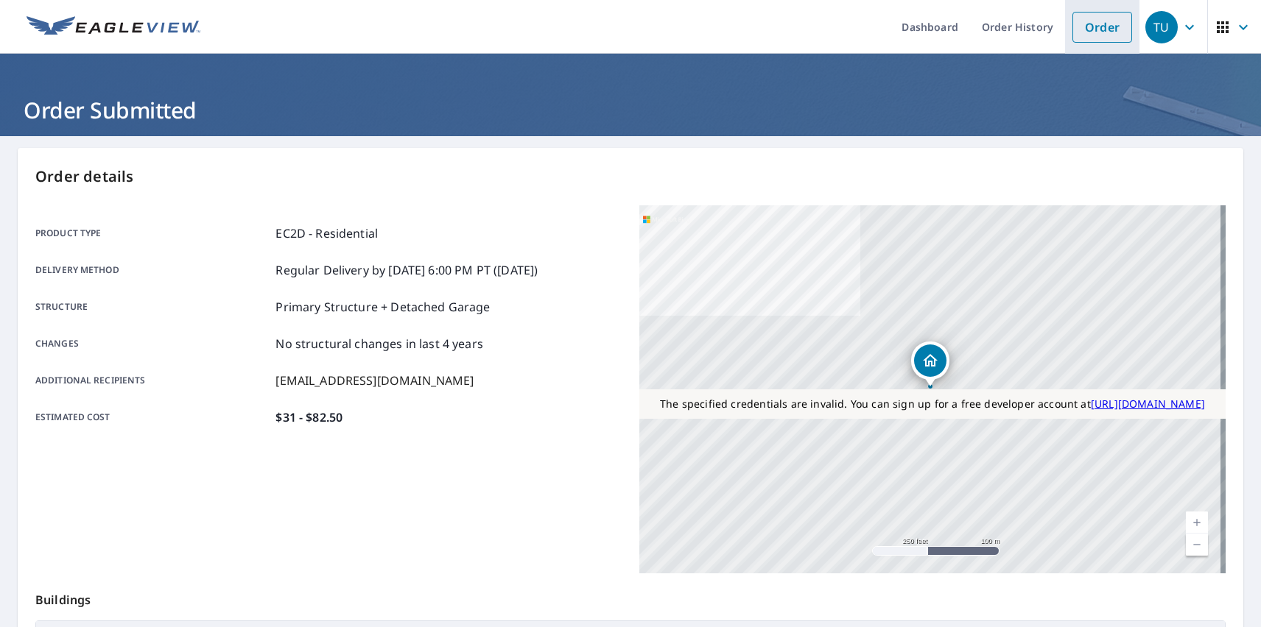
click at [1091, 27] on link "Order" at bounding box center [1102, 27] width 60 height 31
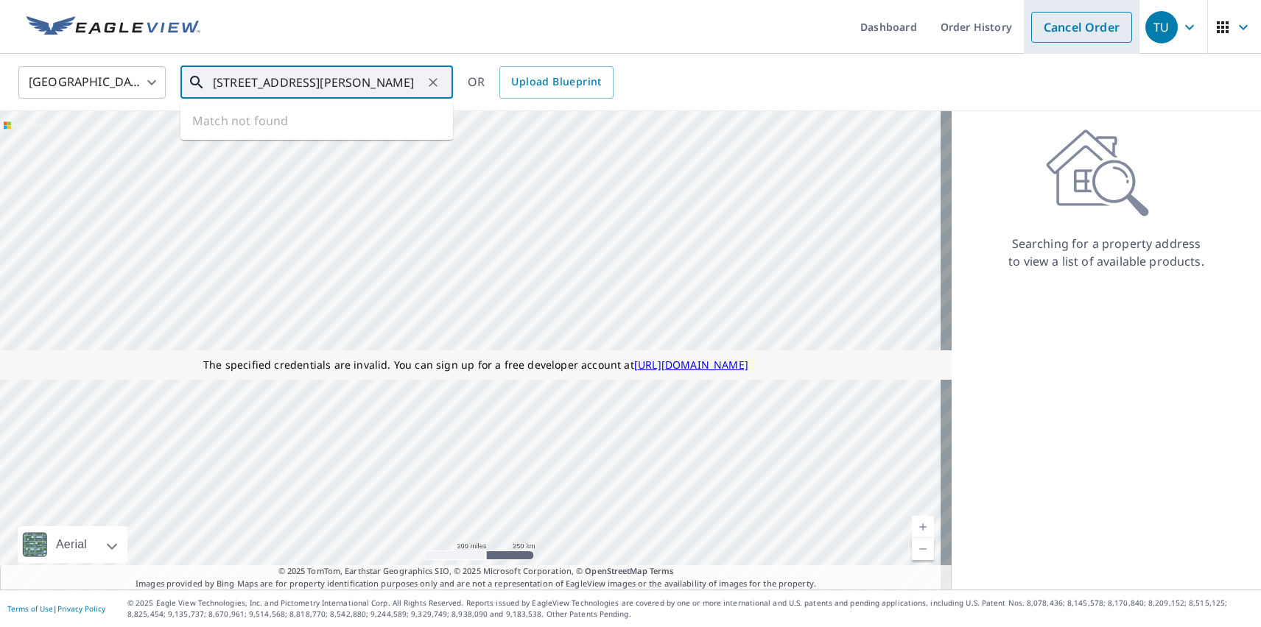
type input "[STREET_ADDRESS][PERSON_NAME]"
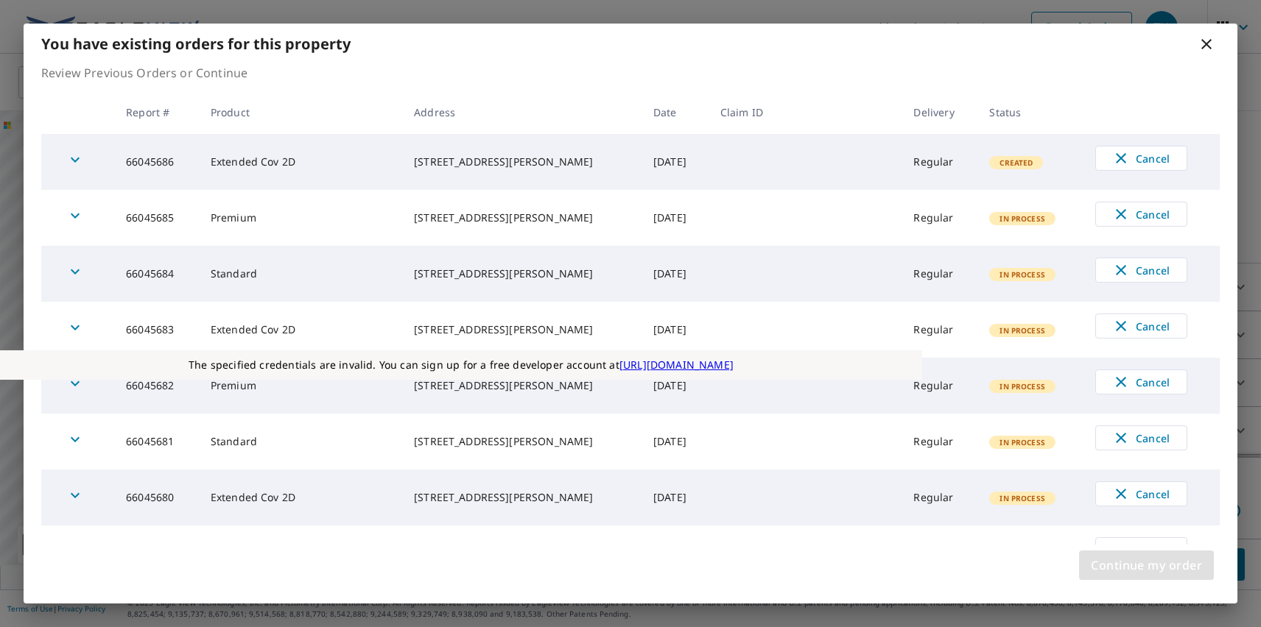
click at [1146, 566] on span "Continue my order" at bounding box center [1146, 565] width 111 height 21
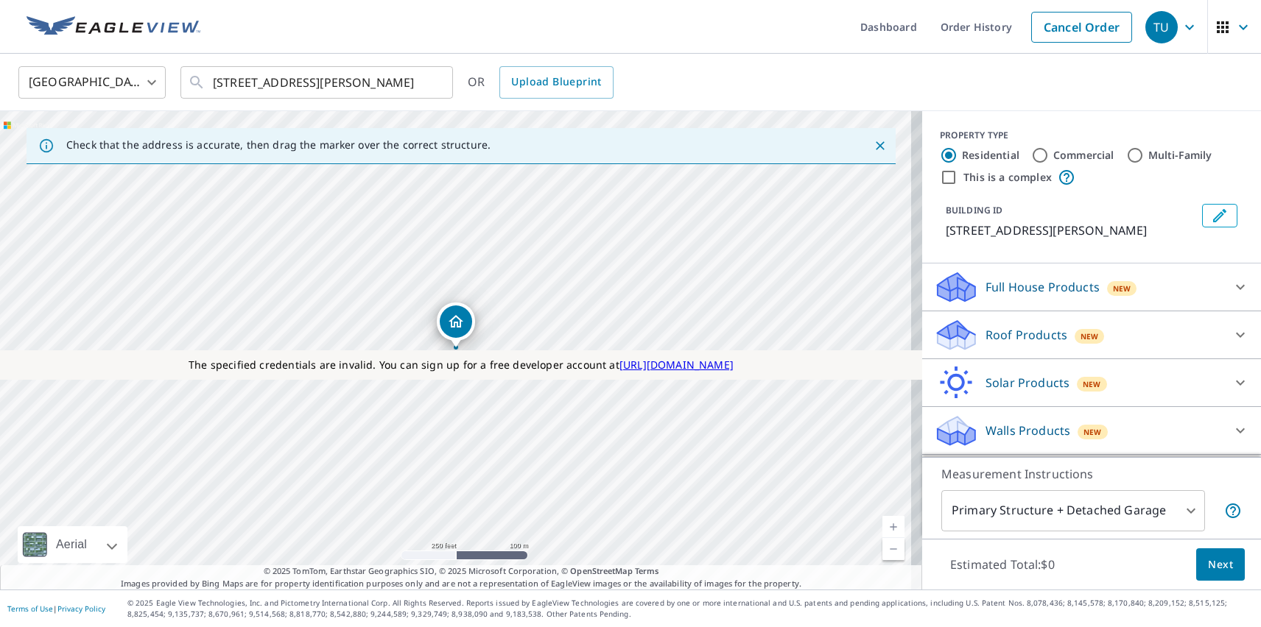
click at [1013, 335] on p "Roof Products" at bounding box center [1026, 335] width 82 height 18
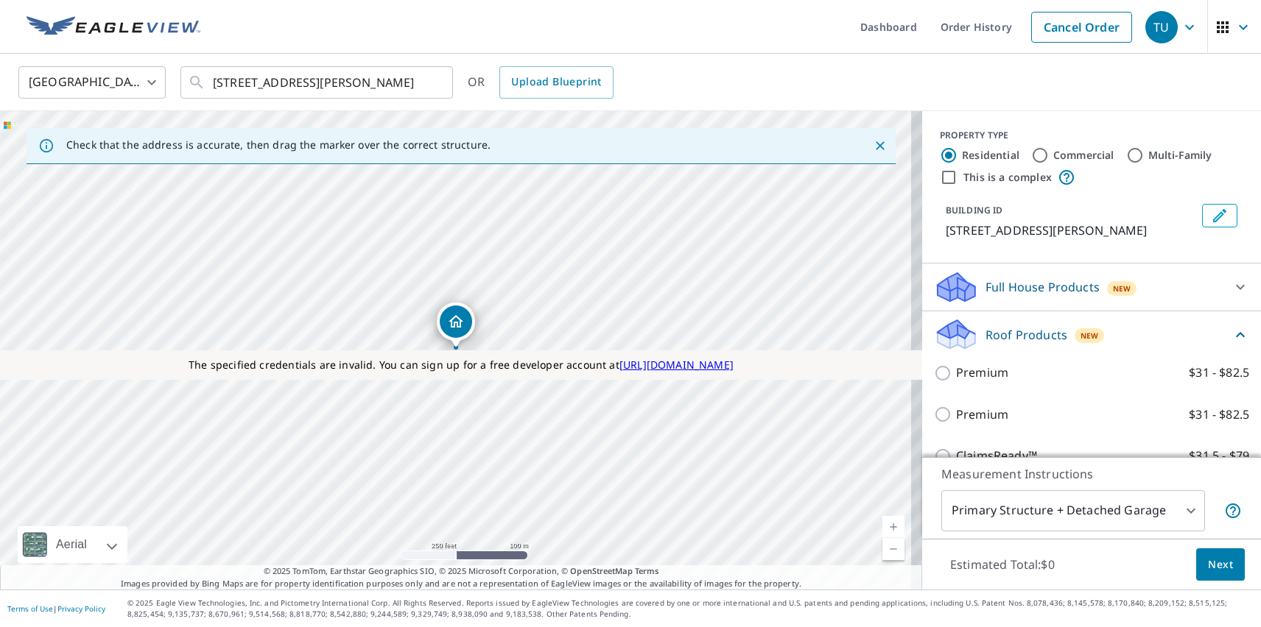
click at [1085, 489] on label "Standard $31" at bounding box center [1102, 498] width 293 height 18
click at [956, 490] on input "Standard $31" at bounding box center [945, 499] width 22 height 18
checkbox input "true"
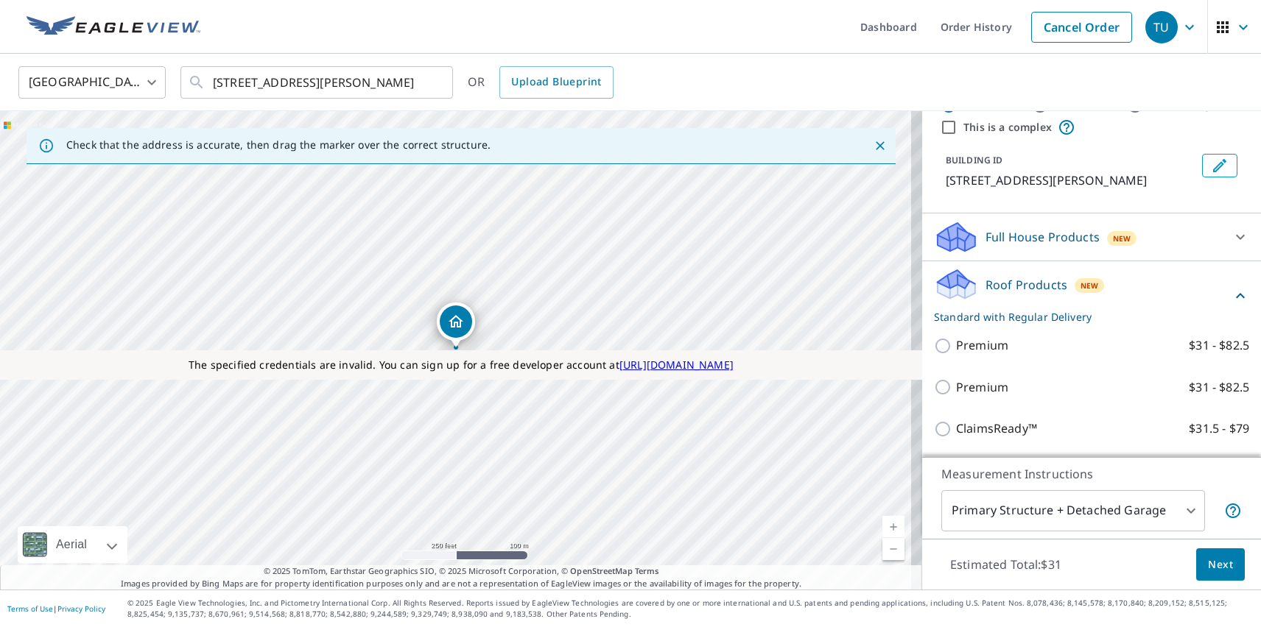
click at [1209, 564] on span "Next" at bounding box center [1220, 565] width 25 height 18
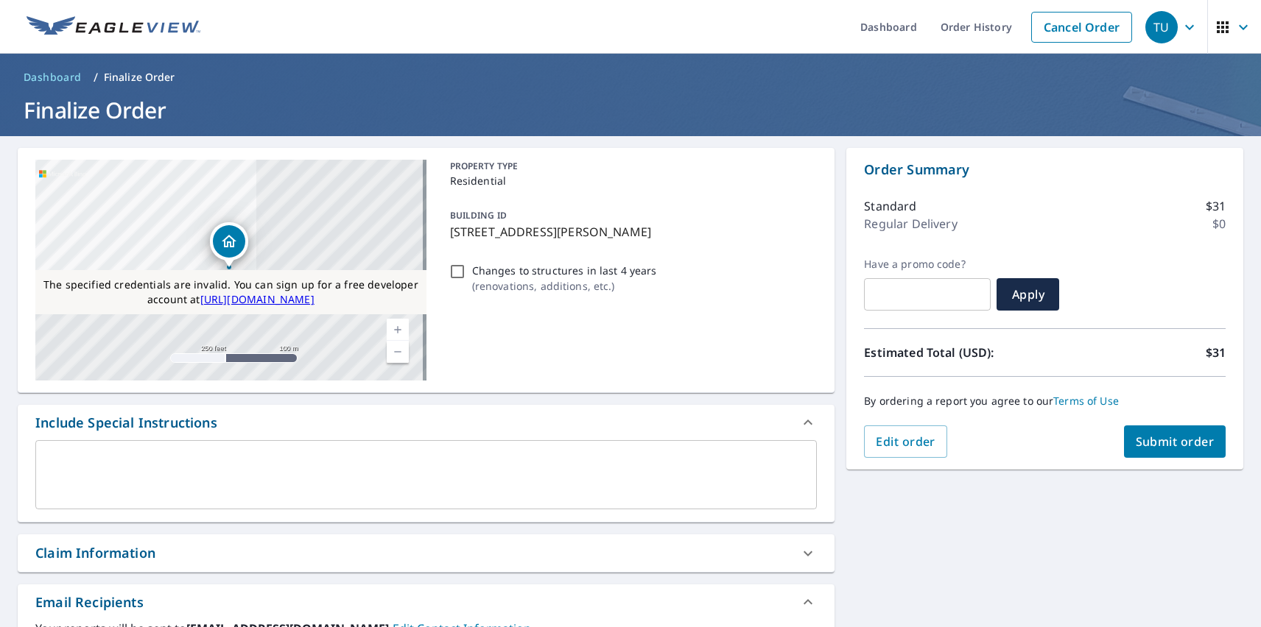
click at [1163, 442] on span "Submit order" at bounding box center [1174, 442] width 79 height 16
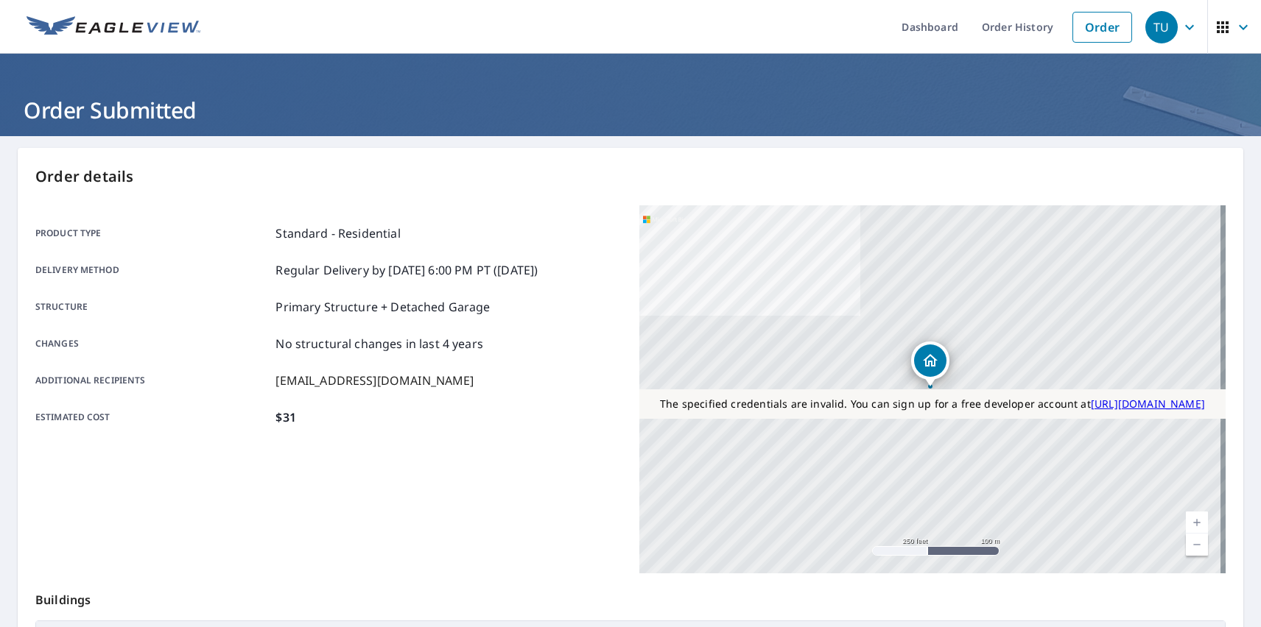
click at [1150, 27] on div "TU" at bounding box center [1161, 27] width 32 height 32
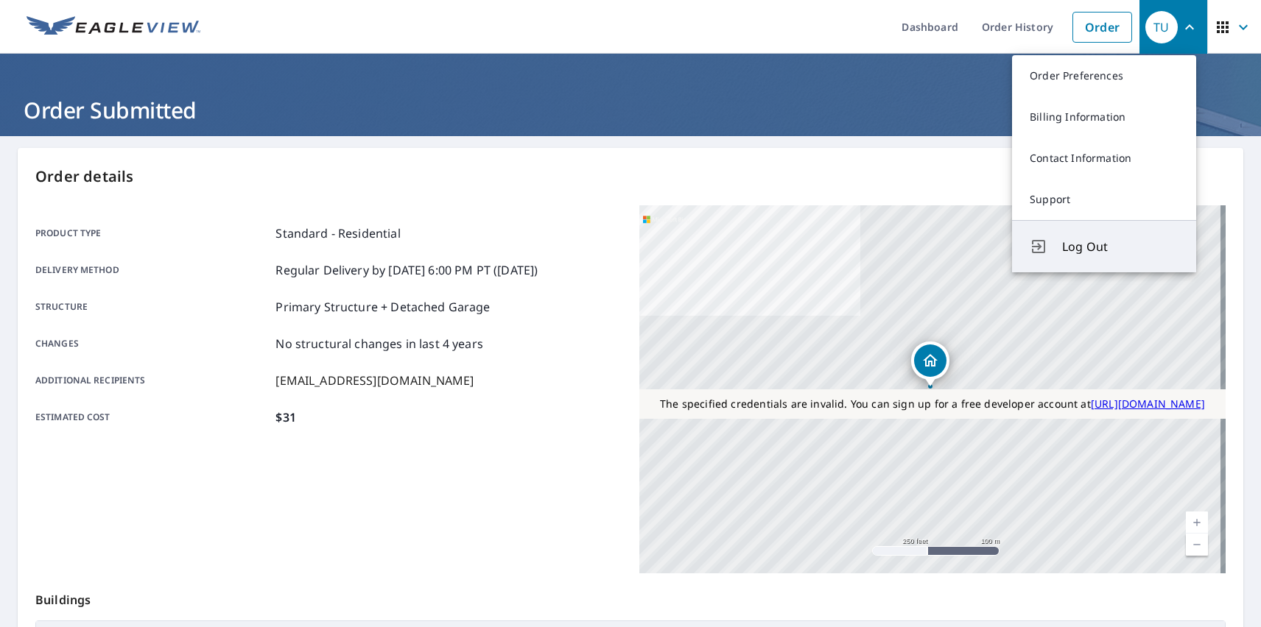
click at [1120, 247] on span "Log Out" at bounding box center [1120, 247] width 116 height 18
